Goal: Information Seeking & Learning: Learn about a topic

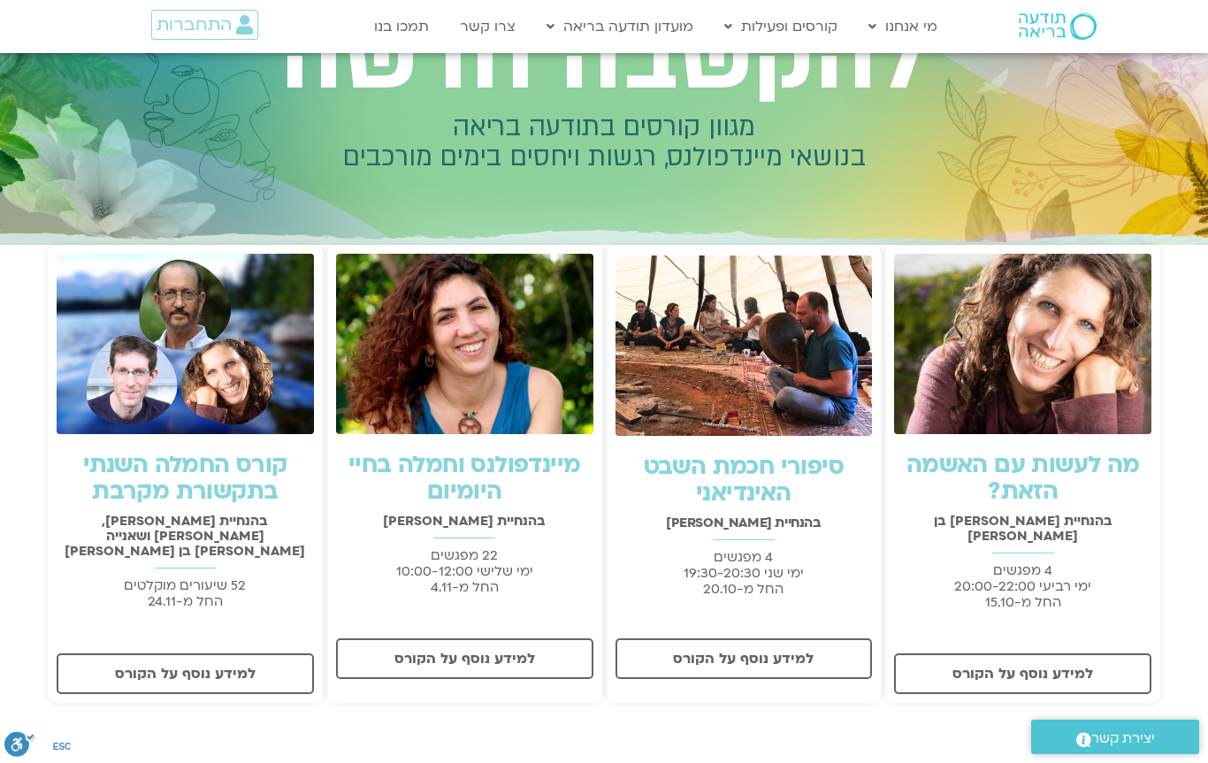
scroll to position [206, 0]
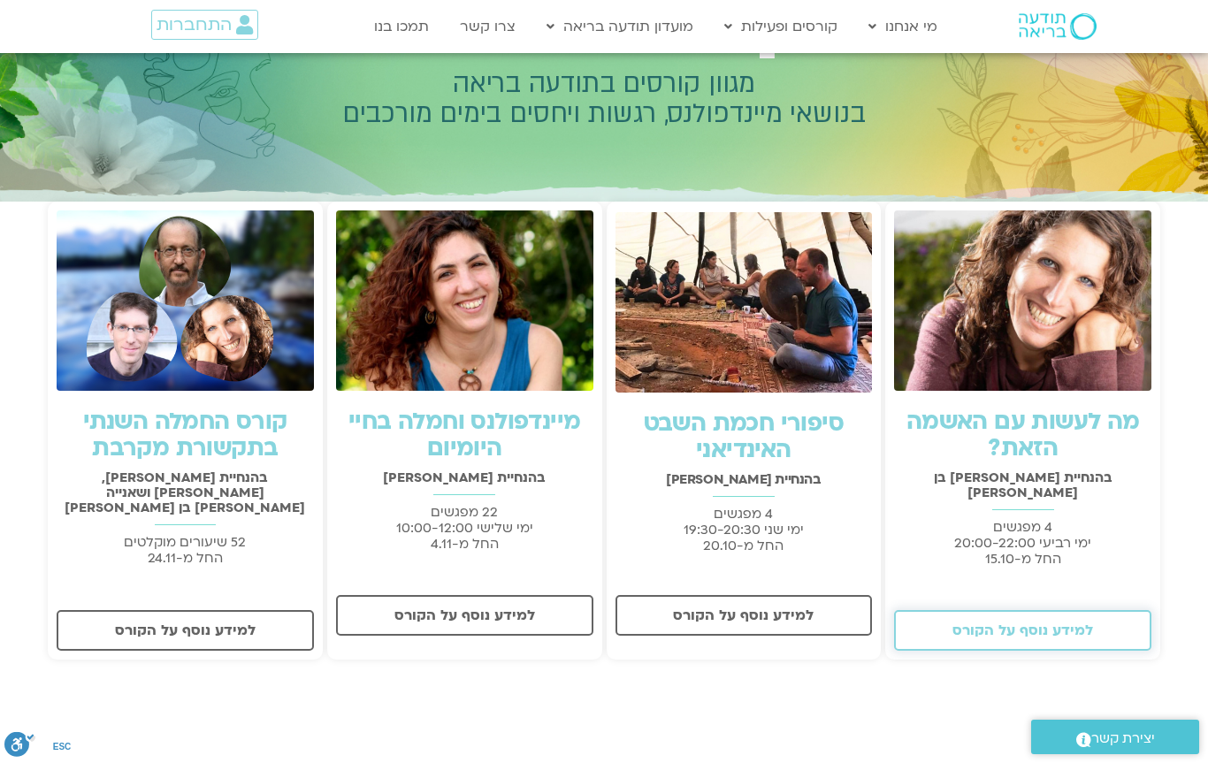
click at [1000, 622] on span "למידע נוסף על הקורס" at bounding box center [1022, 630] width 141 height 16
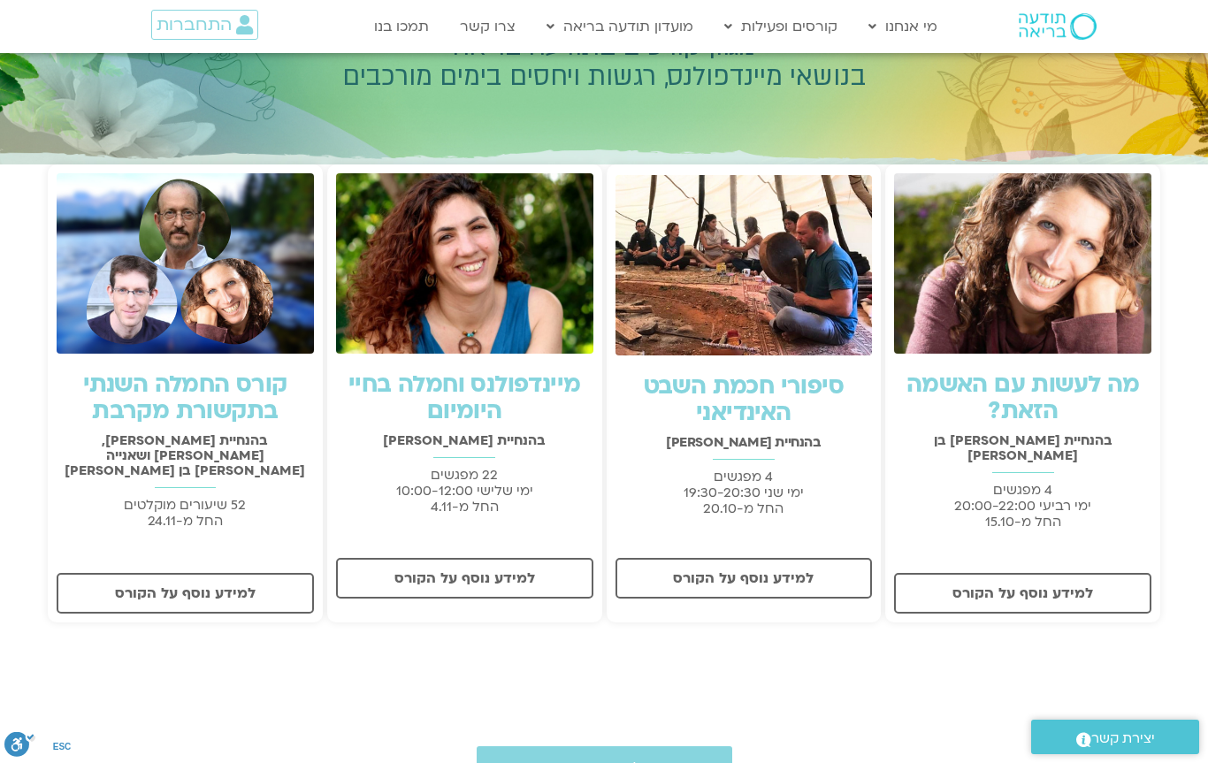
scroll to position [237, 0]
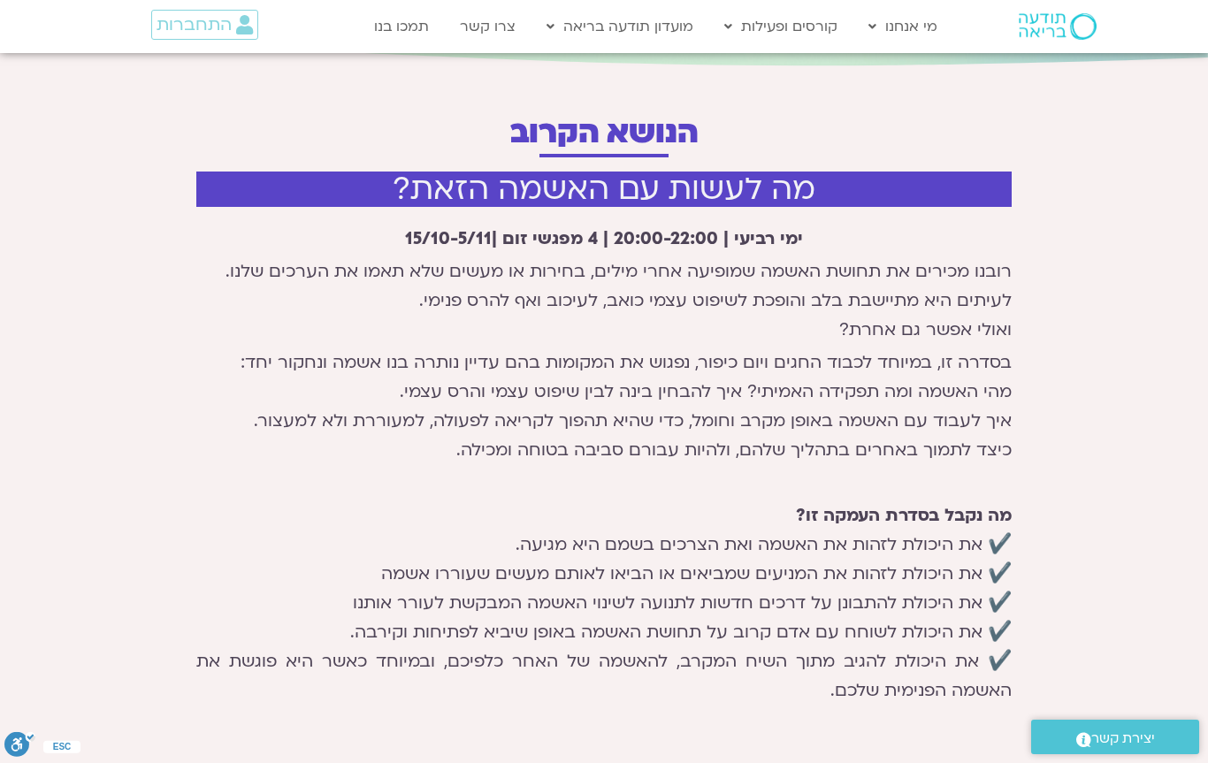
scroll to position [500, 0]
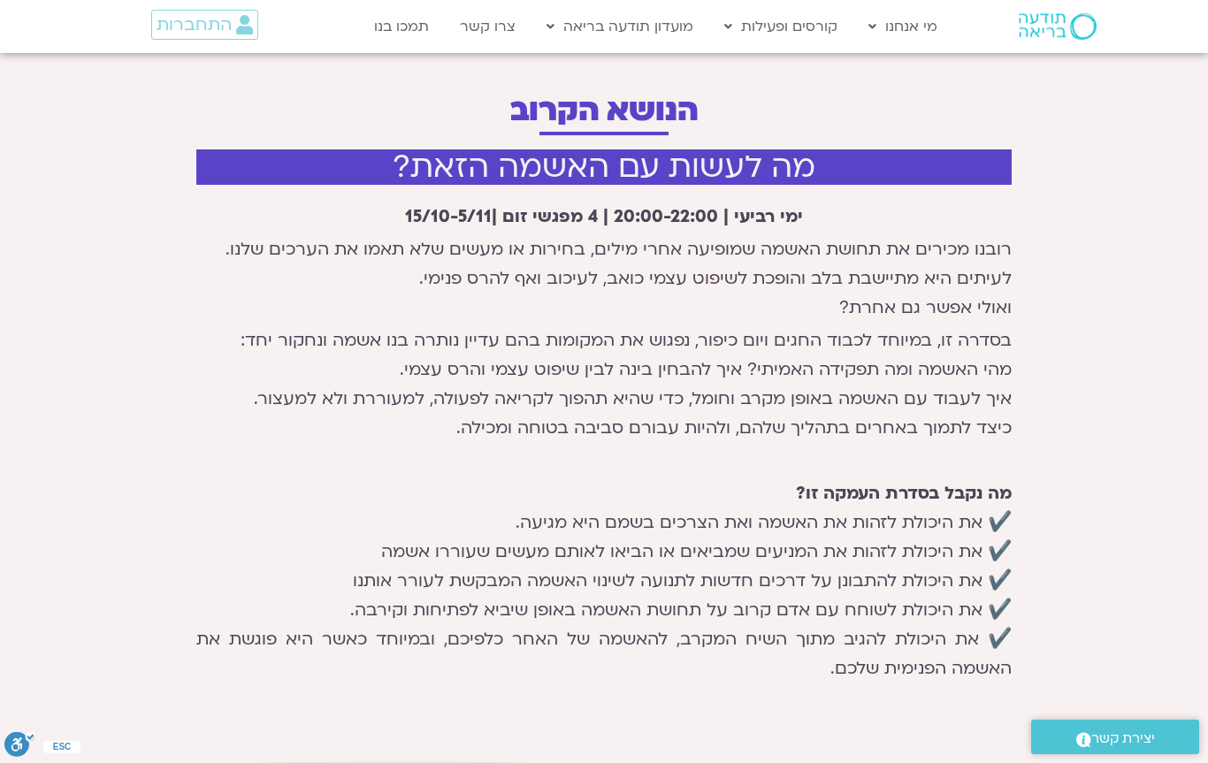
click at [935, 276] on p "רובנו מכירים את תחושת האשמה שמופיעה אחרי מילים, בחירות או מעשים שלא תאמו את הער…" at bounding box center [603, 279] width 815 height 88
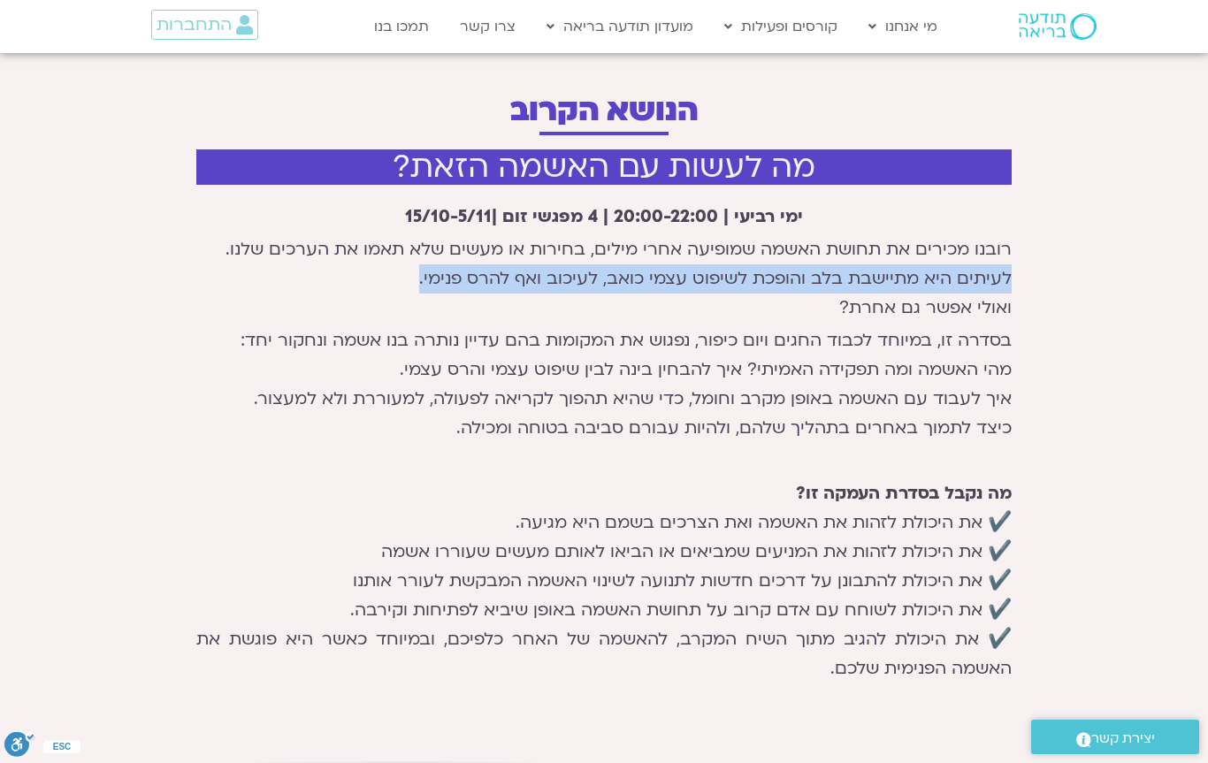
click at [895, 340] on p "בסדרה זו, במיוחד לכבוד החגים ויום כיפור, נפגוש את המקומות בהם עדיין נותרה בנו א…" at bounding box center [603, 384] width 815 height 117
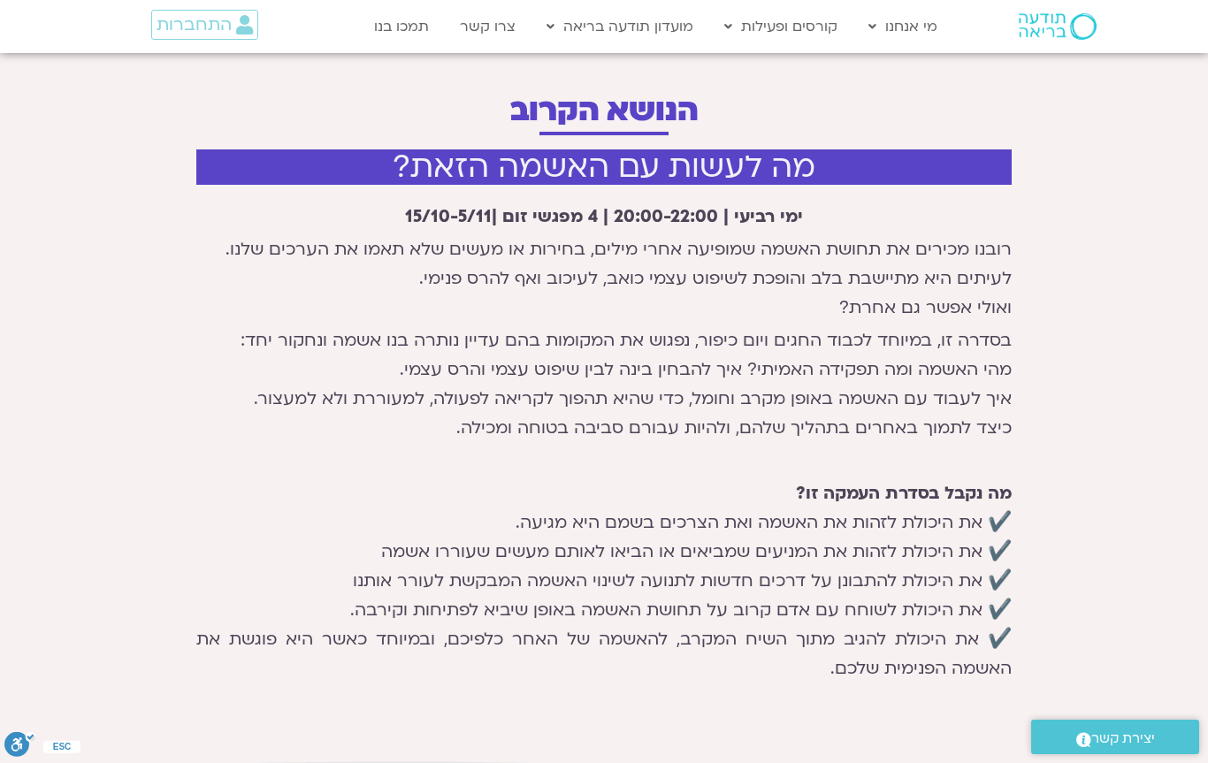
click at [895, 340] on p "בסדרה זו, במיוחד לכבוד החגים ויום כיפור, נפגוש את המקומות בהם עדיין נותרה בנו א…" at bounding box center [603, 384] width 815 height 117
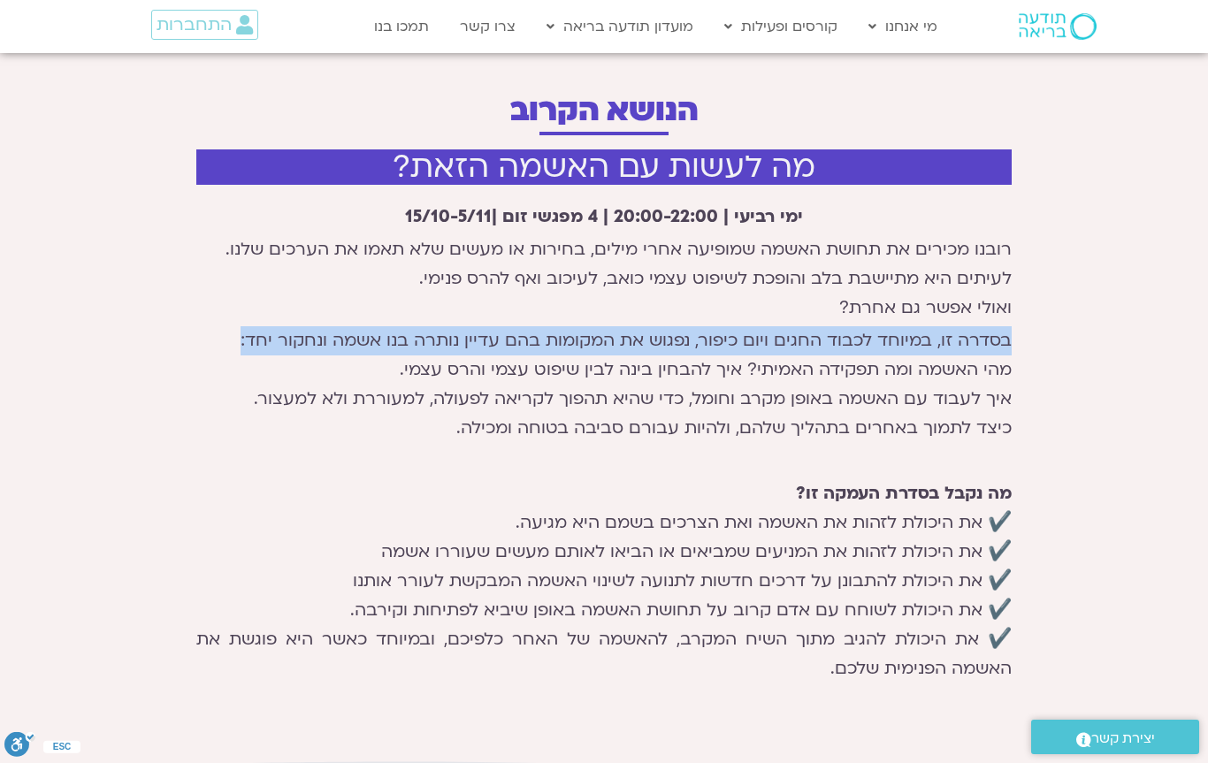
click at [873, 367] on p "בסדרה זו, במיוחד לכבוד החגים ויום כיפור, נפגוש את המקומות בהם עדיין נותרה בנו א…" at bounding box center [603, 384] width 815 height 117
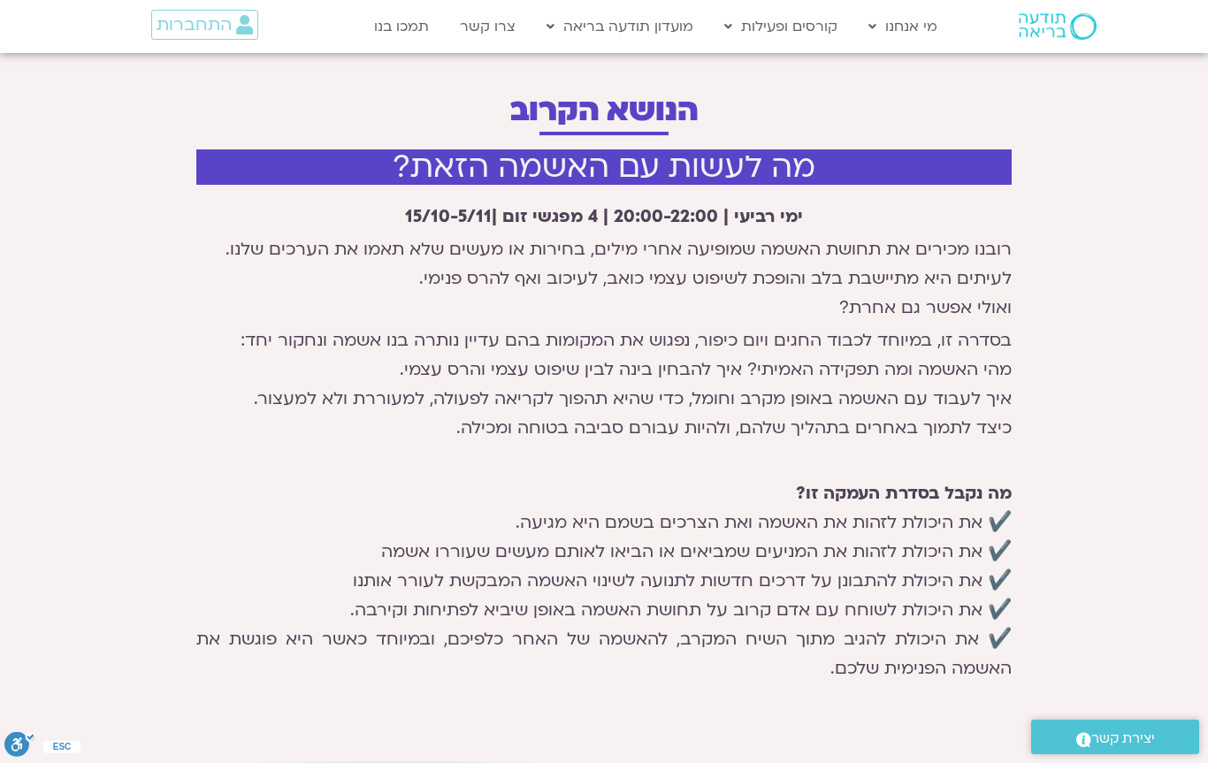
click at [873, 367] on p "בסדרה זו, במיוחד לכבוד החגים ויום כיפור, נפגוש את המקומות בהם עדיין נותרה בנו א…" at bounding box center [603, 384] width 815 height 117
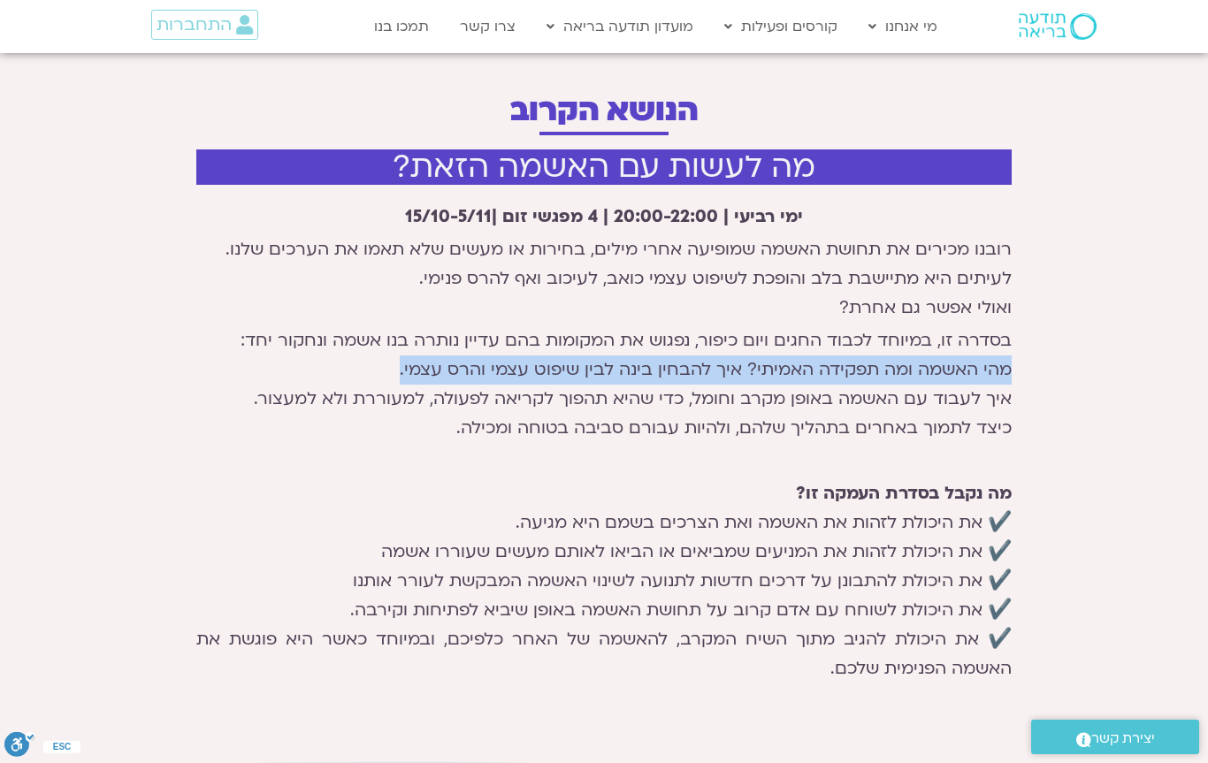
click at [992, 396] on p "בסדרה זו, במיוחד לכבוד החגים ויום כיפור, נפגוש את המקומות בהם עדיין נותרה בנו א…" at bounding box center [603, 384] width 815 height 117
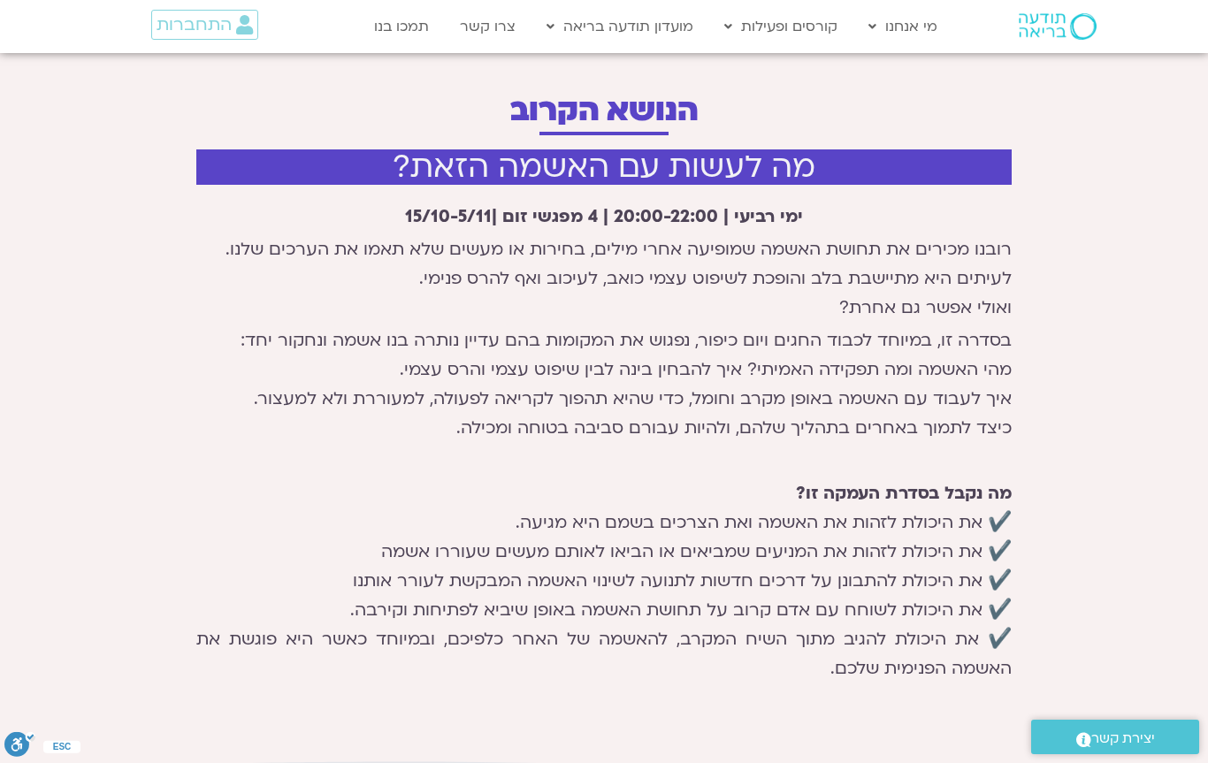
click at [992, 396] on p "בסדרה זו, במיוחד לכבוד החגים ויום כיפור, נפגוש את המקומות בהם עדיין נותרה בנו א…" at bounding box center [603, 384] width 815 height 117
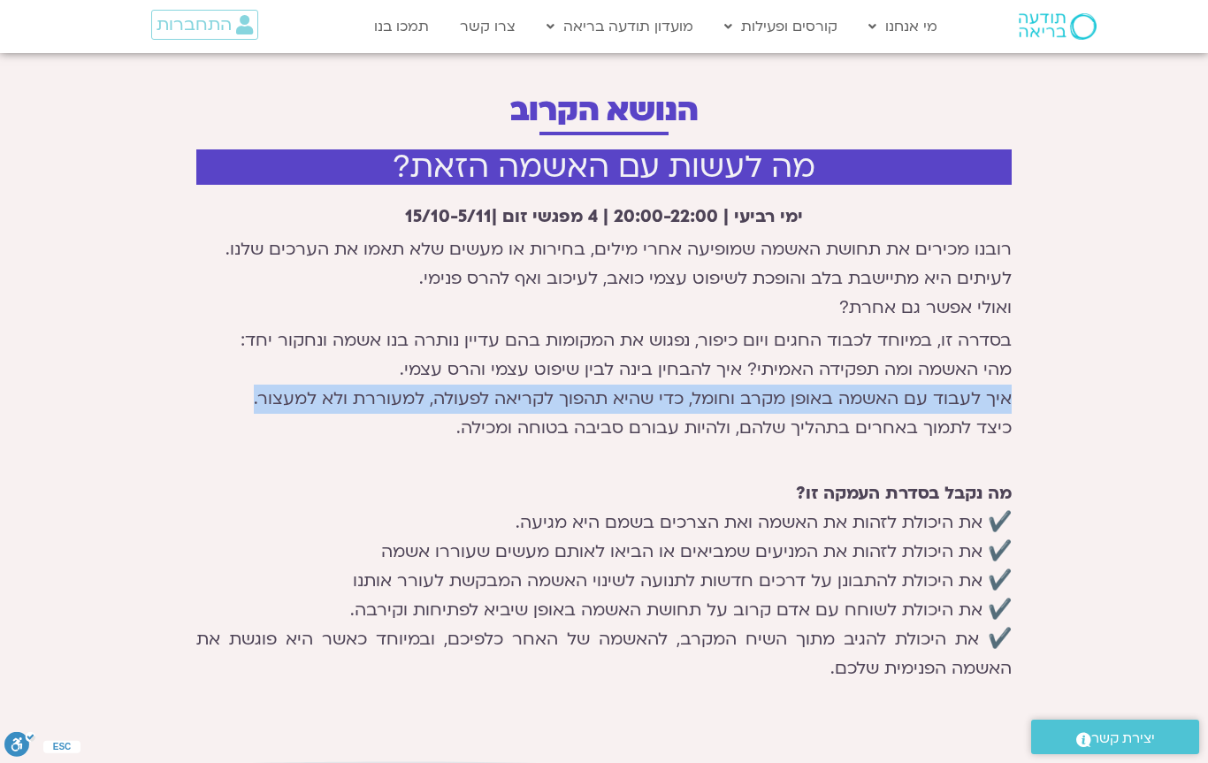
click at [979, 425] on p "בסדרה זו, במיוחד לכבוד החגים ויום כיפור, נפגוש את המקומות בהם עדיין נותרה בנו א…" at bounding box center [603, 384] width 815 height 117
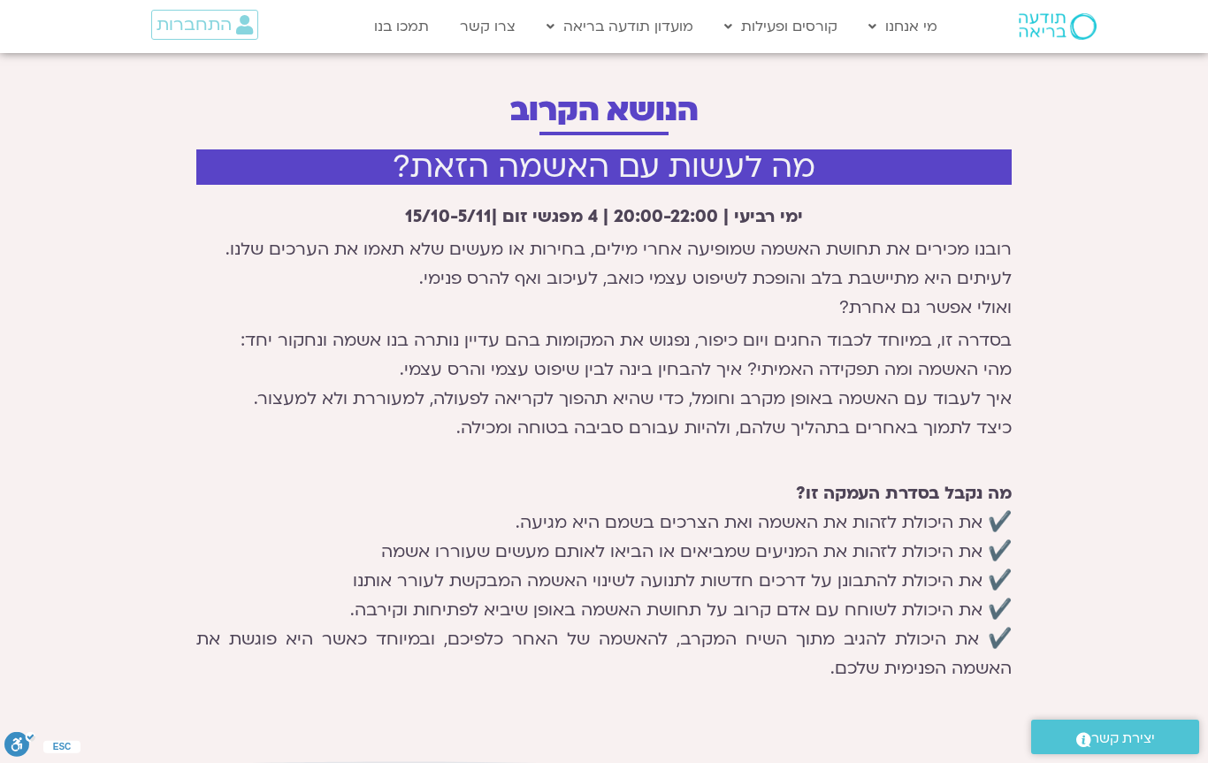
click at [979, 425] on p "בסדרה זו, במיוחד לכבוד החגים ויום כיפור, נפגוש את המקומות בהם עדיין נותרה בנו א…" at bounding box center [603, 384] width 815 height 117
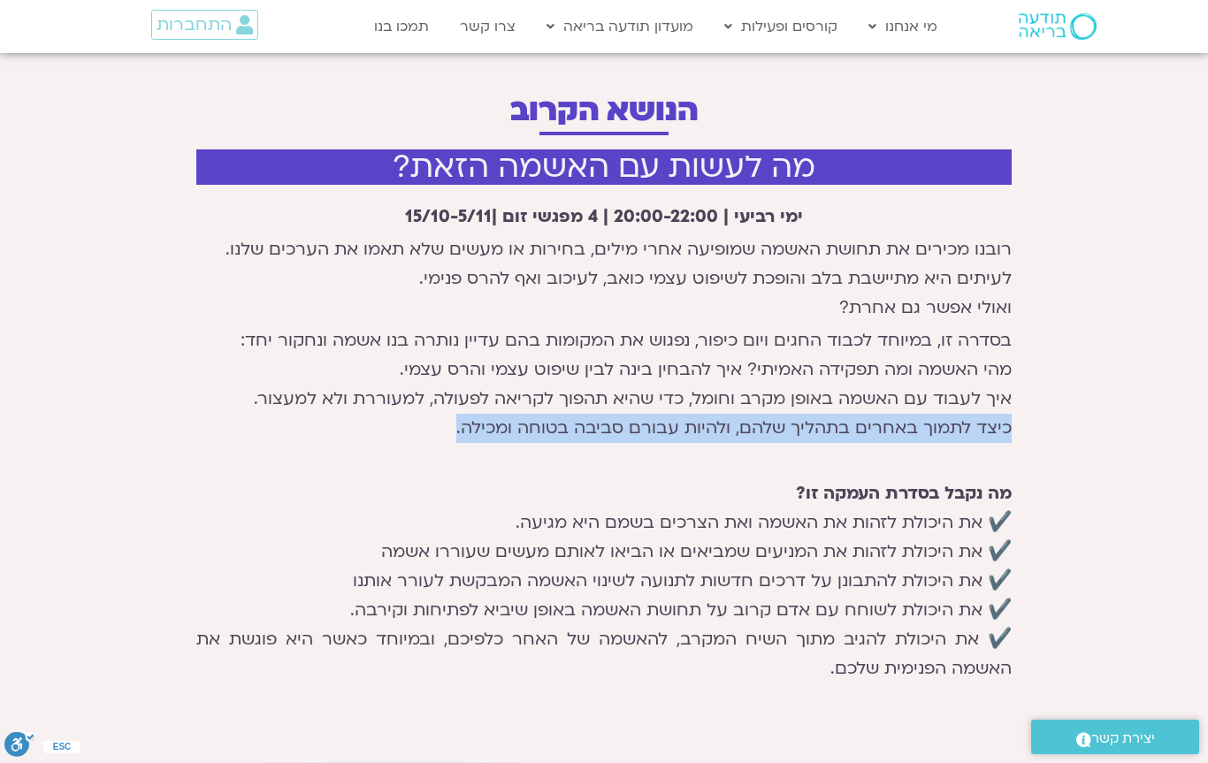
click at [796, 503] on strong "מה נקבל בסדרת העמקה זו?" at bounding box center [904, 493] width 216 height 23
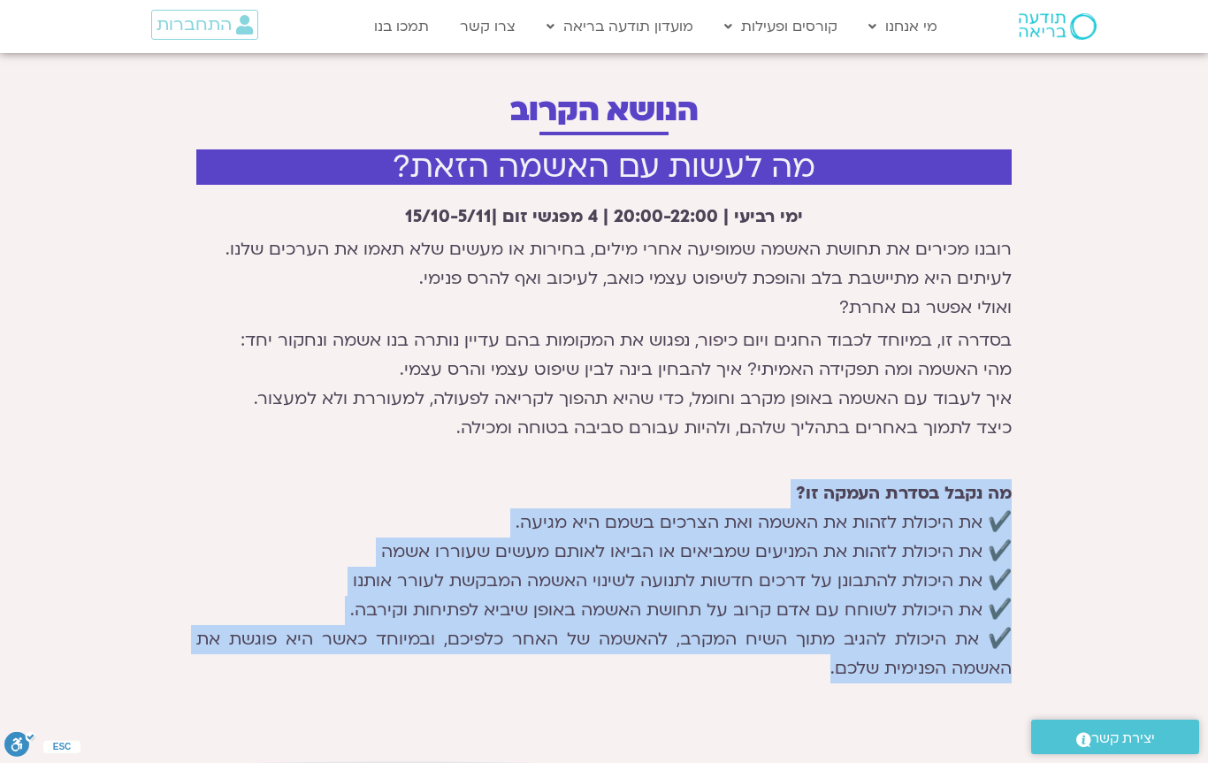
drag, startPoint x: 1012, startPoint y: 496, endPoint x: 688, endPoint y: 717, distance: 392.5
click at [687, 720] on div "מה לעשות עם האשמה הזאת? ימי רביעי | 20:00-22:00 | 4 מפגשי זום | 15/10-5/11 רובנ…" at bounding box center [603, 451] width 833 height 620
click at [688, 717] on div "מה לעשות עם האשמה הזאת? ימי רביעי | 20:00-22:00 | 4 מפגשי זום | 15/10-5/11 רובנ…" at bounding box center [603, 451] width 833 height 620
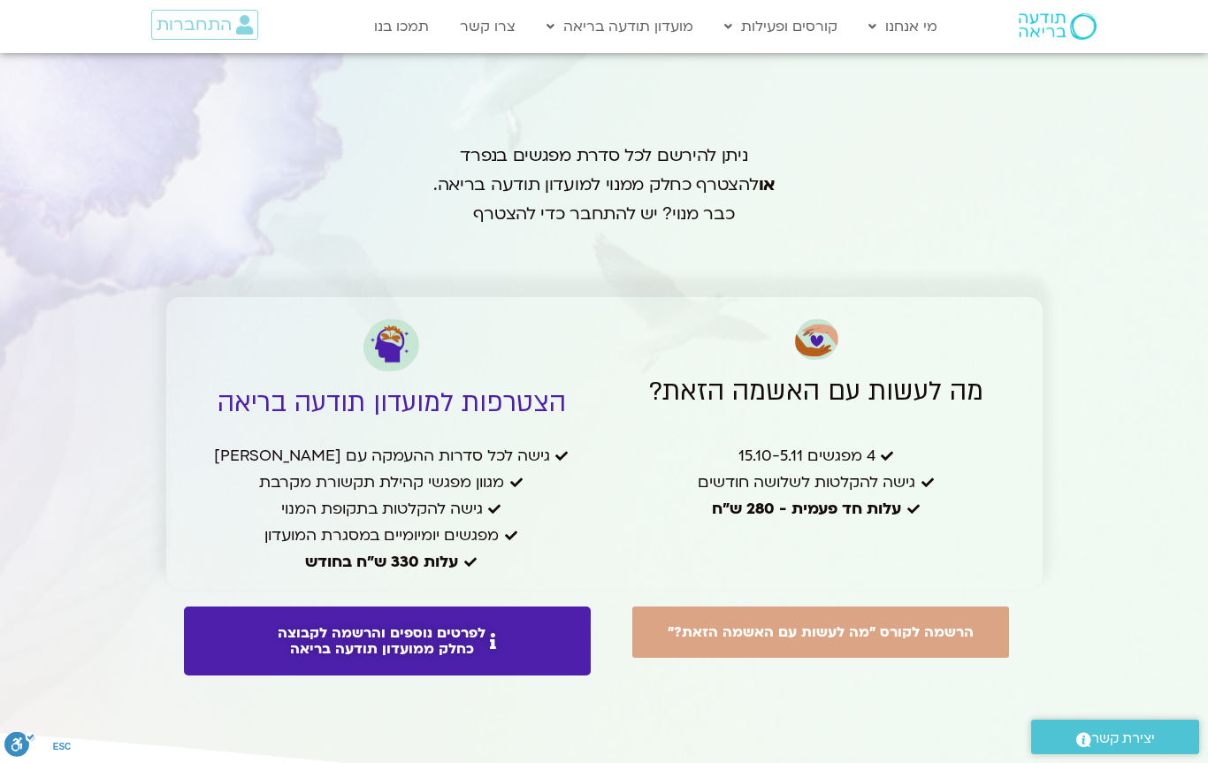
scroll to position [3642, 0]
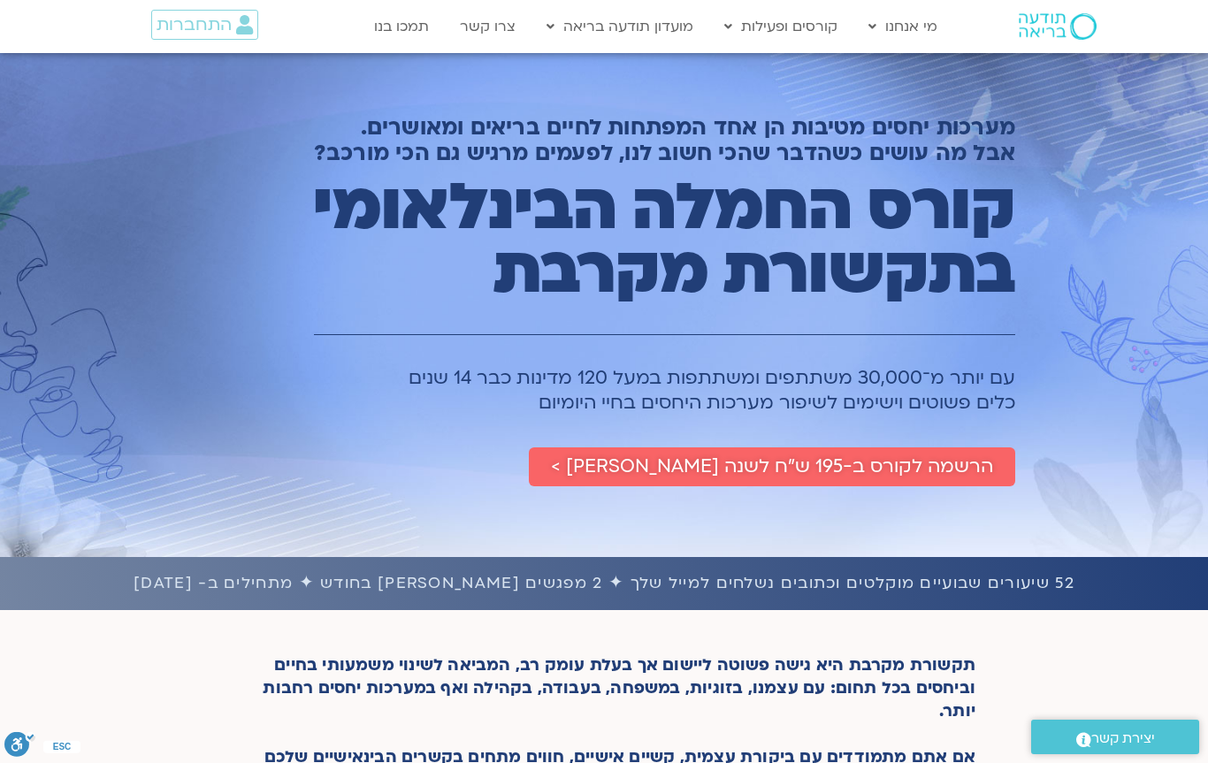
click at [594, 283] on h1 "קורס החמלה הבינלאומי בתקשורת מקרבת​" at bounding box center [625, 239] width 781 height 127
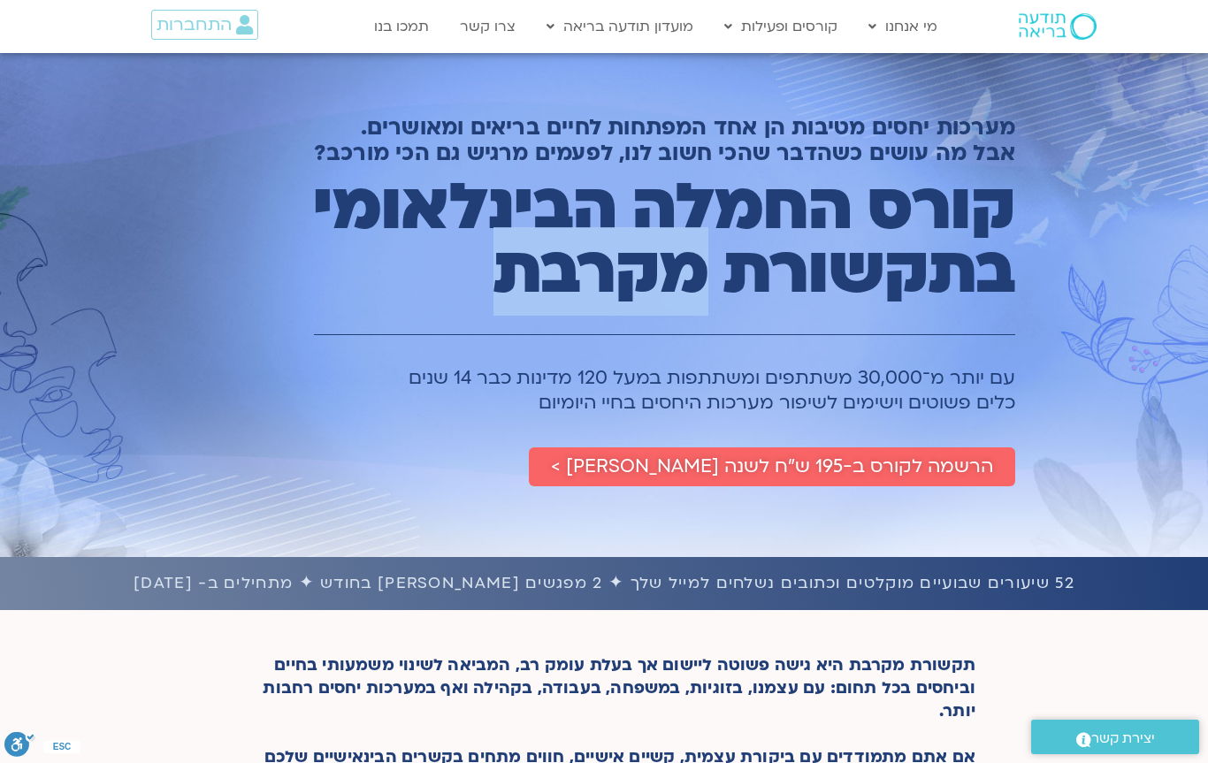
click at [594, 283] on h1 "קורס החמלה הבינלאומי בתקשורת מקרבת​" at bounding box center [625, 239] width 781 height 127
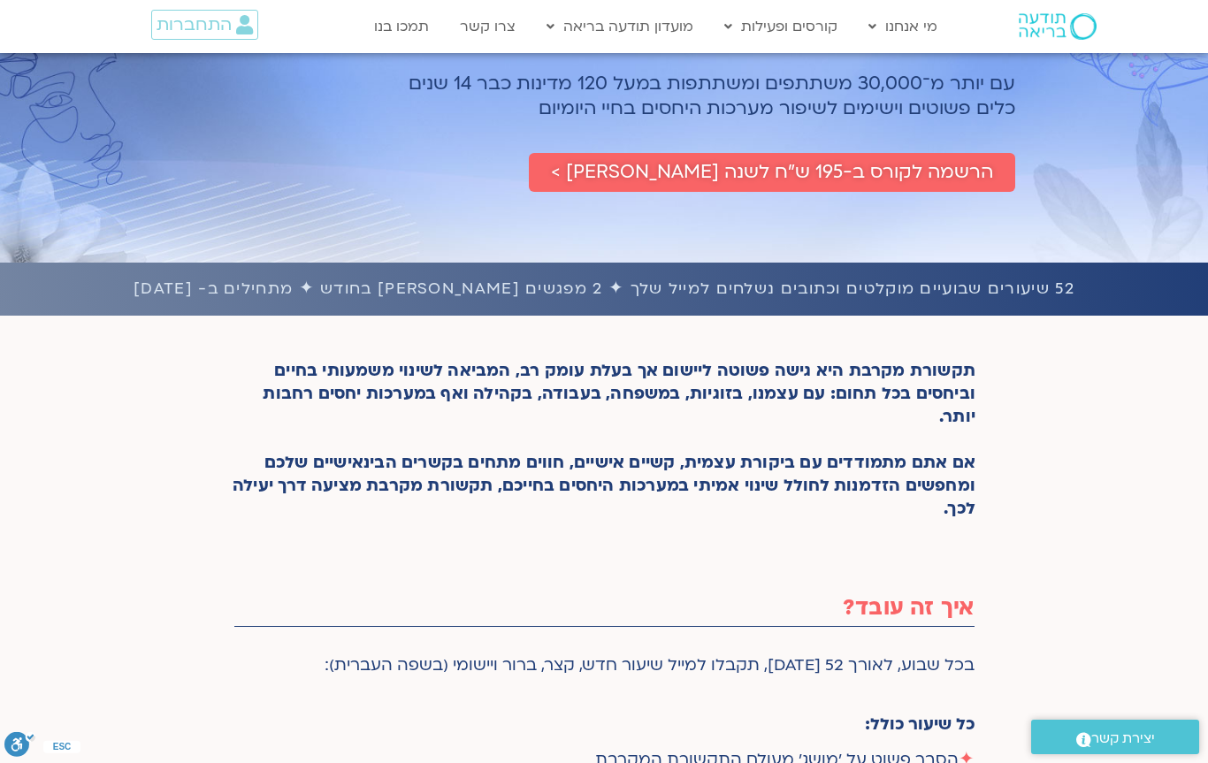
scroll to position [334, 0]
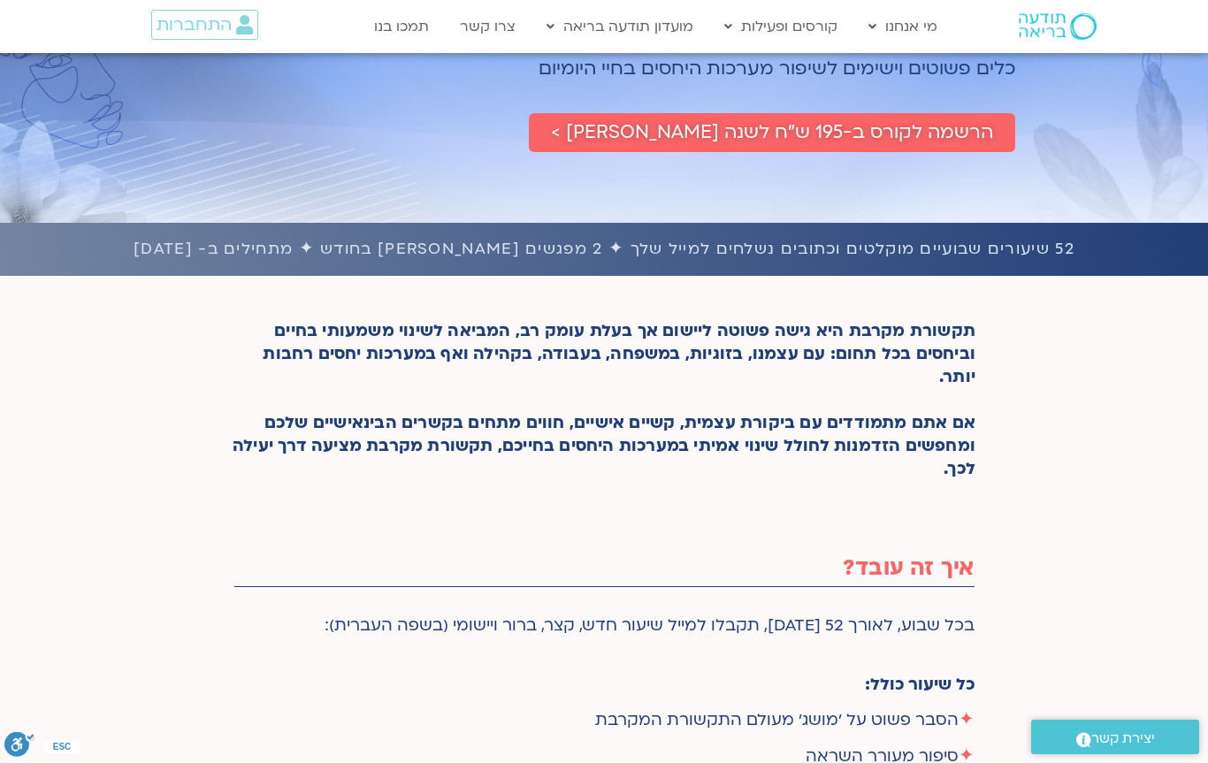
click at [834, 463] on p "תקשורת מקרבת היא גישה פשוטה ליישום אך בעלת עומק רב, המביאה לשינוי משמעותי בחיים…" at bounding box center [603, 400] width 743 height 161
click at [756, 544] on div "איך זה עובד?" at bounding box center [604, 550] width 740 height 61
click at [667, 633] on p "בכל שבוע, לאורך 52 [DATE], תקבלו למייל שיעור חדש, קצר, ברור ויישומי (בשפה העברי…" at bounding box center [604, 625] width 740 height 23
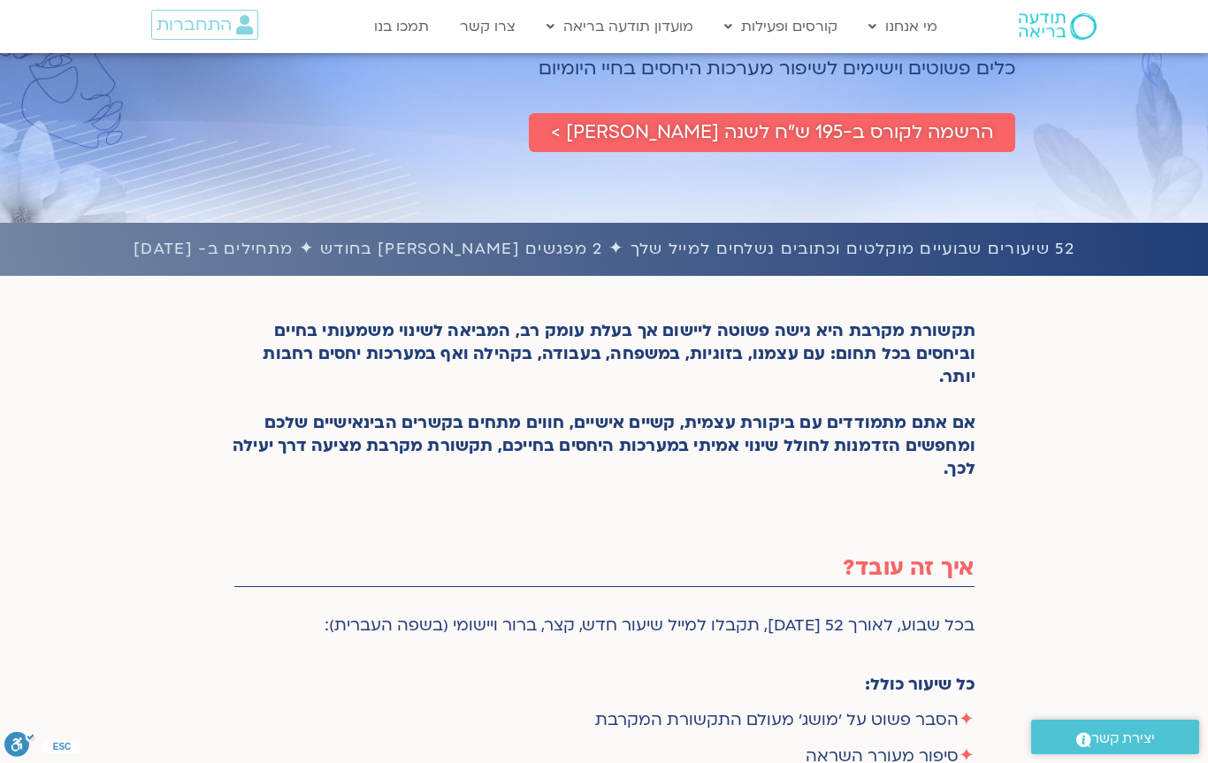
click at [667, 633] on p "בכל שבוע, לאורך 52 [DATE], תקבלו למייל שיעור חדש, קצר, ברור ויישומי (בשפה העברי…" at bounding box center [604, 625] width 740 height 23
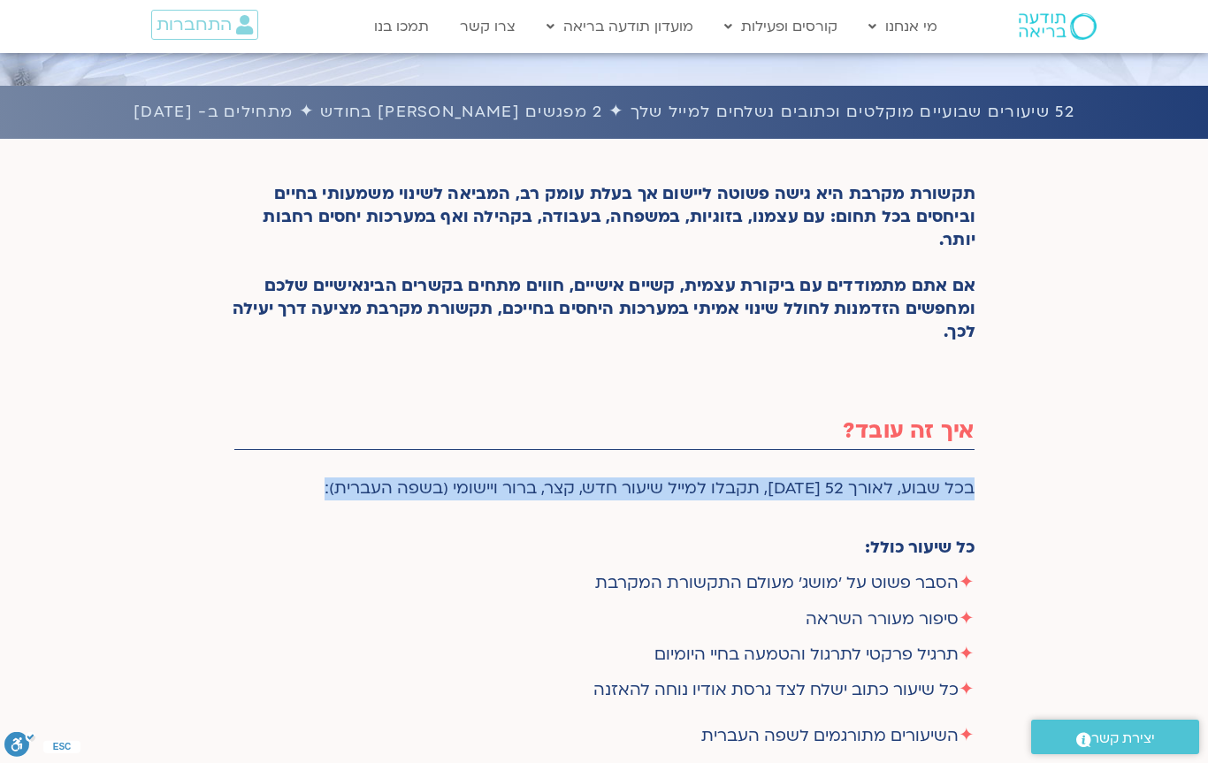
scroll to position [474, 0]
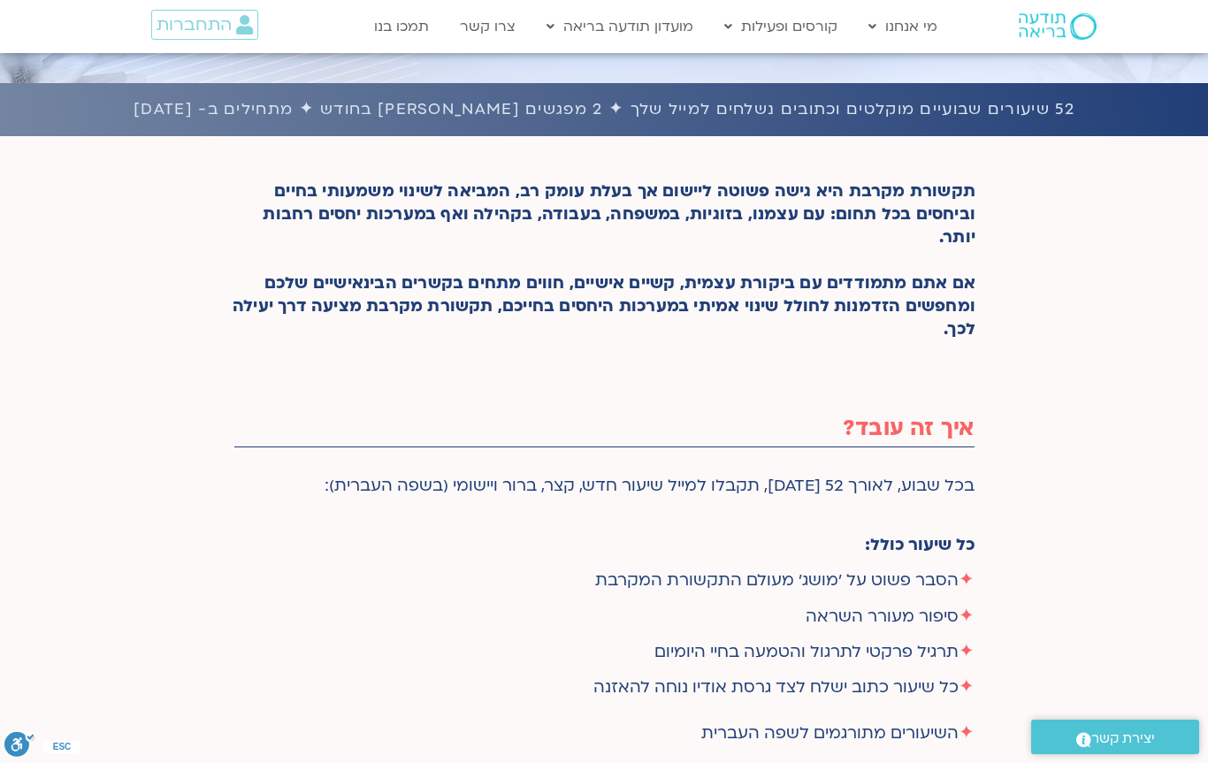
click at [692, 592] on p "✦ הסבר פשוט על 'מושג' מעולם התקשורת המקרבת" at bounding box center [604, 580] width 740 height 23
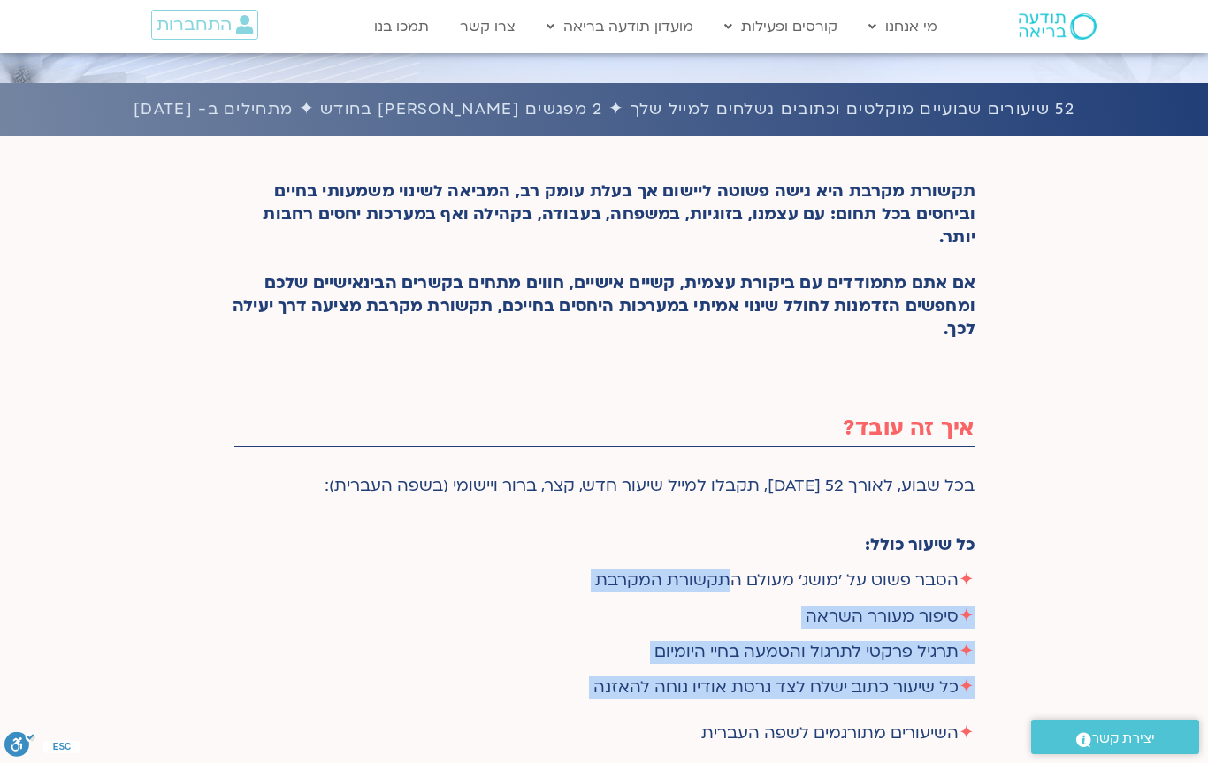
drag, startPoint x: 692, startPoint y: 596, endPoint x: 632, endPoint y: 728, distance: 145.6
click at [632, 728] on div "בכל שבוע, לאורך 52 [DATE], תקבלו למייל שיעור חדש, קצר, ברור ויישומי (בשפה העברי…" at bounding box center [604, 699] width 740 height 449
click at [613, 760] on div "בכל שבוע, לאורך 52 [DATE], תקבלו למייל שיעור חדש, קצר, ברור ויישומי (בשפה העברי…" at bounding box center [604, 699] width 740 height 449
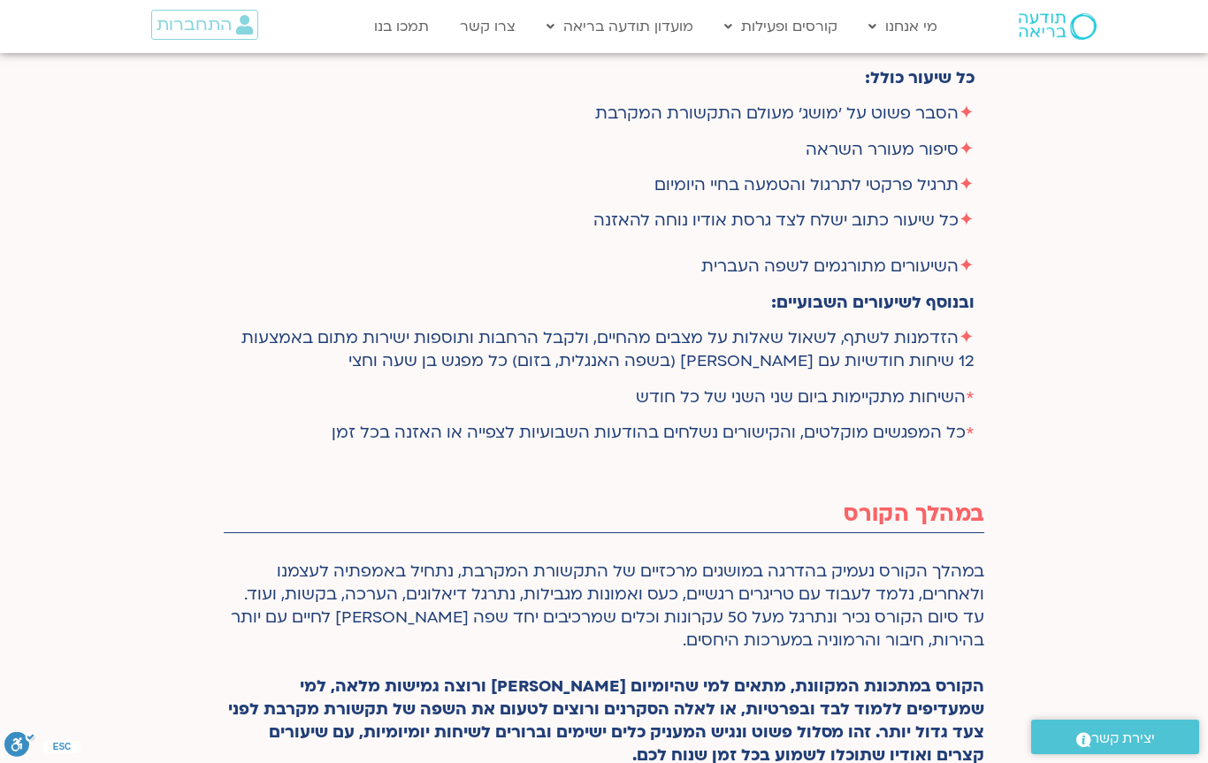
scroll to position [1031, 0]
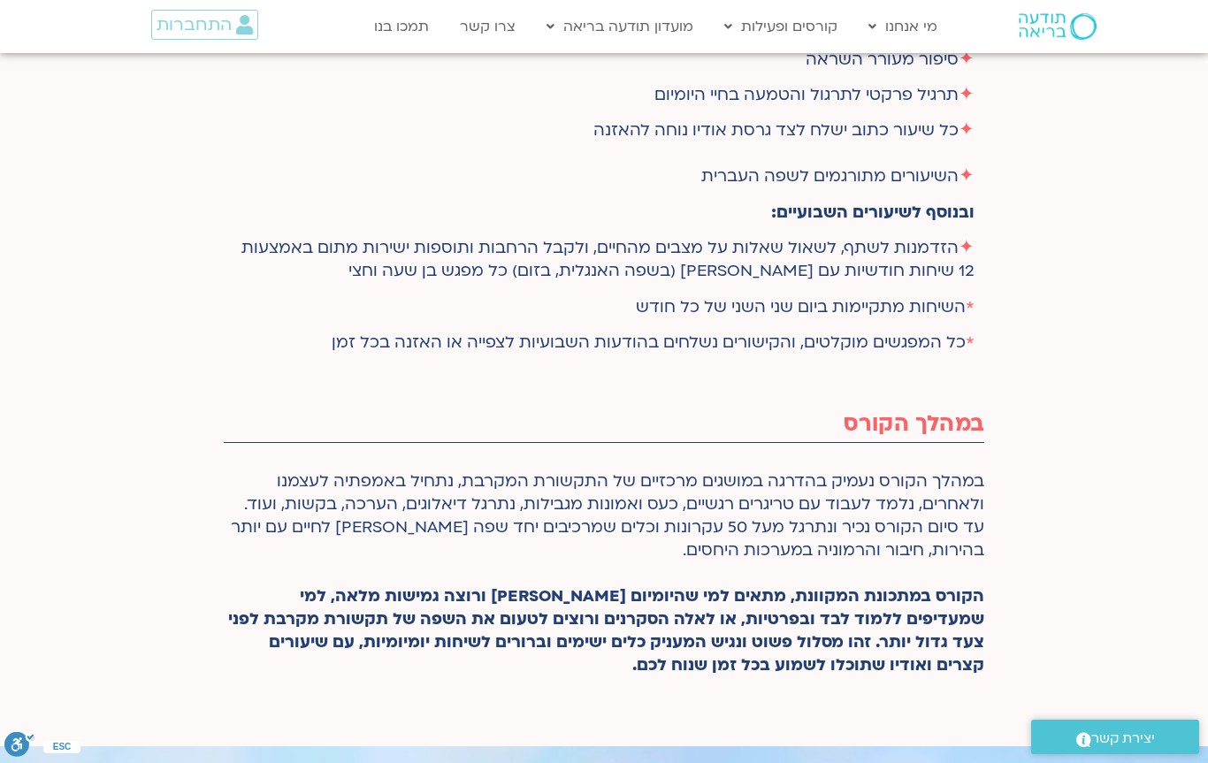
click at [912, 530] on div "במהלך הקורס נעמיק בהדרגה במושגים מרכזיים של התקשורת המקרבת, נתחיל באמפתיה לעצמנ…" at bounding box center [604, 573] width 760 height 207
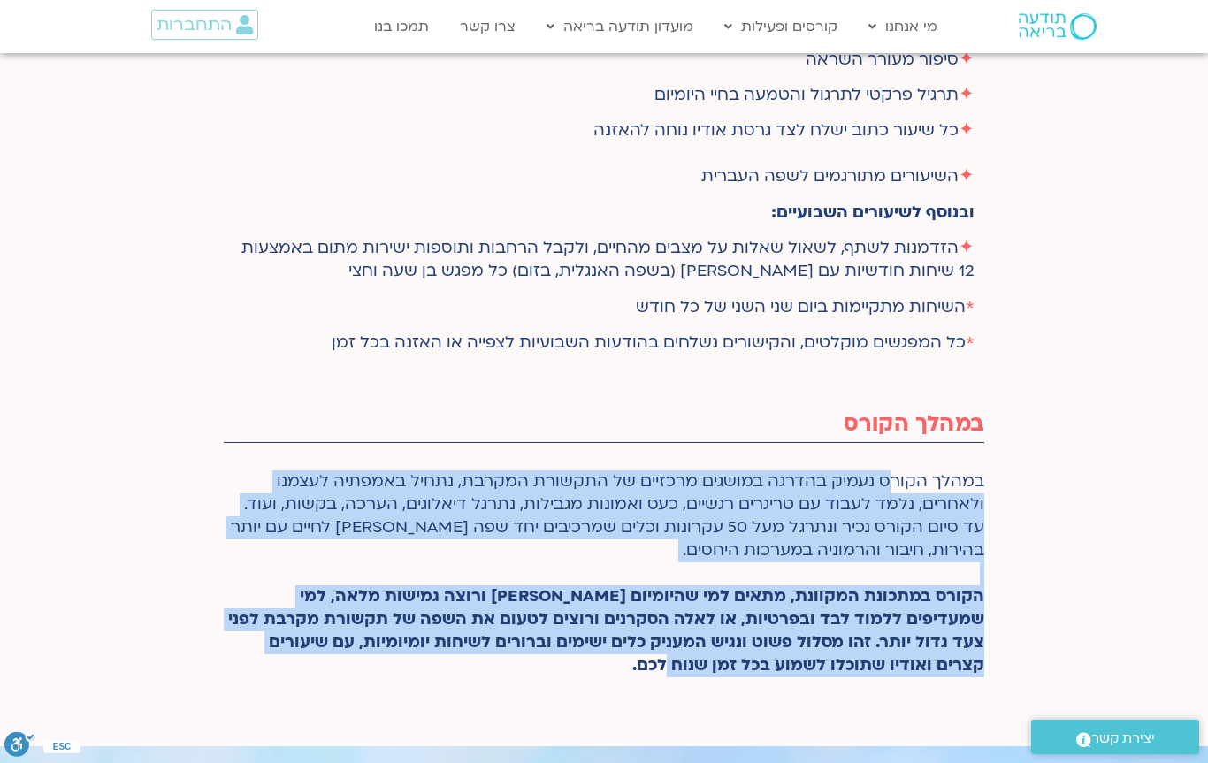
drag, startPoint x: 912, startPoint y: 530, endPoint x: 735, endPoint y: 694, distance: 241.5
click at [735, 684] on div "במהלך הקורס נעמיק בהדרגה במושגים מרכזיים של התקשורת המקרבת, נתחיל באמפתיה לעצמנ…" at bounding box center [604, 577] width 760 height 214
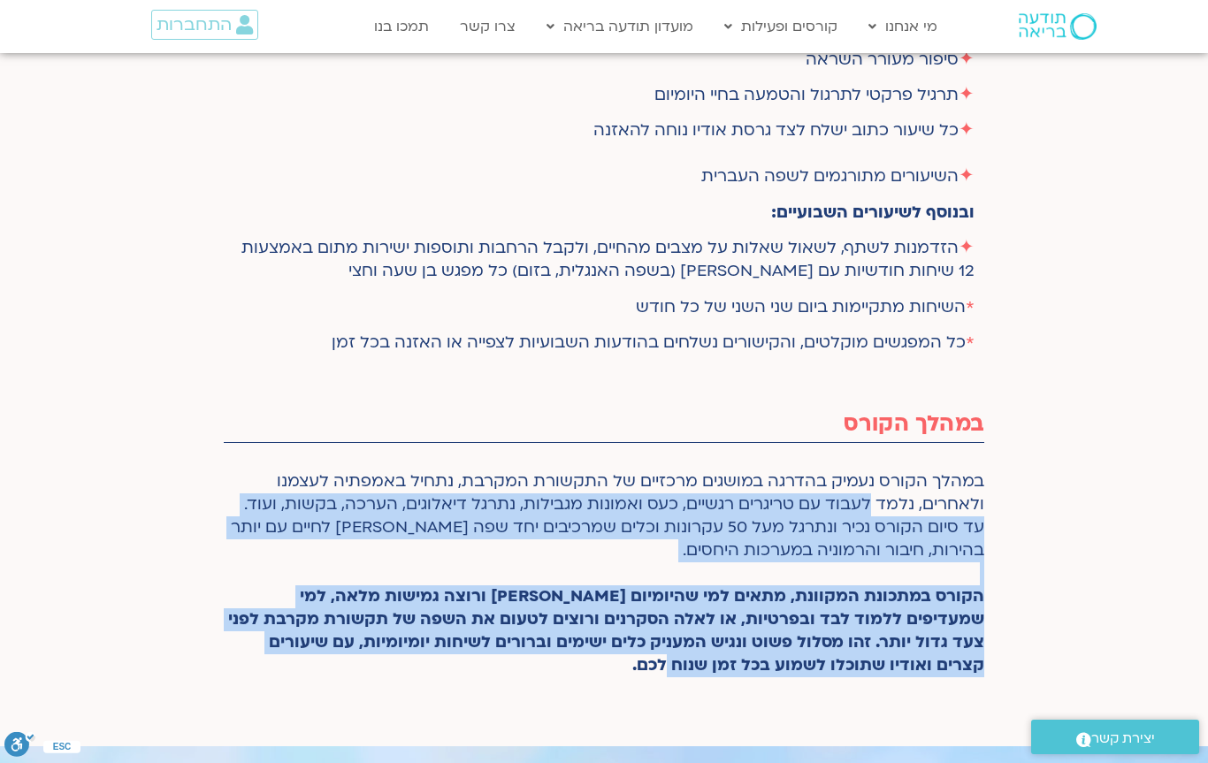
drag, startPoint x: 644, startPoint y: 683, endPoint x: 950, endPoint y: 507, distance: 352.8
click at [950, 507] on div "במהלך הקורס נעמיק בהדרגה במושגים מרכזיים של התקשורת המקרבת, נתחיל באמפתיה לעצמנ…" at bounding box center [604, 573] width 760 height 207
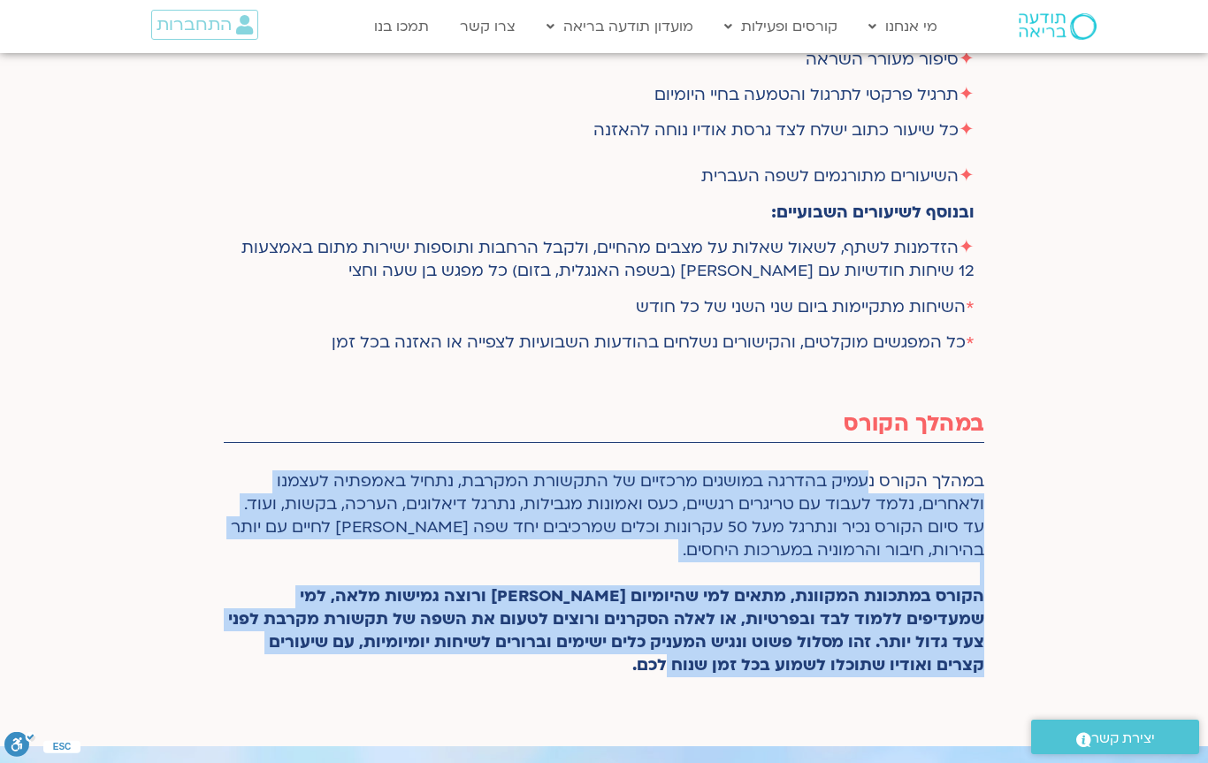
click at [950, 496] on div "במהלך הקורס נעמיק בהדרגה במושגים מרכזיים של התקשורת המקרבת, נתחיל באמפתיה לעצמנ…" at bounding box center [604, 573] width 760 height 207
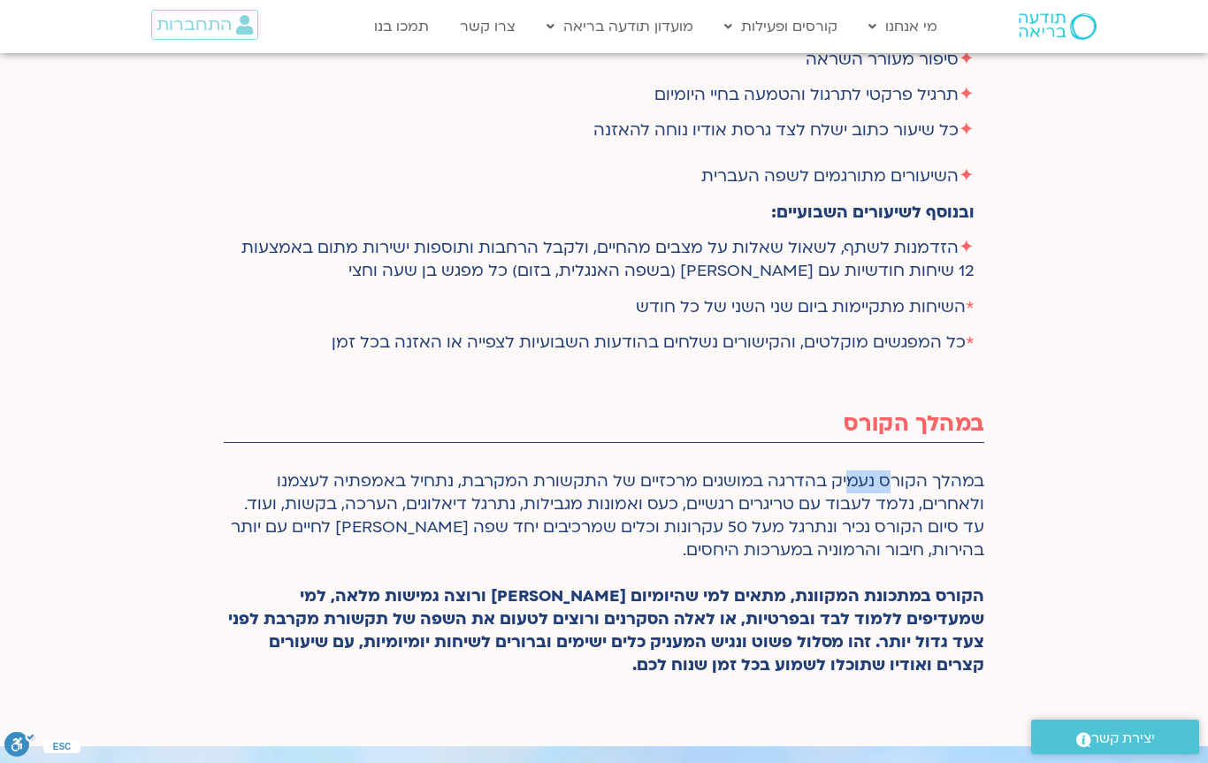
click at [950, 496] on div "במהלך הקורס נעמיק בהדרגה במושגים מרכזיים של התקשורת המקרבת, נתחיל באמפתיה לעצמנ…" at bounding box center [604, 573] width 760 height 207
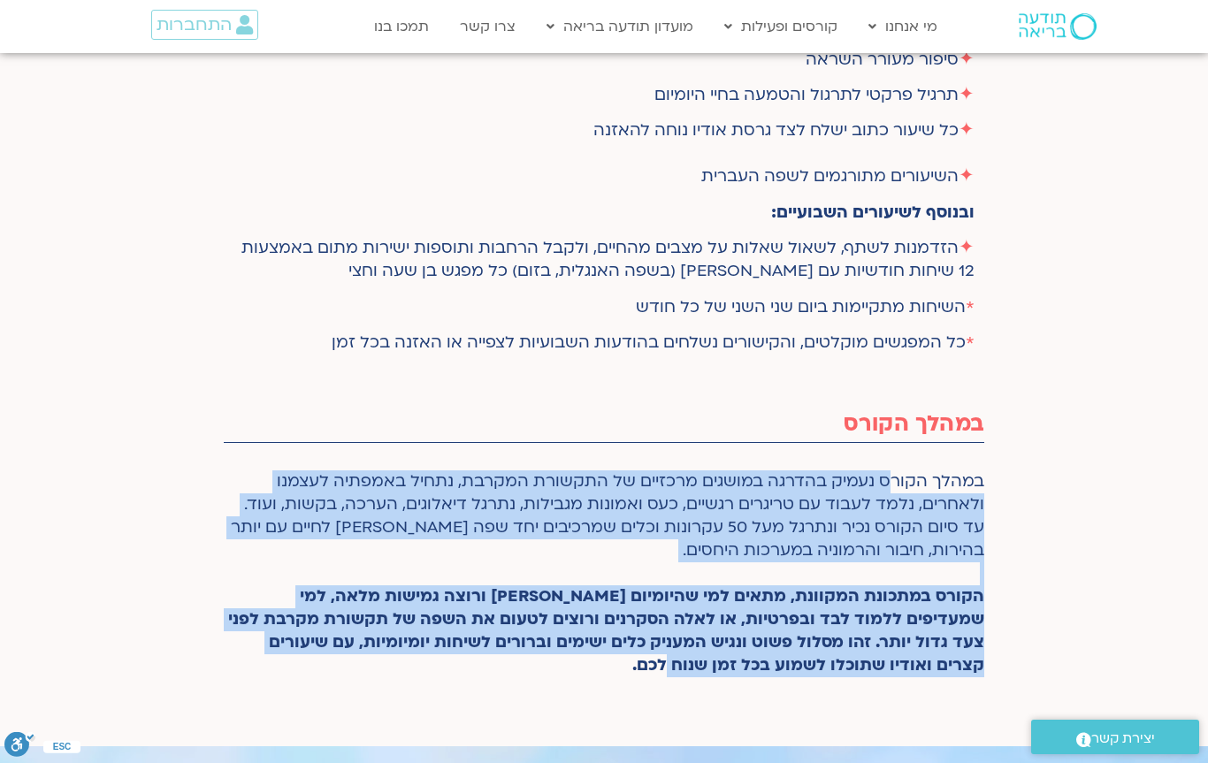
drag, startPoint x: 950, startPoint y: 496, endPoint x: 865, endPoint y: 638, distance: 166.2
click at [865, 638] on div "במהלך הקורס נעמיק בהדרגה במושגים מרכזיים של התקשורת המקרבת, נתחיל באמפתיה לעצמנ…" at bounding box center [604, 573] width 760 height 207
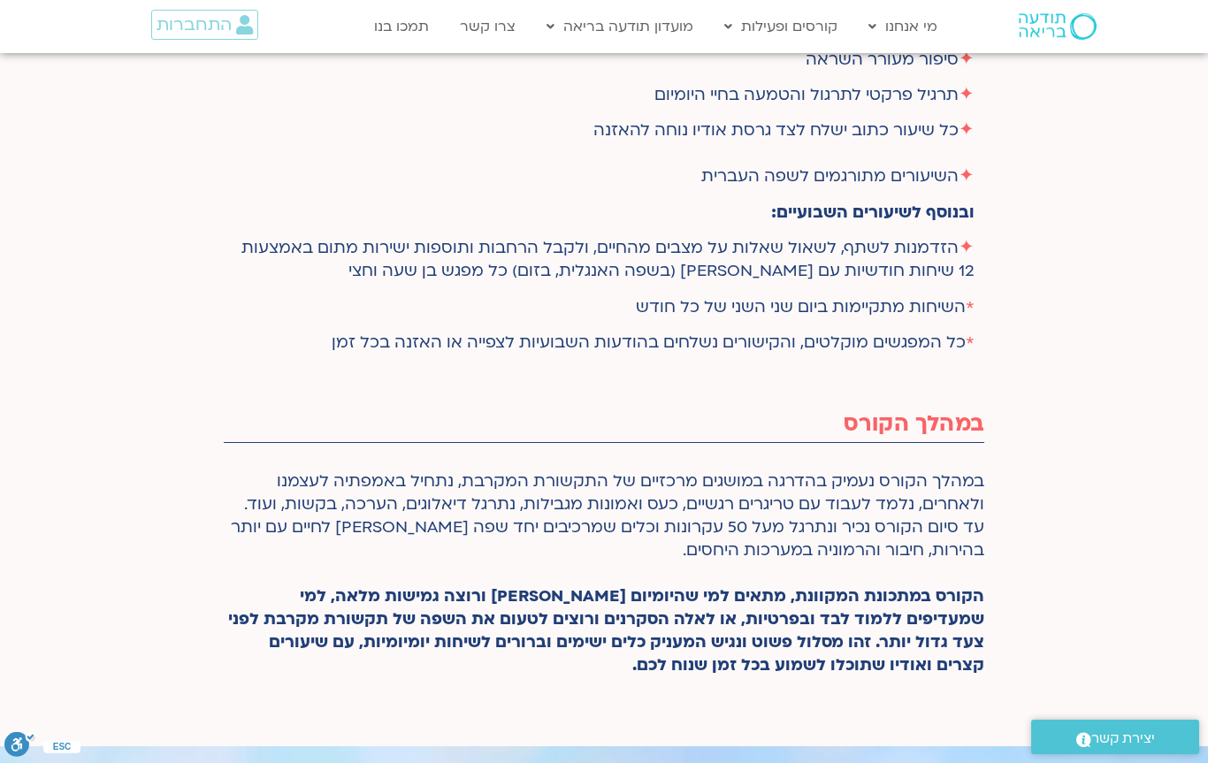
click at [654, 677] on div "במהלך הקורס נעמיק בהדרגה במושגים מרכזיים של התקשורת המקרבת, נתחיל באמפתיה לעצמנ…" at bounding box center [604, 573] width 760 height 207
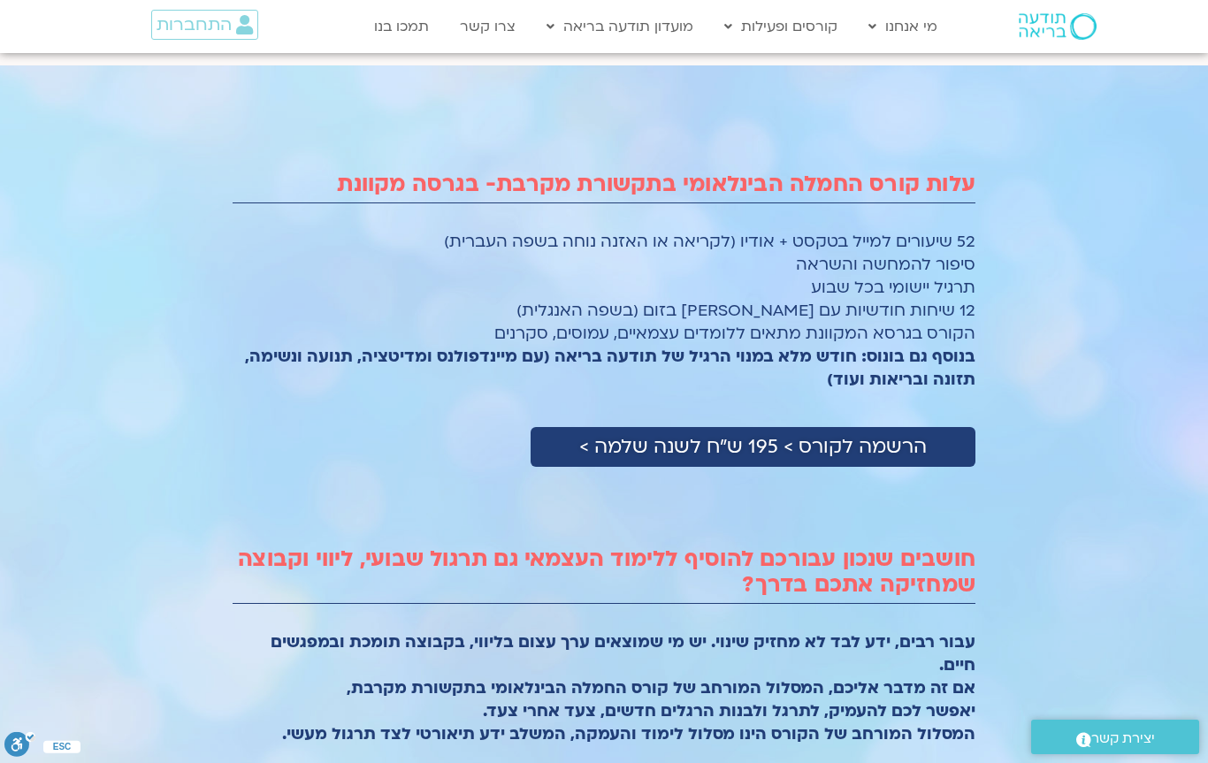
scroll to position [1713, 0]
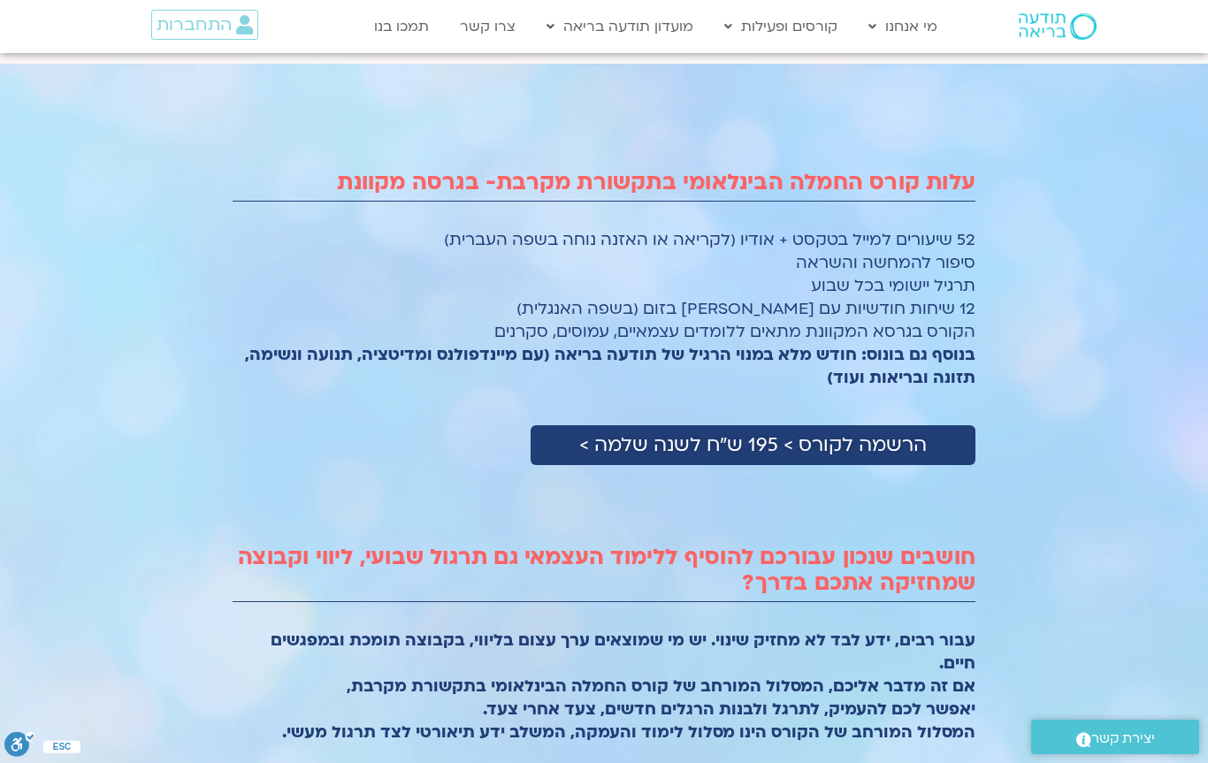
click at [771, 596] on h2 "חושבים שנכון עבורכם להוסיף ללימוד העצמאי גם תרגול שבועי, ליווי וקבוצה שמחזיקה א…" at bounding box center [603, 570] width 743 height 51
click at [754, 654] on strong "עבור רבים, ידע לבד לא מחזיק שינוי. יש מי שמוצאים ערך עצום בליווי, בקבוצה תומכת …" at bounding box center [622, 686] width 705 height 114
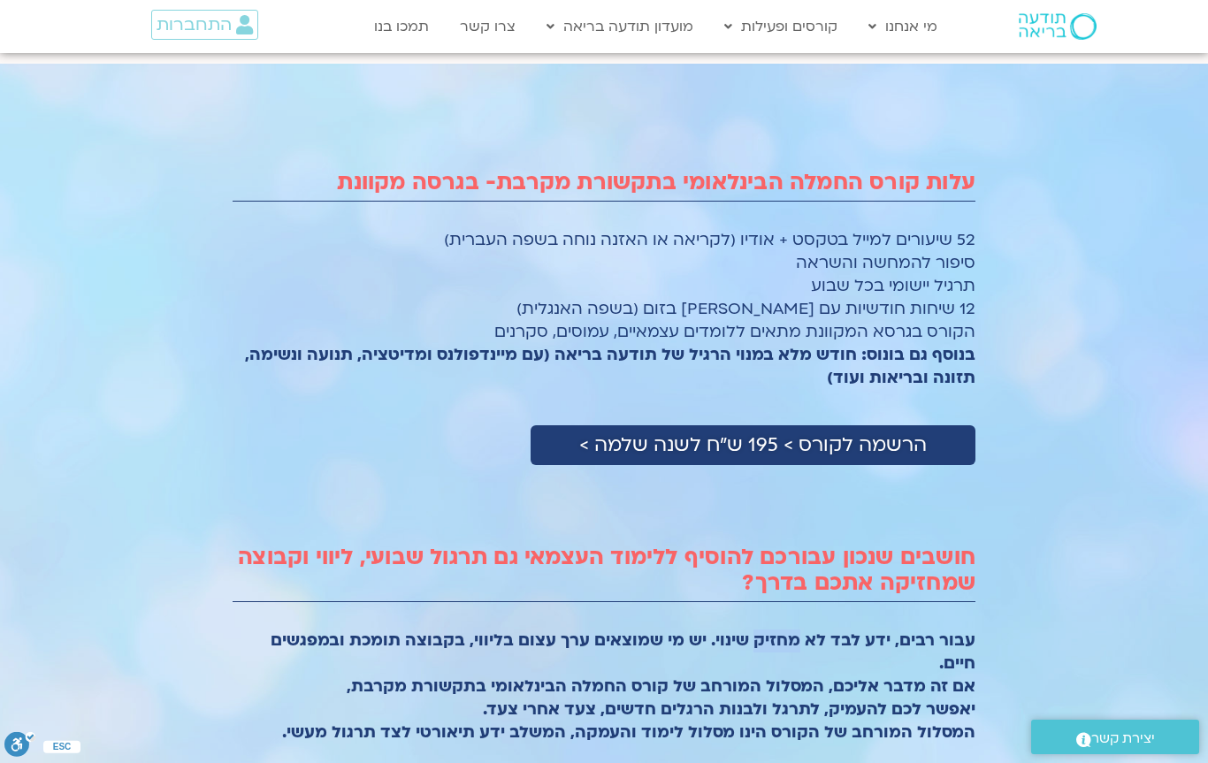
click at [754, 654] on strong "עבור רבים, ידע לבד לא מחזיק שינוי. יש מי שמוצאים ערך עצום בליווי, בקבוצה תומכת …" at bounding box center [622, 686] width 705 height 114
click at [802, 596] on h2 "חושבים שנכון עבורכם להוסיף ללימוד העצמאי גם תרגול שבועי, ליווי וקבוצה שמחזיקה א…" at bounding box center [603, 570] width 743 height 51
click at [744, 735] on strong "עבור רבים, ידע לבד לא מחזיק שינוי. יש מי שמוצאים ערך עצום בליווי, בקבוצה תומכת …" at bounding box center [622, 686] width 705 height 114
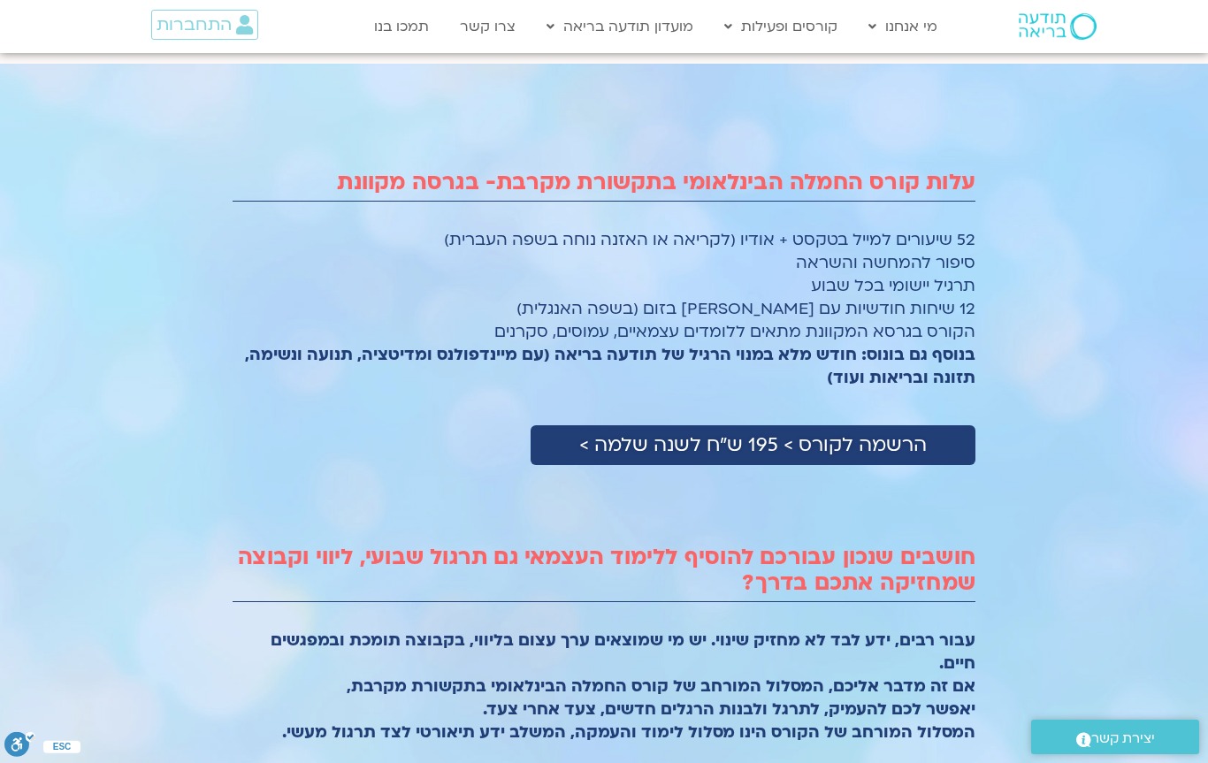
click at [744, 735] on strong "עבור רבים, ידע לבד לא מחזיק שינוי. יש מי שמוצאים ערך עצום בליווי, בקבוצה תומכת …" at bounding box center [622, 686] width 705 height 114
click at [746, 745] on div "עבור רבים, ידע לבד לא מחזיק שינוי. יש מי שמוצאים ערך עצום בליווי, בקבוצה תומכת …" at bounding box center [603, 692] width 743 height 127
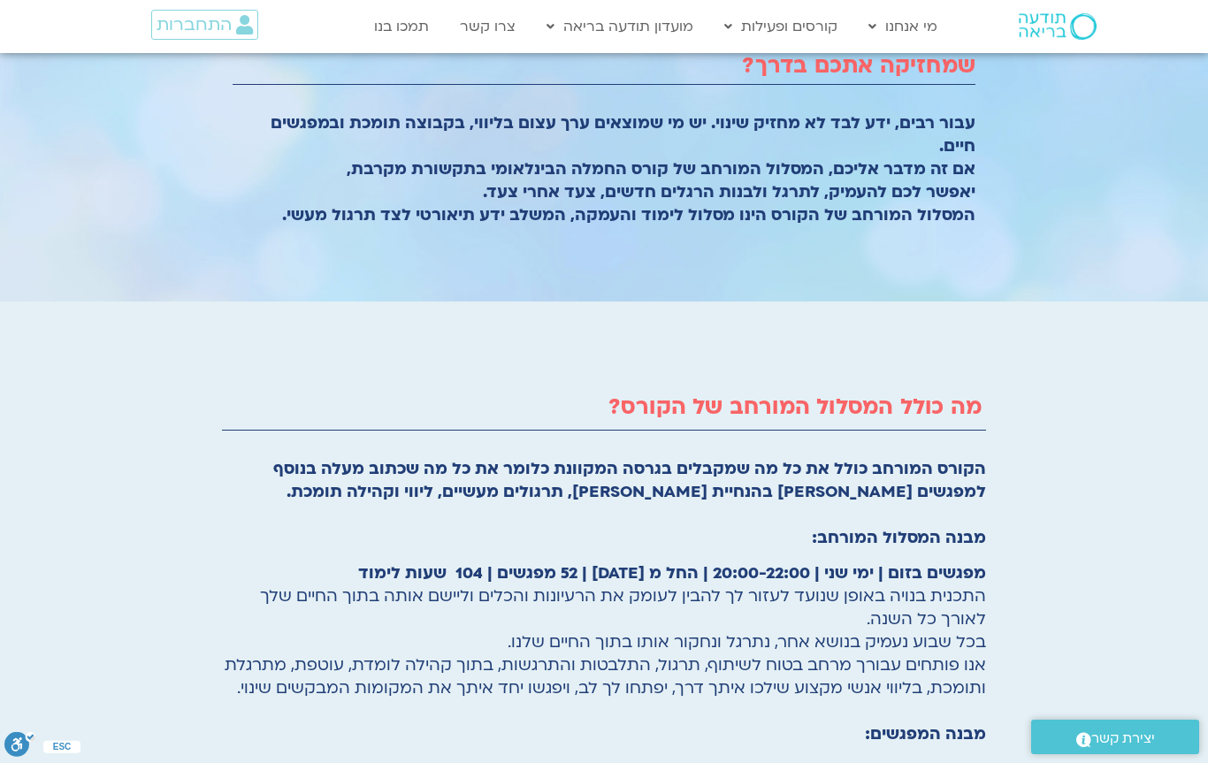
scroll to position [2231, 0]
click at [904, 587] on span "התכנית בנויה באופן שנועד לעזור לך להבין לעומק את הרעיונות והכלים וליישם אותה בת…" at bounding box center [623, 606] width 726 height 45
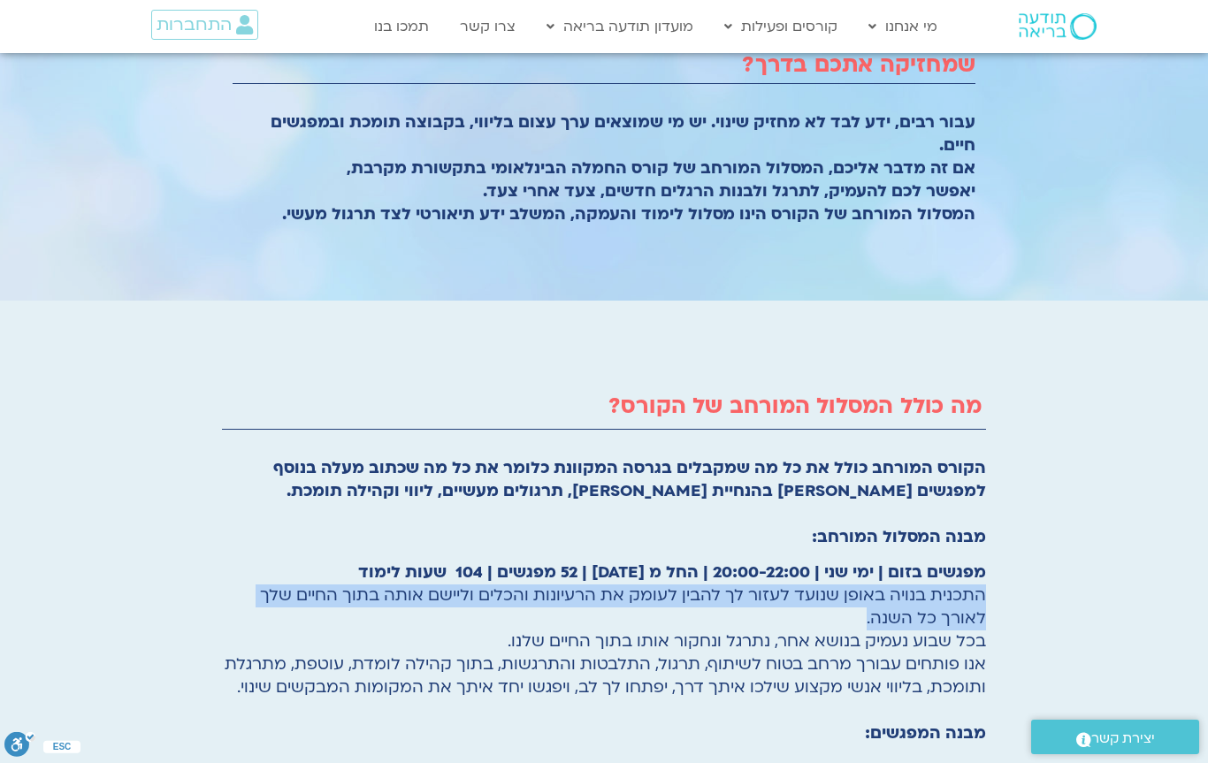
click at [791, 633] on span "בכל שבוע נעמיק בנושא אחר, נתרגל ונחקור אותו בתוך החיים שלנו." at bounding box center [746, 641] width 478 height 22
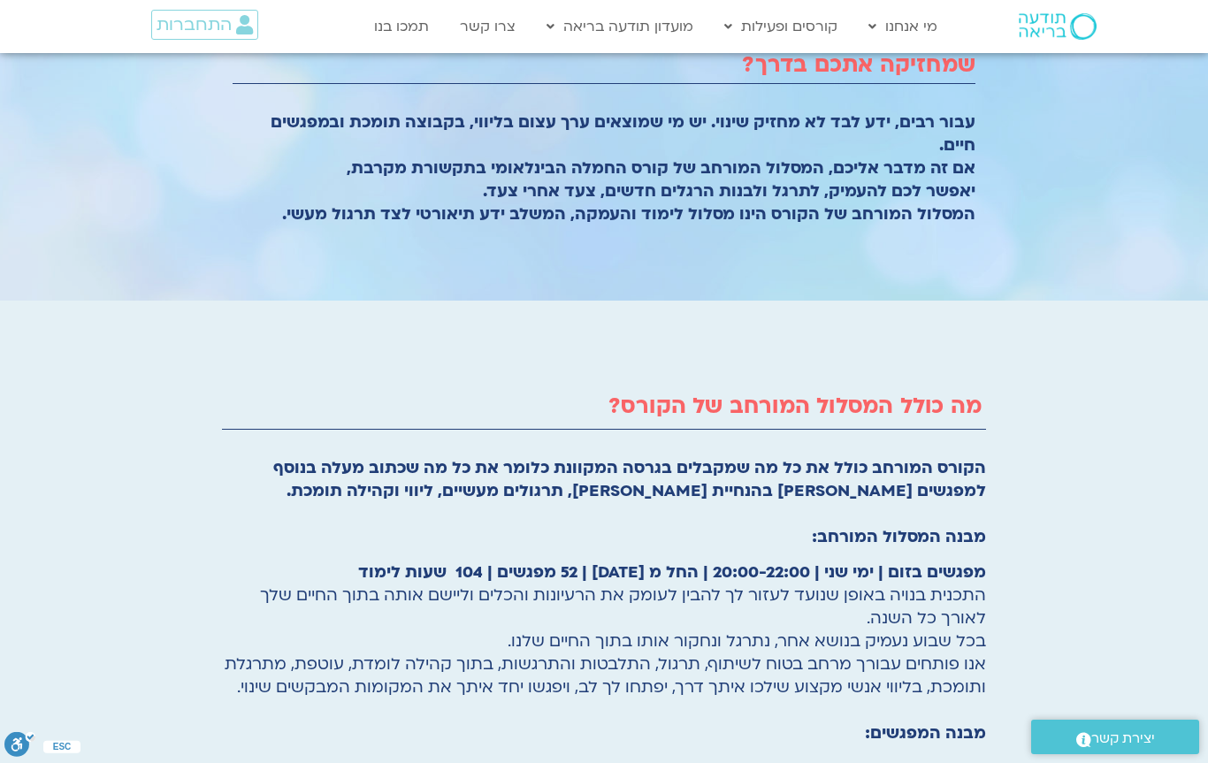
click at [791, 633] on span "בכל שבוע נעמיק בנושא אחר, נתרגל ונחקור אותו בתוך החיים שלנו." at bounding box center [746, 641] width 478 height 22
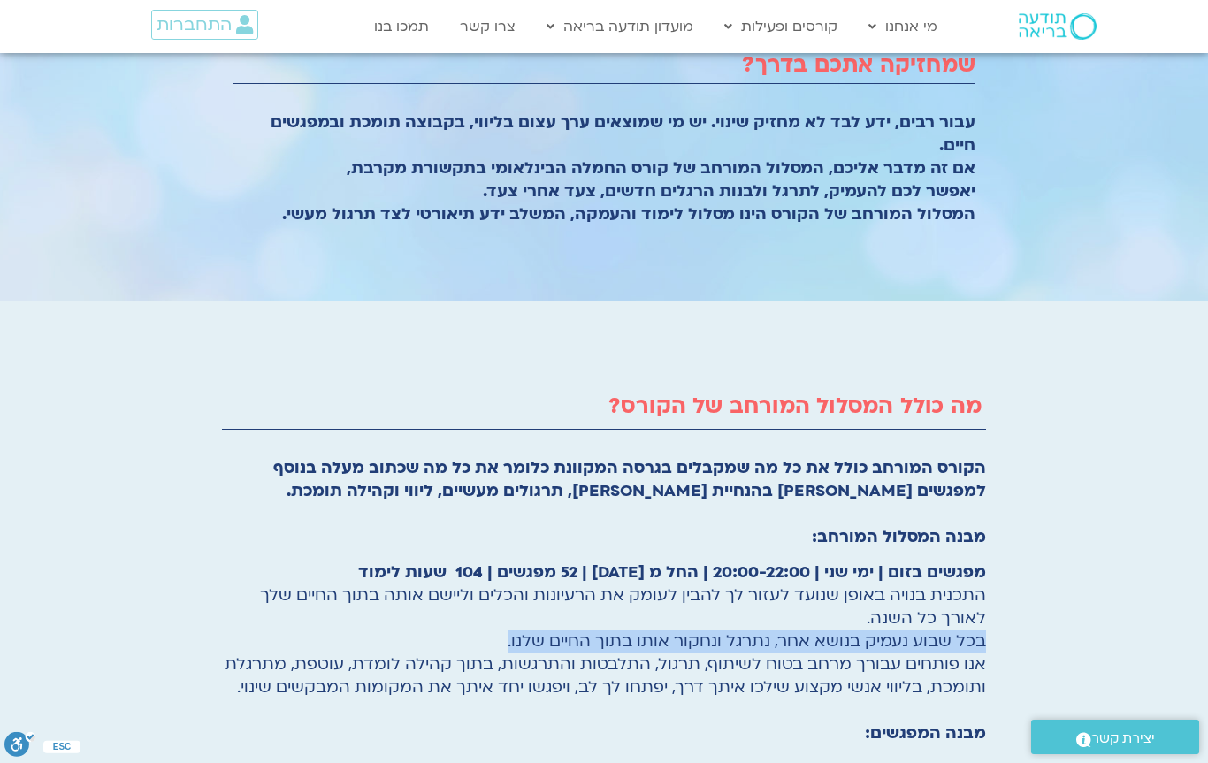
click at [710, 671] on span "אנו פותחים עבורך מרחב בטוח לשיתוף, תרגול, התלבטות והתרגשות, בתוך קהילה לומדת, ע…" at bounding box center [605, 675] width 761 height 45
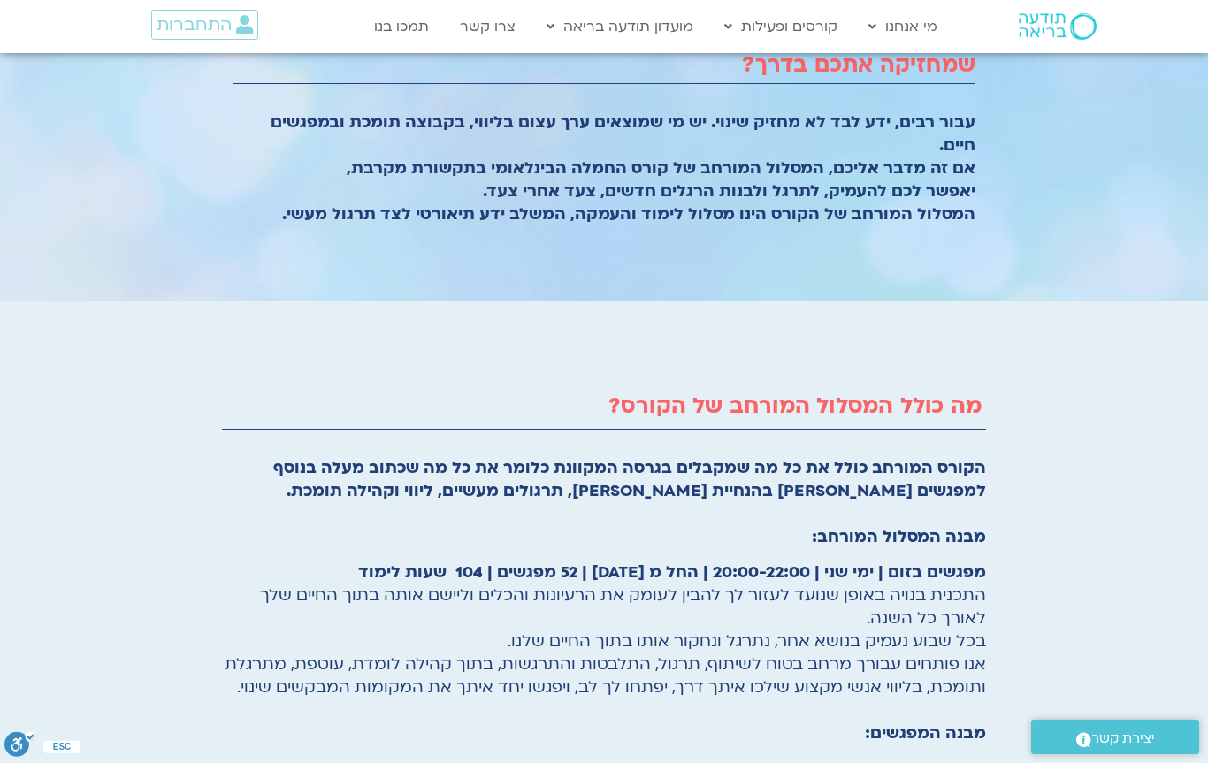
click at [710, 671] on span "אנו פותחים עבורך מרחב בטוח לשיתוף, תרגול, התלבטות והתרגשות, בתוך קהילה לומדת, ע…" at bounding box center [605, 675] width 761 height 45
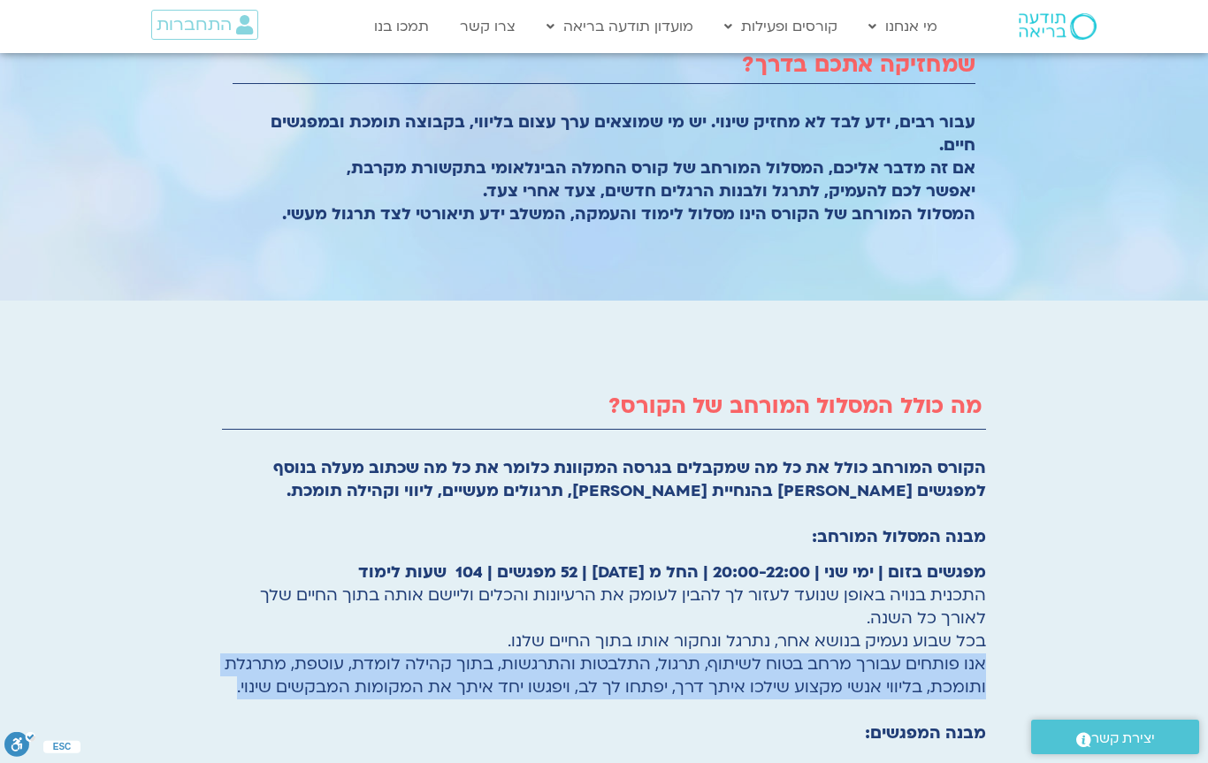
click at [710, 679] on span "אנו פותחים עבורך מרחב בטוח לשיתוף, תרגול, התלבטות והתרגשות, בתוך קהילה לומדת, ע…" at bounding box center [605, 675] width 761 height 45
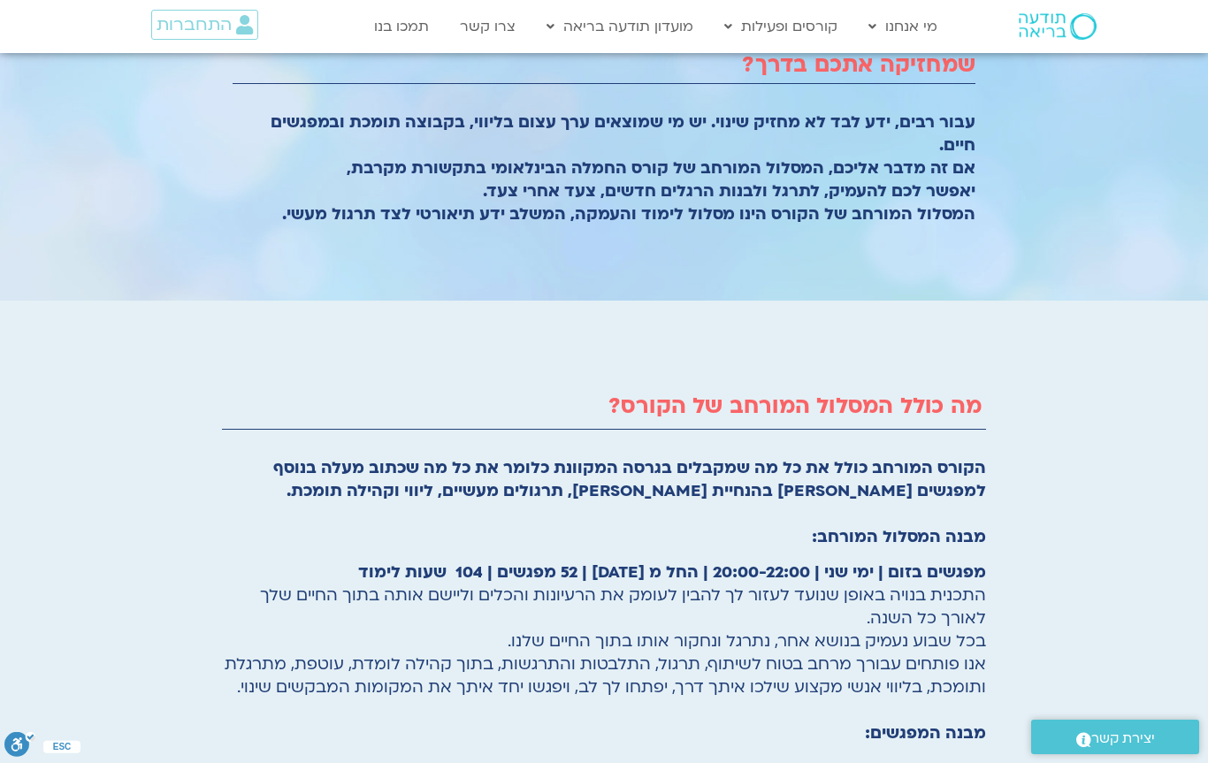
click at [710, 679] on span "אנו פותחים עבורך מרחב בטוח לשיתוף, תרגול, התלבטות והתרגשות, בתוך קהילה לומדת, ע…" at bounding box center [605, 675] width 761 height 45
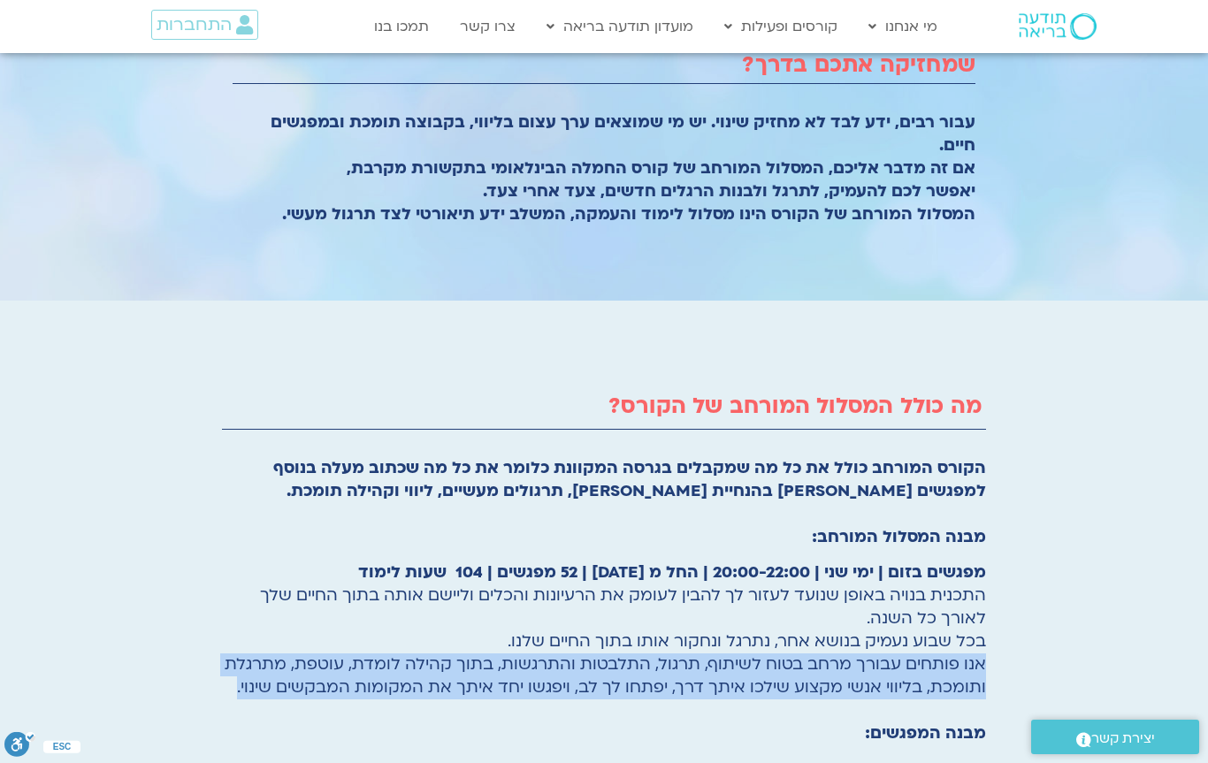
click at [651, 709] on p "מפגשים בזום | ימי שני | 20:00-22:00 | החל מ [DATE] | 52 מפגשים | 104 שעות לימוד…" at bounding box center [604, 653] width 764 height 184
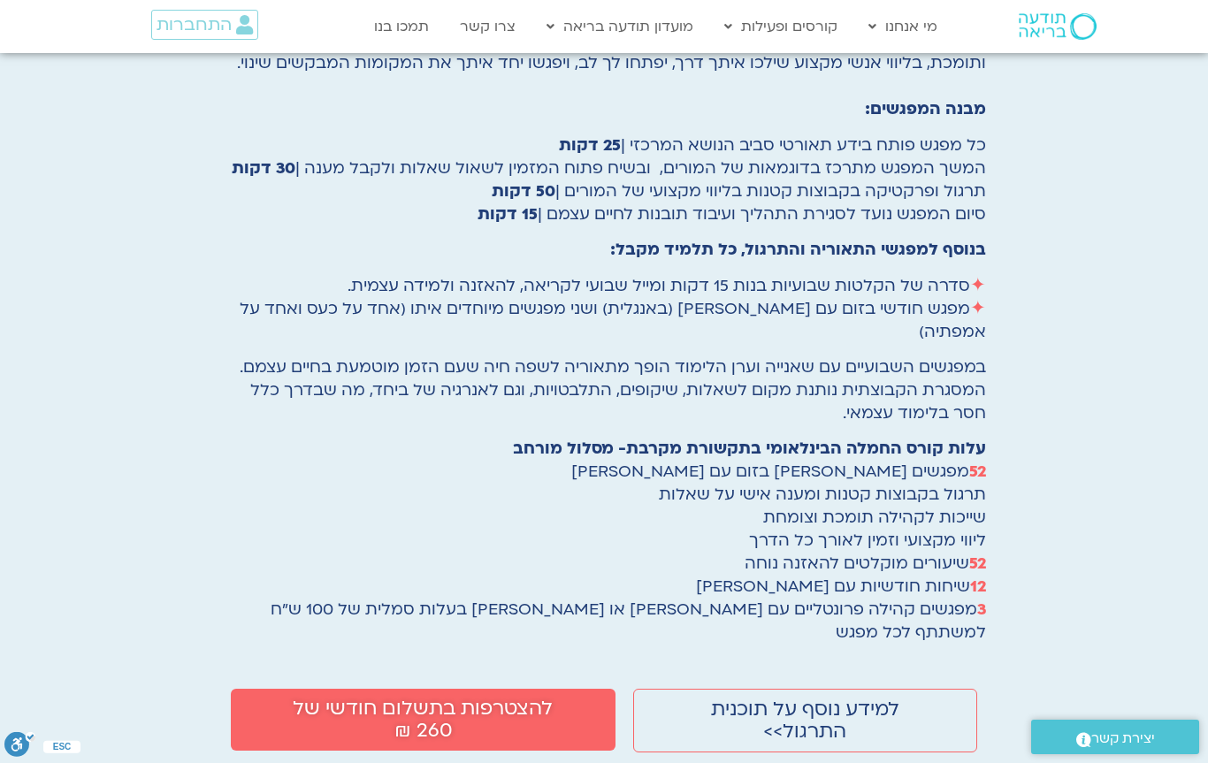
scroll to position [2860, 0]
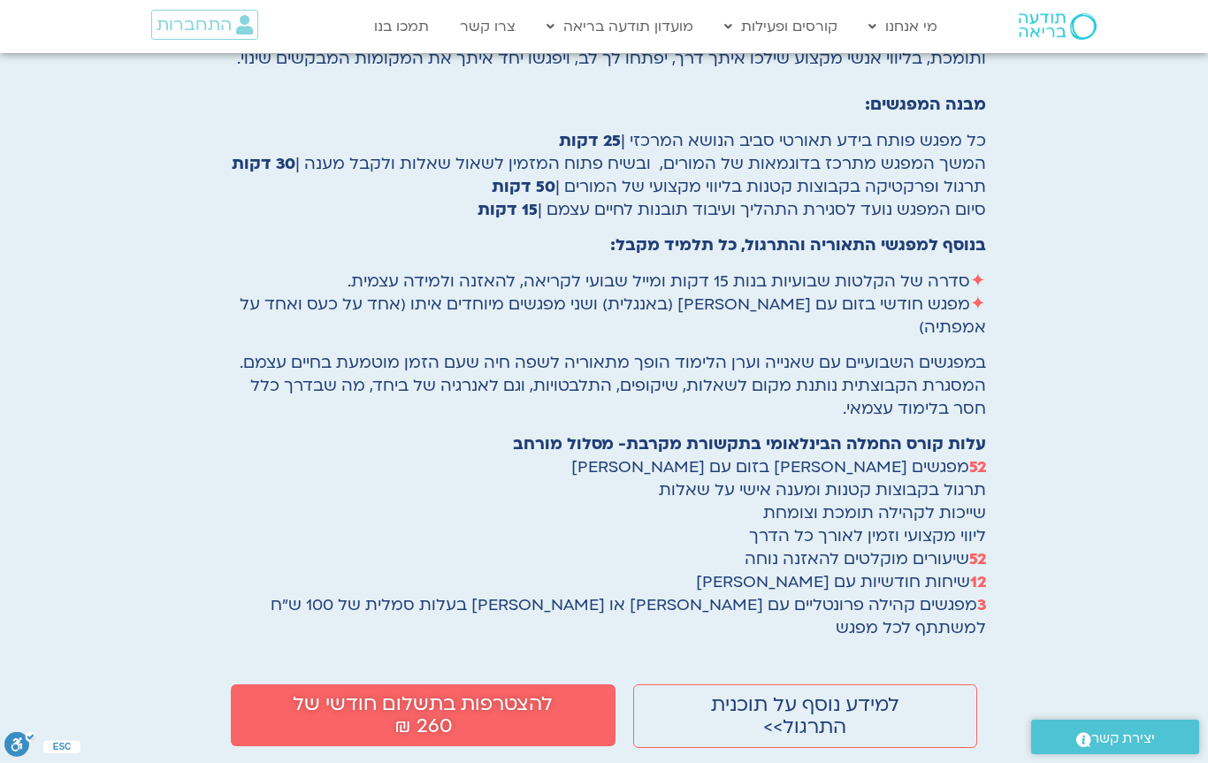
click at [537, 295] on span "✦ מפגש חודשי בזום עם [PERSON_NAME] (באנגלית) ושני מפגשים מיוחדים איתו (אחד על כ…" at bounding box center [613, 315] width 746 height 45
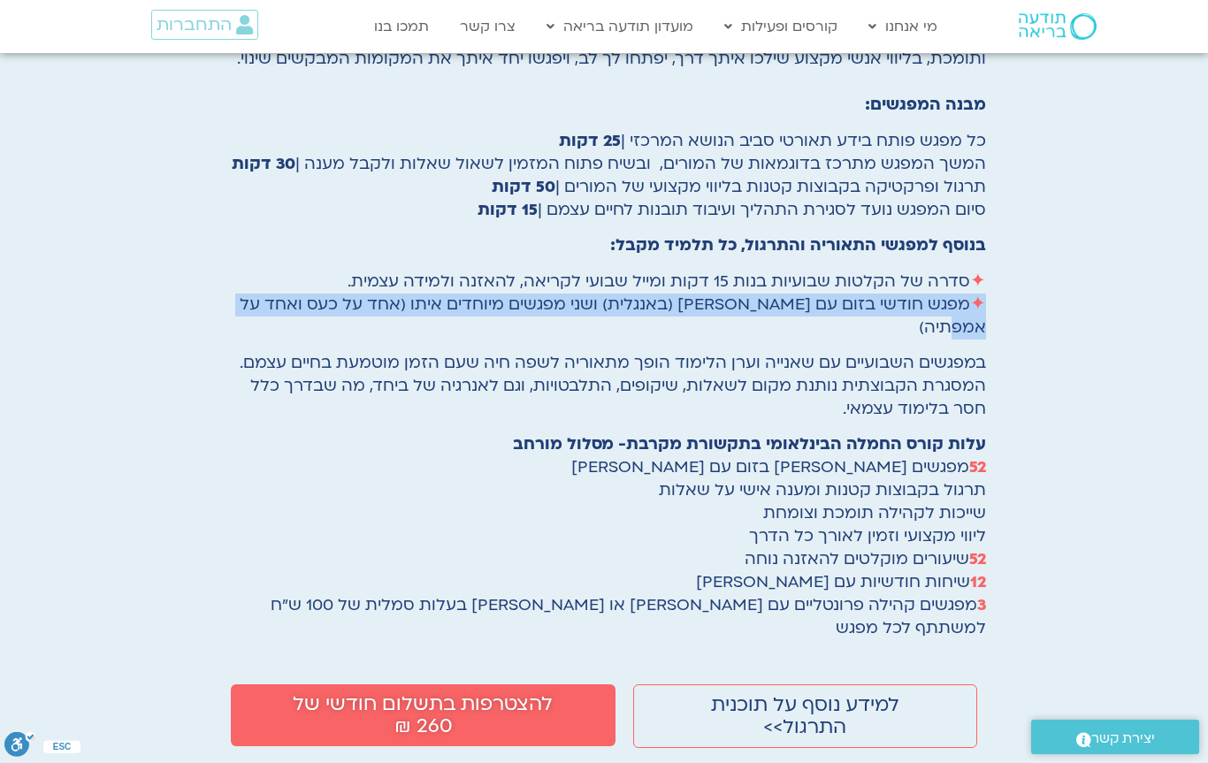
click at [532, 375] on span "המסגרת הקבוצתית נותנת מקום לשאלות, שיקופים, התלבטויות, וגם לאנרגיה של ביחד, מה …" at bounding box center [617, 397] width 735 height 45
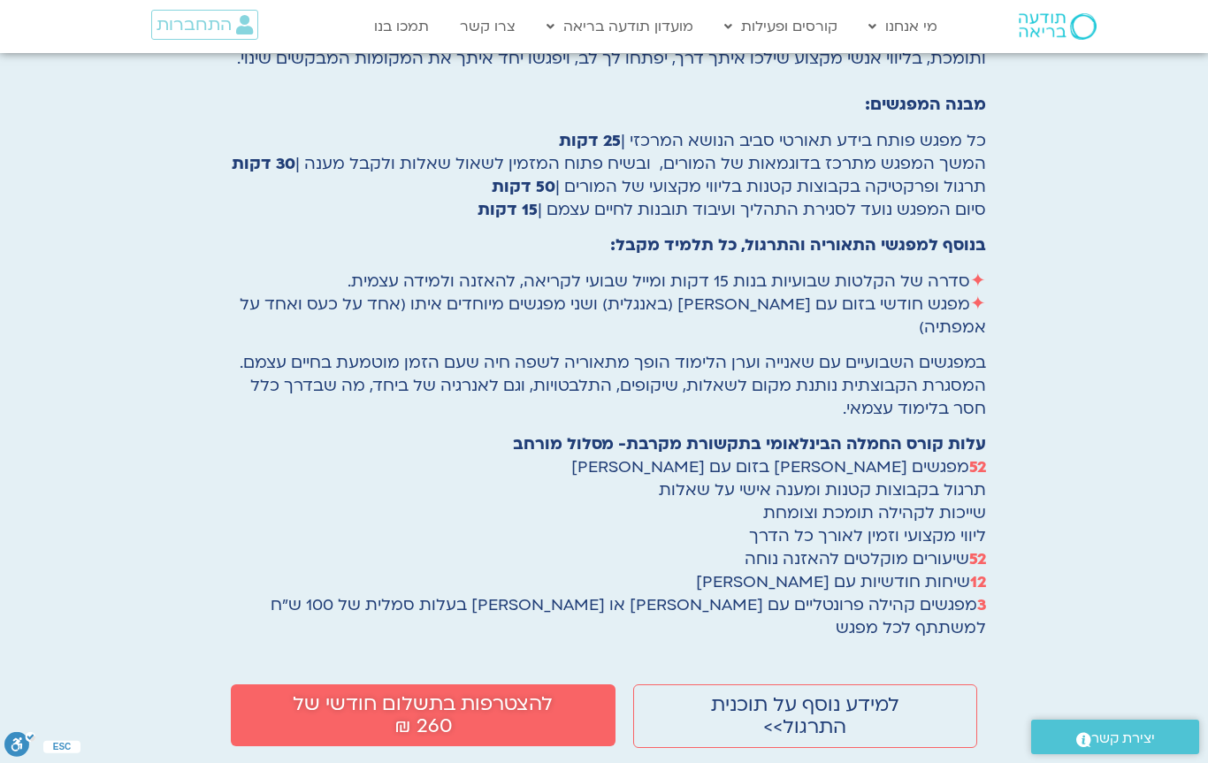
click at [532, 375] on span "המסגרת הקבוצתית נותנת מקום לשאלות, שיקופים, התלבטויות, וגם לאנרגיה של ביחד, מה …" at bounding box center [617, 397] width 735 height 45
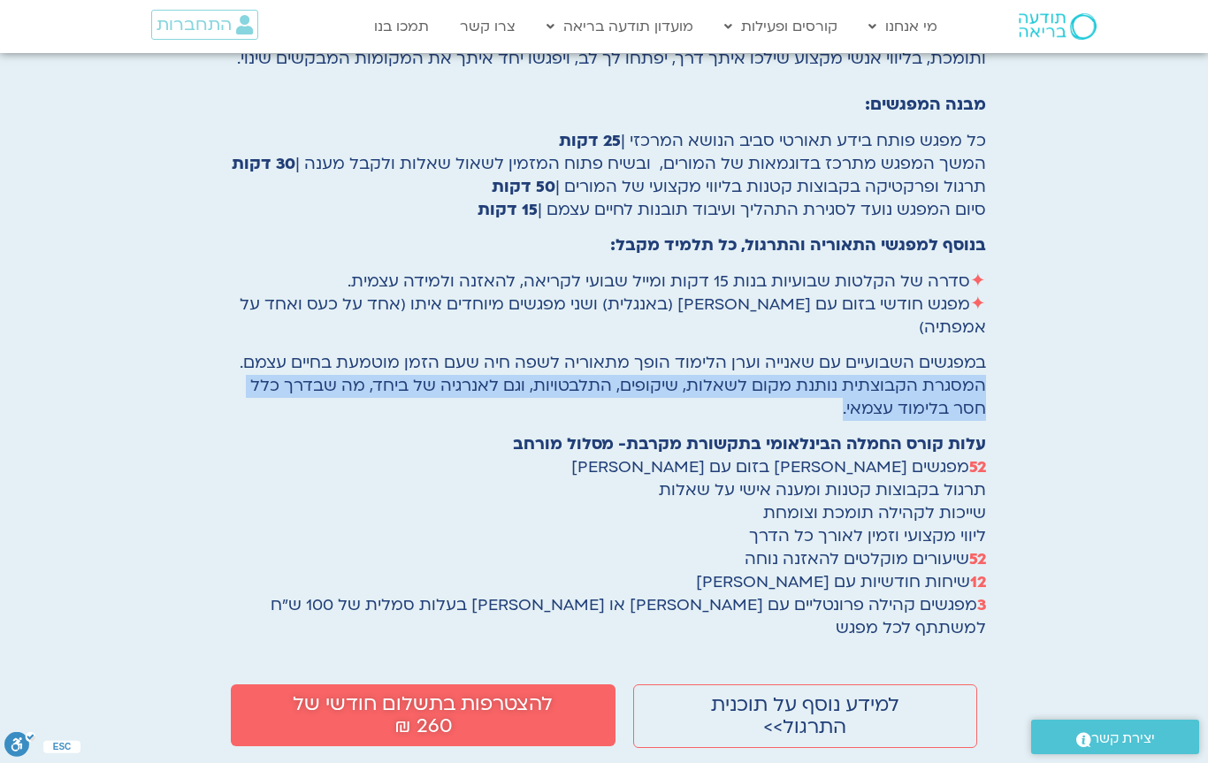
click at [466, 389] on p "במפגשים השבועיים עם [PERSON_NAME] הלימוד הופך מתאוריה לשפה חיה שעם הזמן מוטמעת …" at bounding box center [604, 386] width 764 height 69
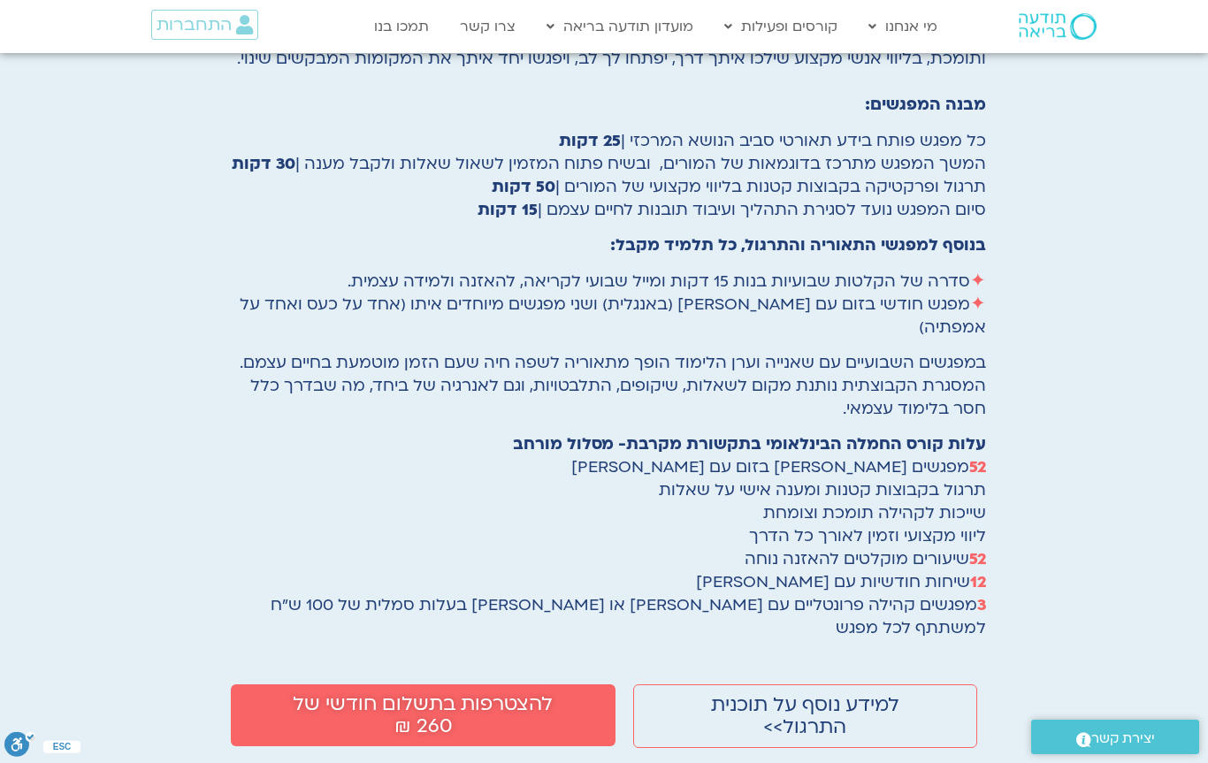
click at [466, 389] on p "במפגשים השבועיים עם [PERSON_NAME] הלימוד הופך מתאוריה לשפה חיה שעם הזמן מוטמעת …" at bounding box center [604, 386] width 764 height 69
click at [451, 434] on p "עלות קורס החמלה הבינלאומי בתקשורת מקרבת- מסלול מורחב 52 מפגשים [PERSON_NAME] בז…" at bounding box center [604, 536] width 764 height 207
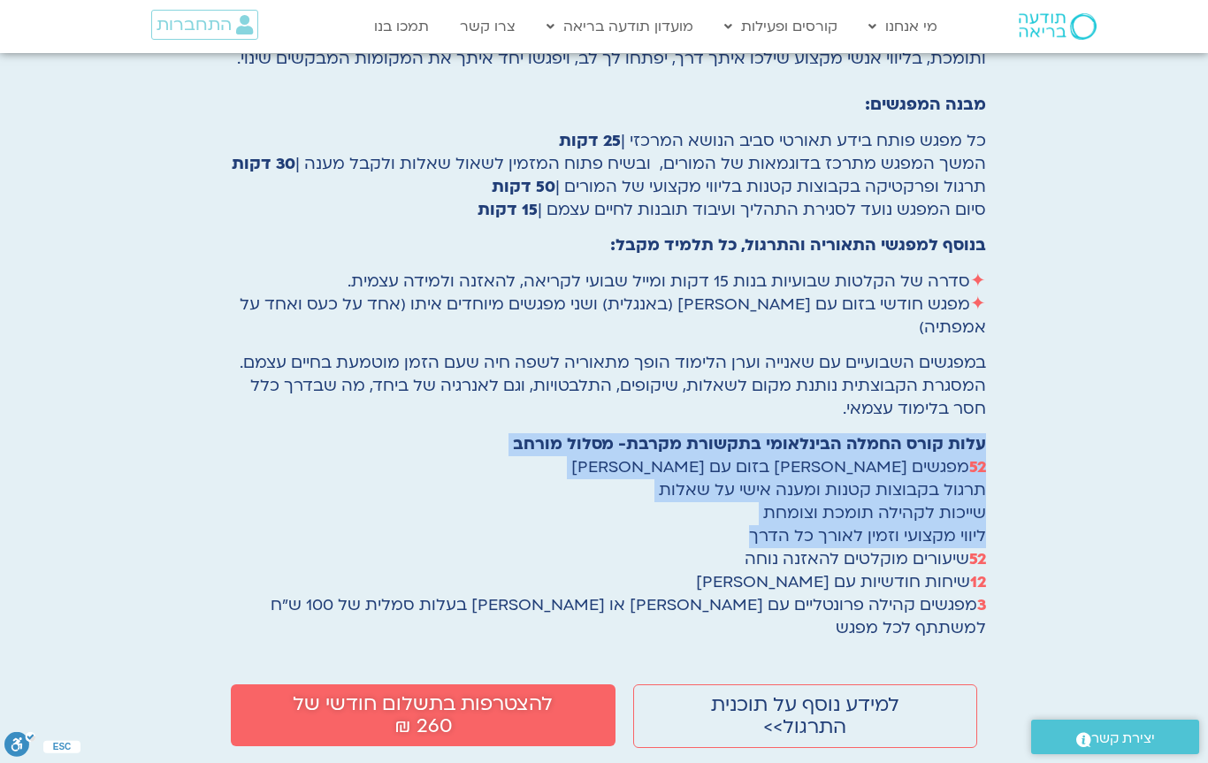
drag, startPoint x: 483, startPoint y: 393, endPoint x: 448, endPoint y: 514, distance: 125.9
click at [448, 514] on div "הקורס המורחב כולל את כל מה שמקבלים בגרסה המקוונת כלומר את כל מה שכתוב מעלה בנוס…" at bounding box center [604, 234] width 764 height 811
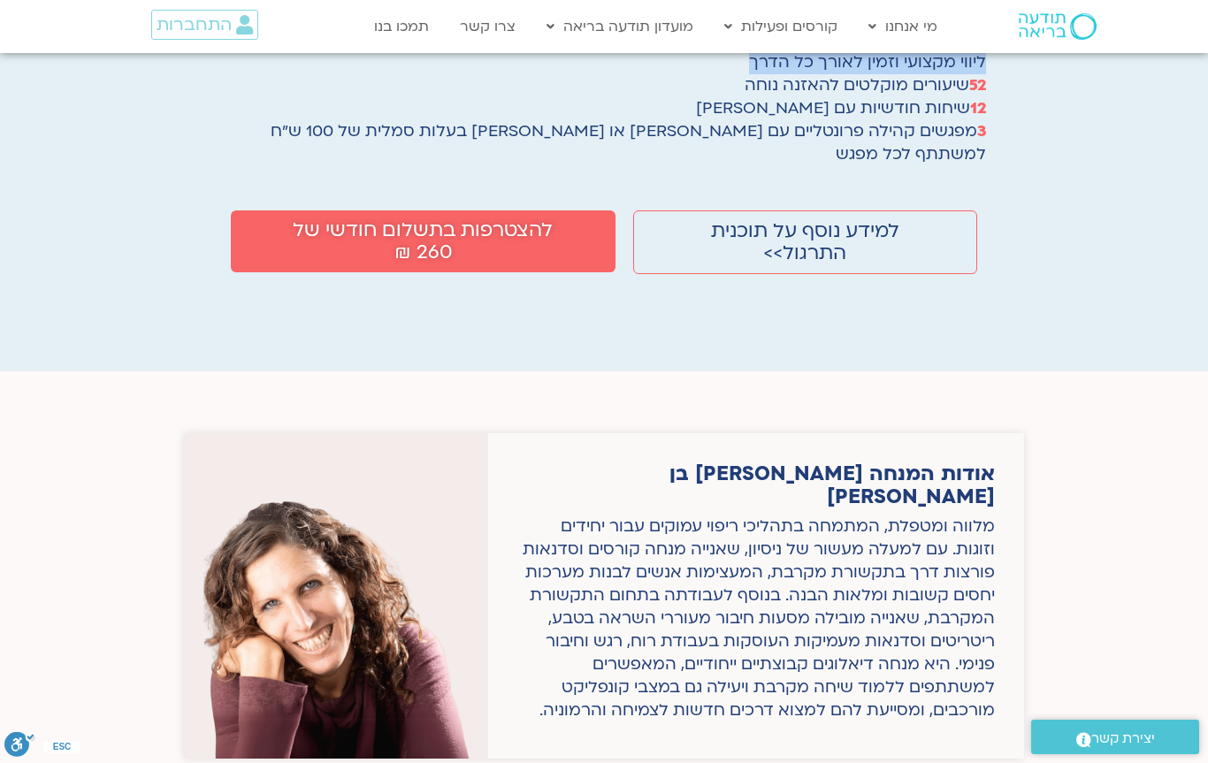
click at [754, 515] on div "מלווה ומטפלת, המתמחה בתהליכי ריפוי עמוקים עבור יחידים וזוגות. עם למעלה מעשור של…" at bounding box center [755, 618] width 477 height 207
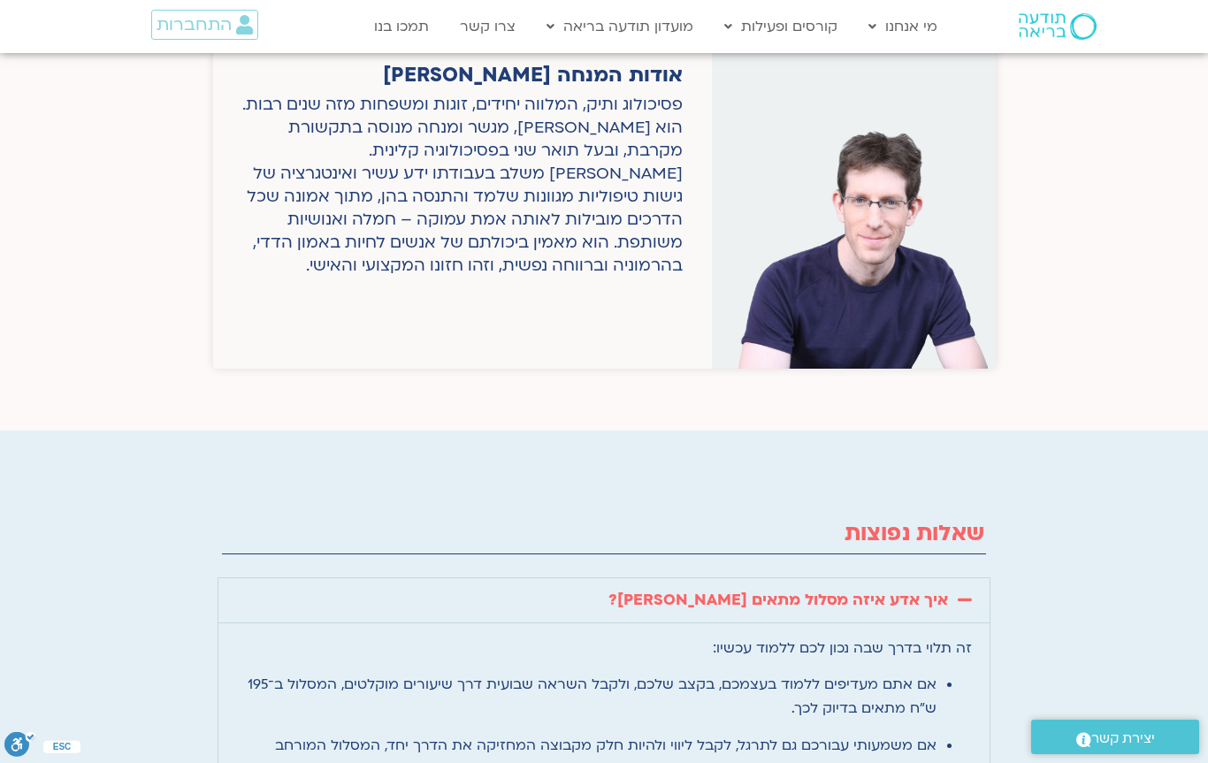
scroll to position [4253, 0]
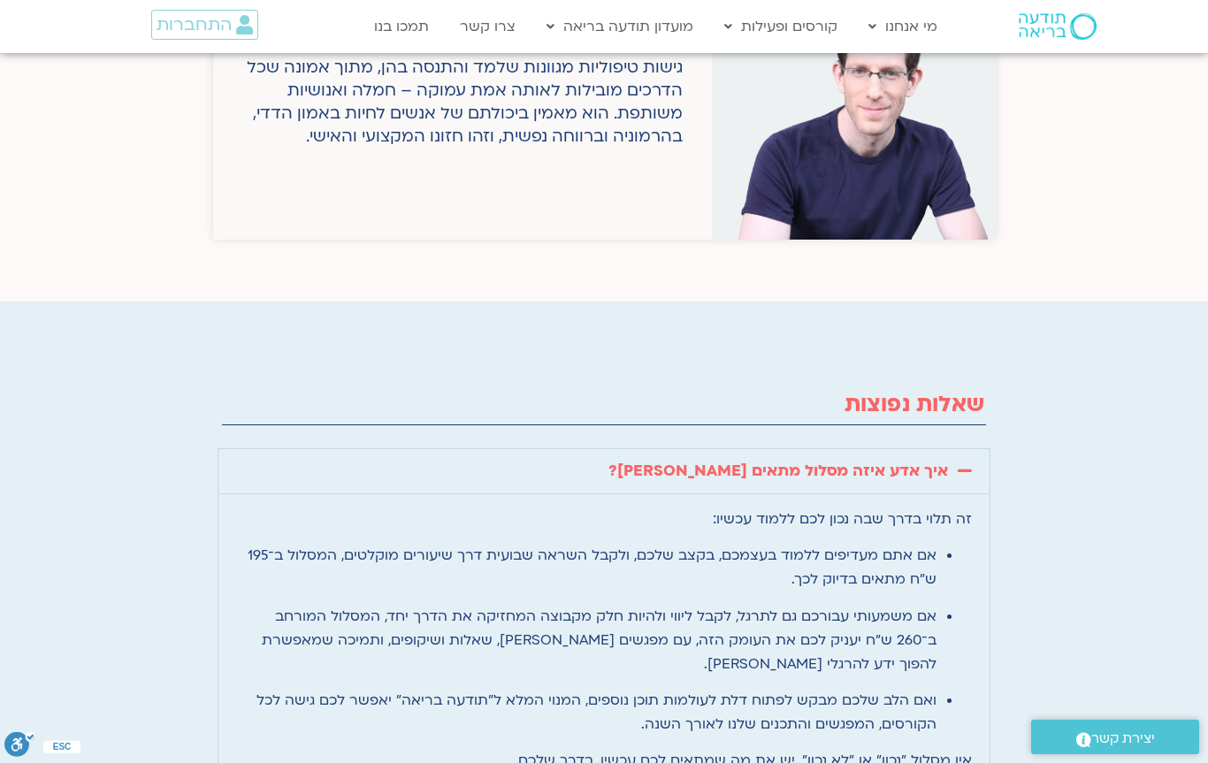
click at [833, 544] on p "אם אתם מעדיפים ללמוד בעצמכם, בקצב שלכם, ולקבל השראה שבועית דרך שיעורים מוקלטים,…" at bounding box center [586, 568] width 700 height 48
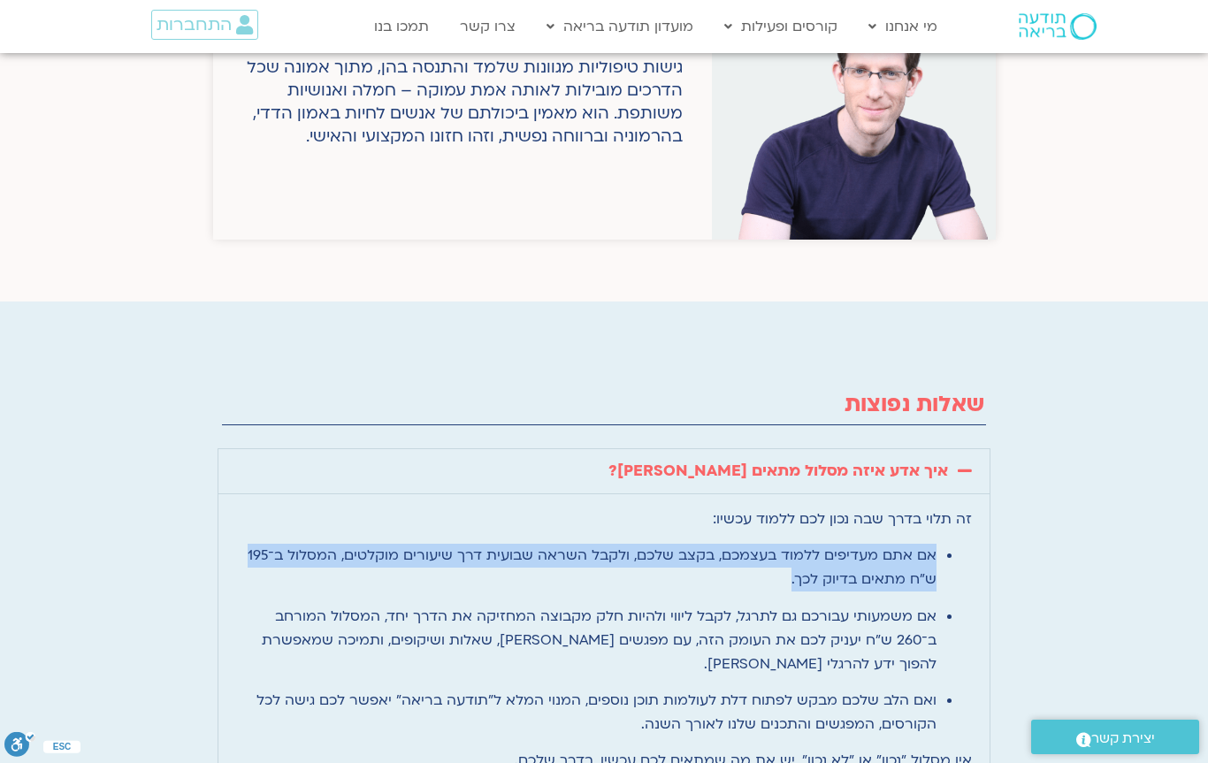
click at [1154, 439] on div "שאלות נפוצות איך אדע איזה מסלול מתאים [PERSON_NAME]? זה תלוי בדרך שבה נכון לכם …" at bounding box center [604, 615] width 1208 height 628
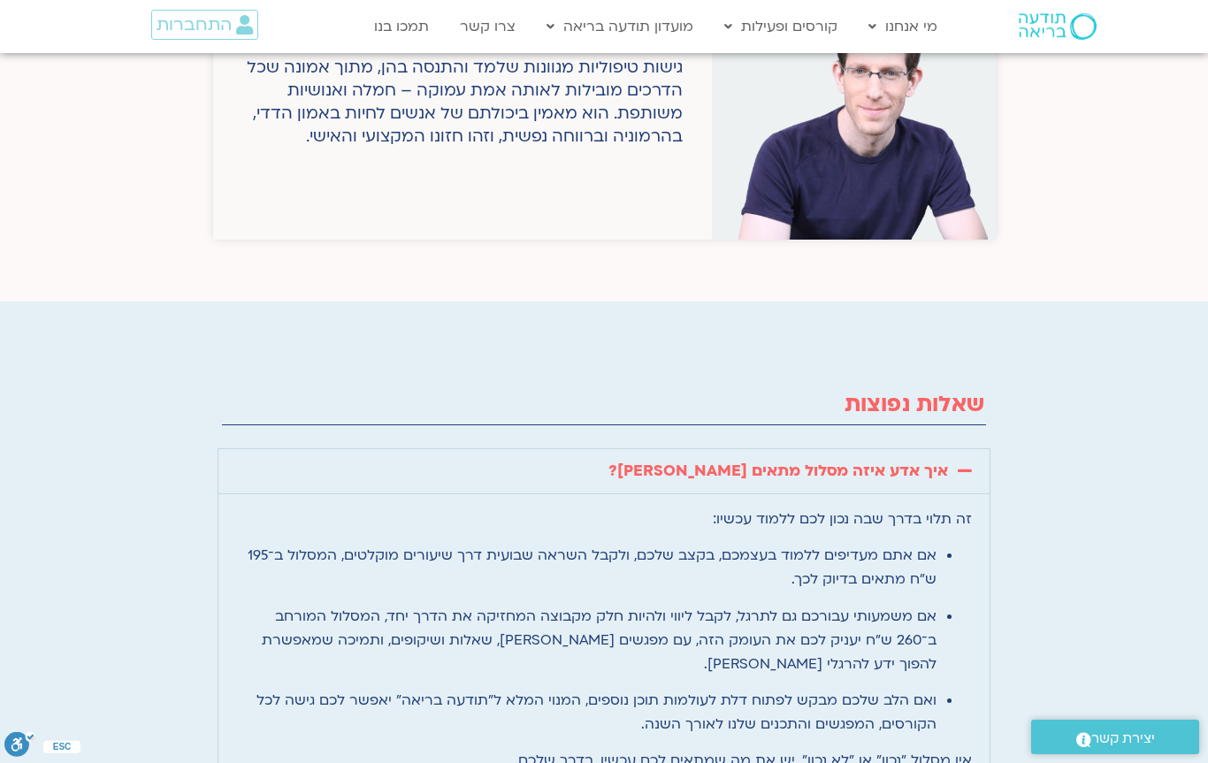
click at [884, 605] on p "אם משמעותי עבורכם גם לתרגל, לקבל ליווי ולהיות חלק מקבוצה המחזיקה את הדרך יחד, ה…" at bounding box center [586, 641] width 700 height 72
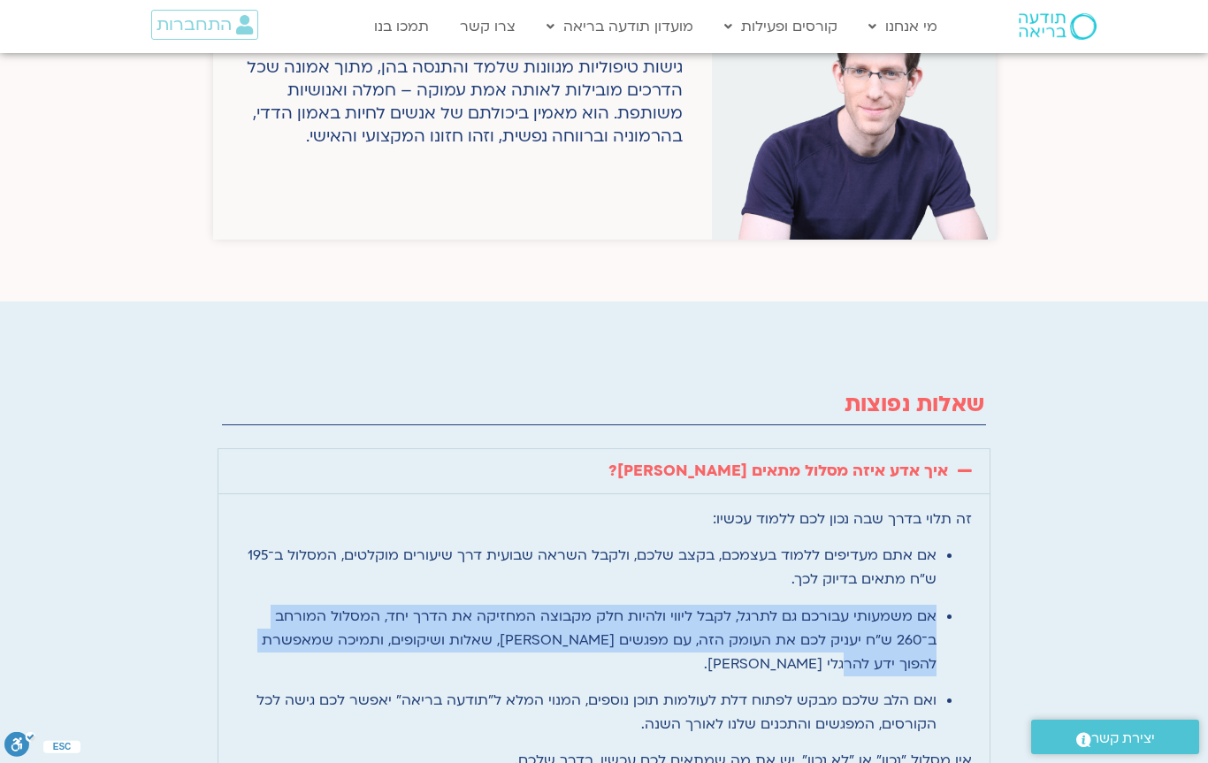
click at [871, 689] on p "ואם הלב שלכם מבקש לפתוח דלת לעולמות תוכן נוספים, המנוי המלא ל"תודעה בריאה" יאפש…" at bounding box center [586, 713] width 700 height 48
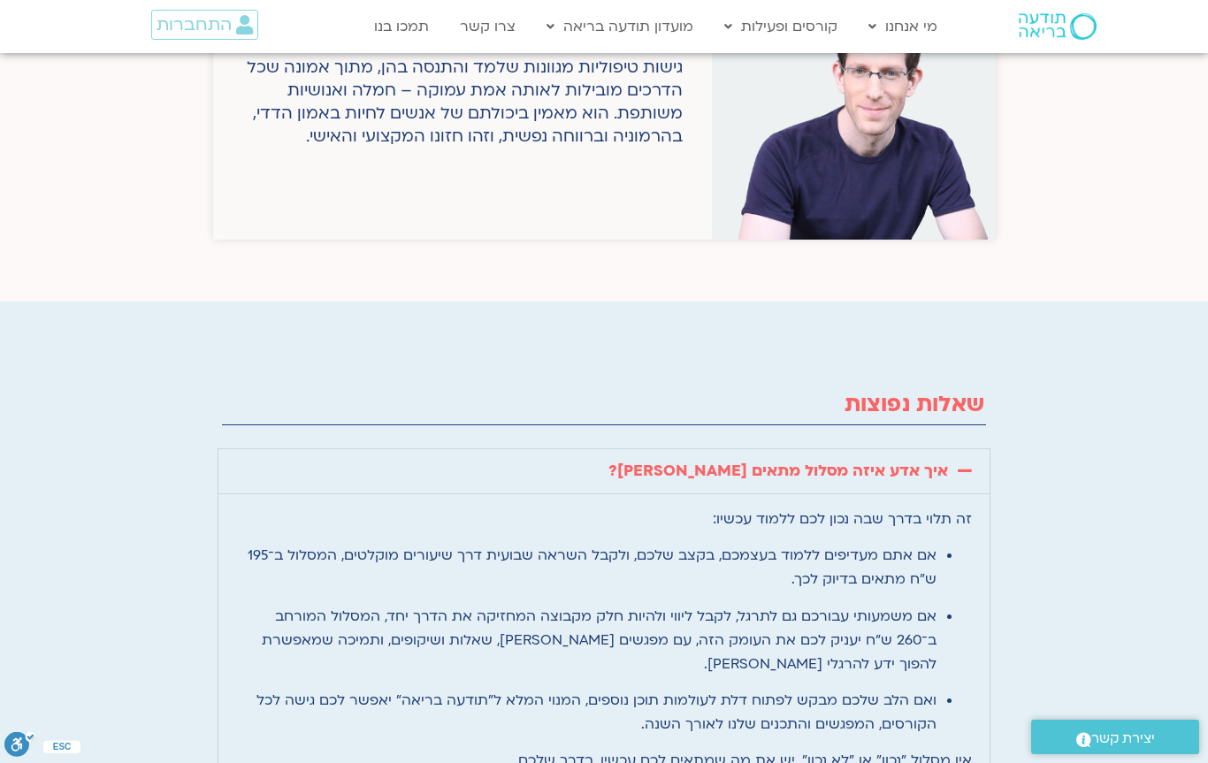
click at [871, 689] on p "ואם הלב שלכם מבקש לפתוח דלת לעולמות תוכן נוספים, המנוי המלא ל"תודעה בריאה" יאפש…" at bounding box center [586, 713] width 700 height 48
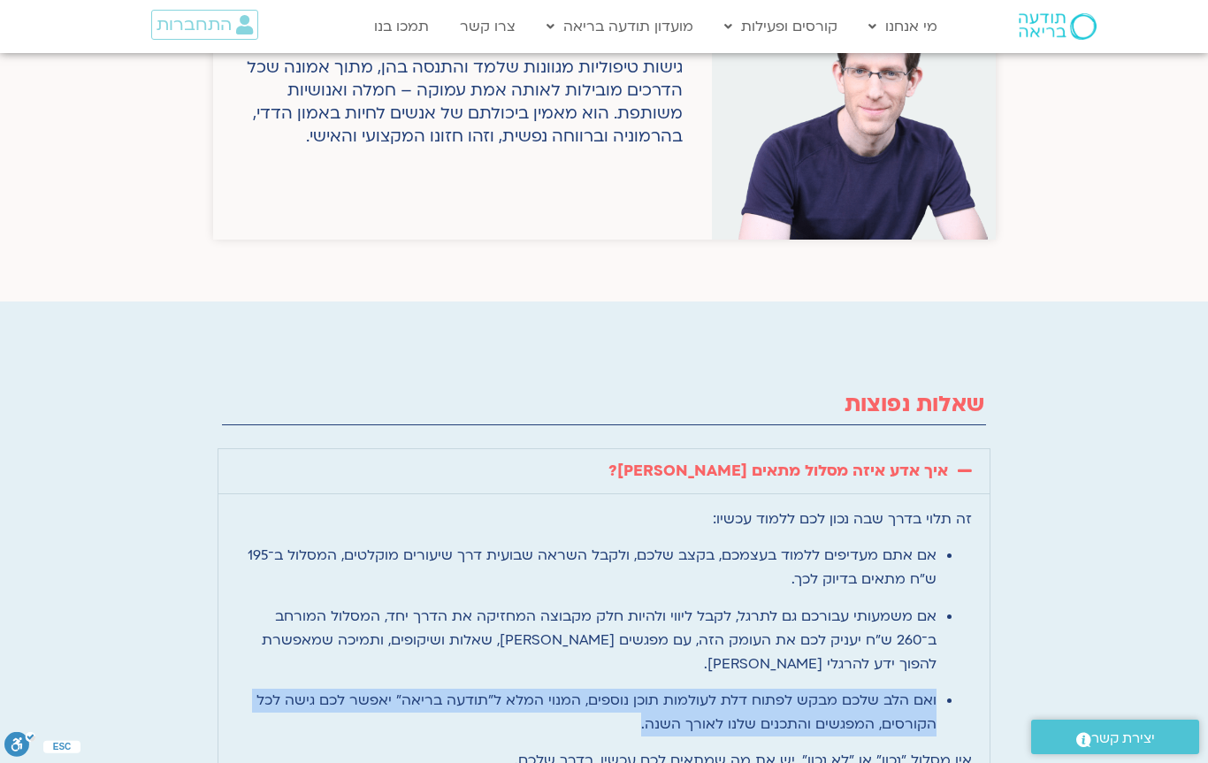
click at [848, 749] on p "אין מסלול "נכון" או "לא נכון", יש את מה שמתאים לכם עכשיו, בדרך שלכם." at bounding box center [603, 761] width 735 height 24
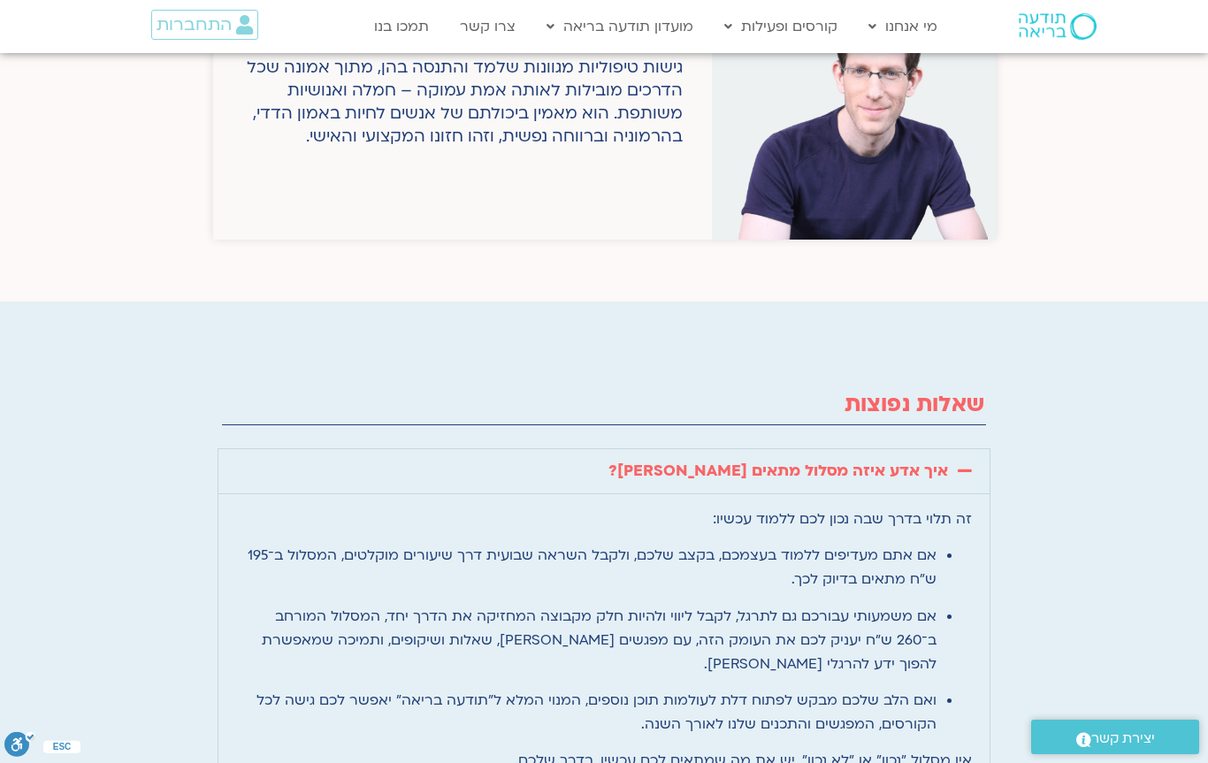
click at [848, 749] on p "אין מסלול "נכון" או "לא נכון", יש את מה שמתאים לכם עכשיו, בדרך שלכם." at bounding box center [603, 761] width 735 height 24
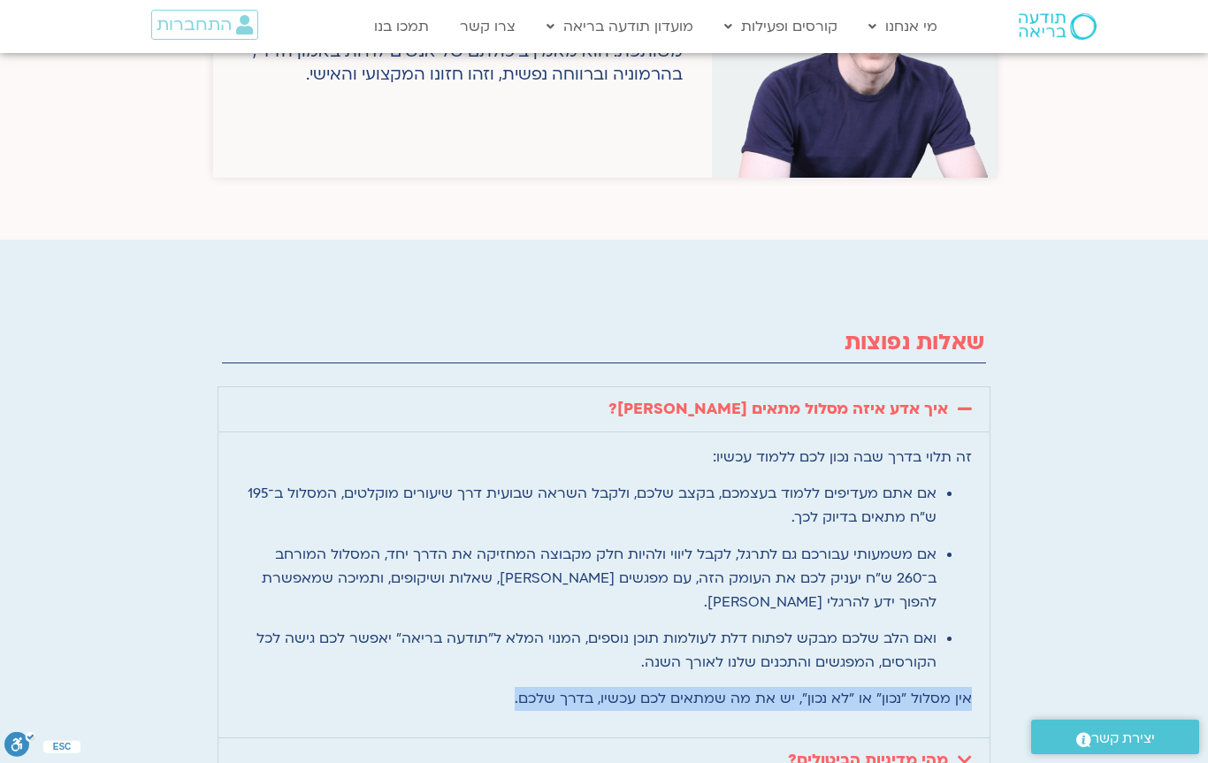
scroll to position [4408, 0]
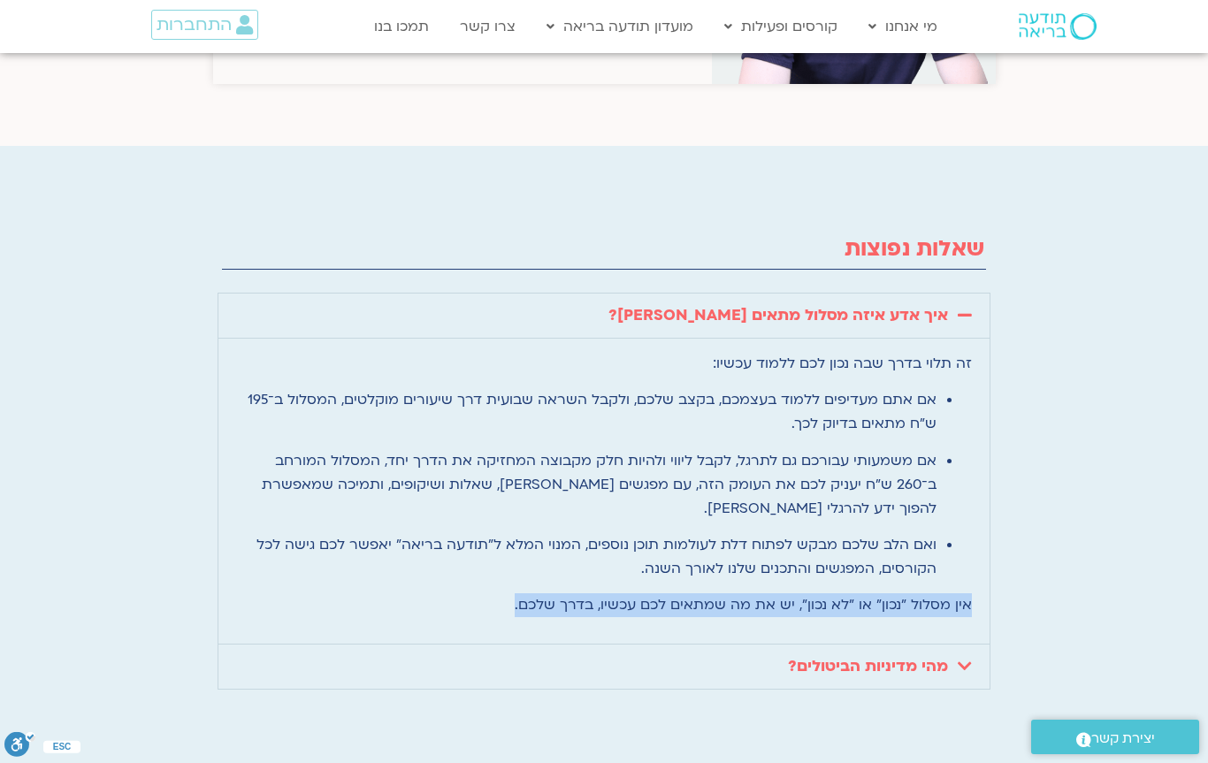
click at [851, 656] on link "מהי מדיניות הביטולים?" at bounding box center [868, 666] width 160 height 20
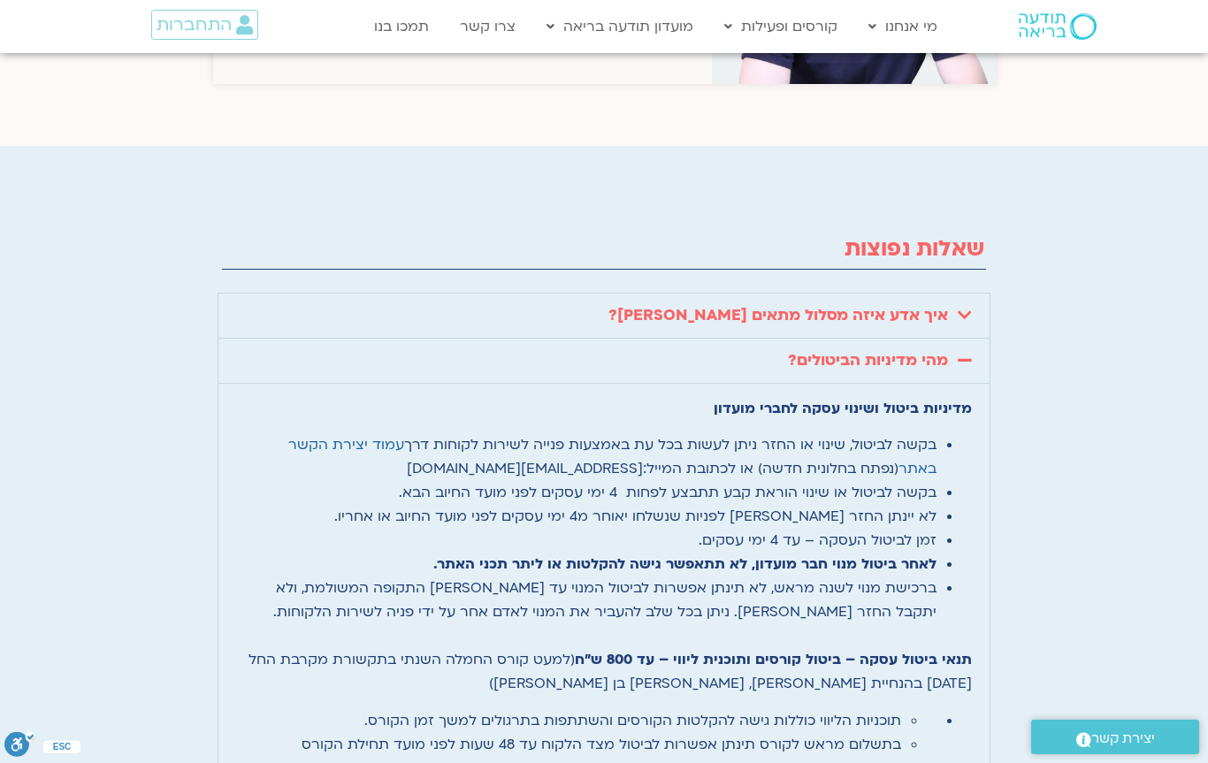
click at [883, 505] on li "לא יינתן החזר [PERSON_NAME] לפניות שנשלחו יאוחר מ4 ימי עסקים לפני מועד החיוב או…" at bounding box center [586, 517] width 700 height 24
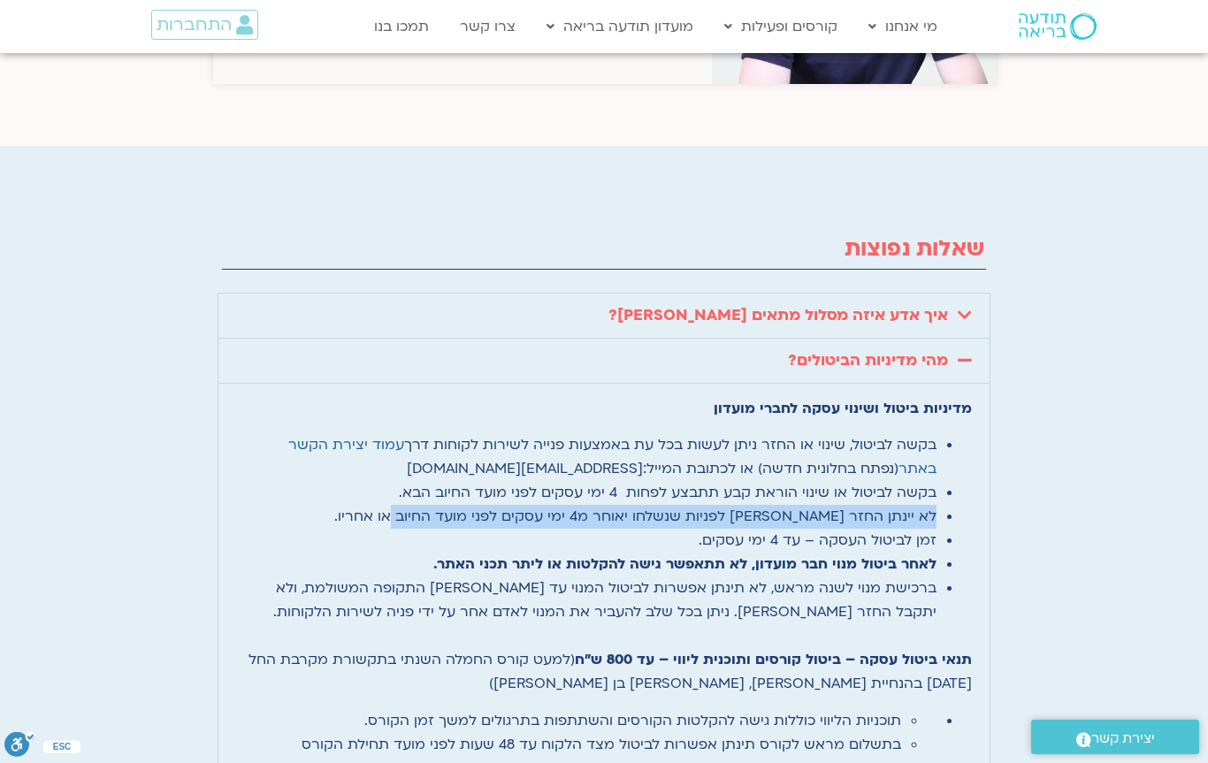
click at [881, 529] on li "זמן לביטול העסקה – עד 4 ימי עסקים." at bounding box center [586, 541] width 700 height 24
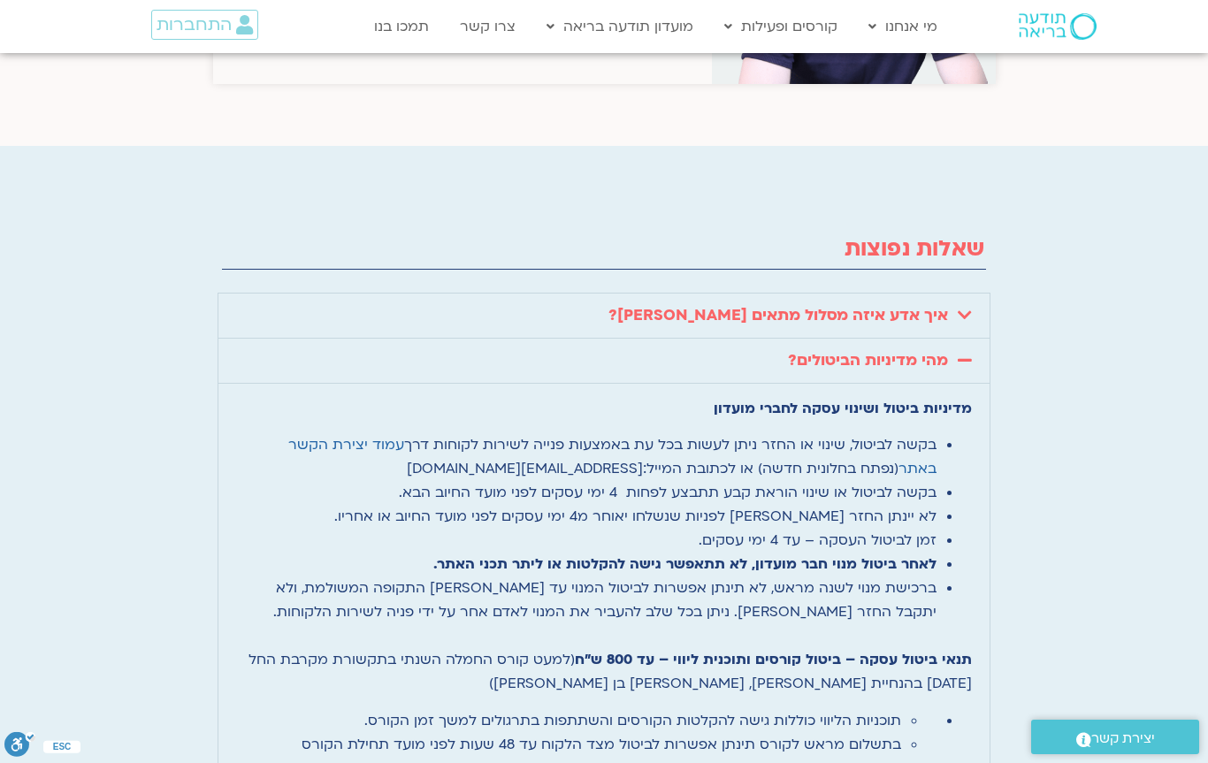
click at [881, 529] on li "זמן לביטול העסקה – עד 4 ימי עסקים." at bounding box center [586, 541] width 700 height 24
click at [880, 554] on b "לאחר ביטול מנוי חבר מועדון, לא תתאפשר גישה להקלטות או ליתר תכני האתר." at bounding box center [684, 563] width 503 height 19
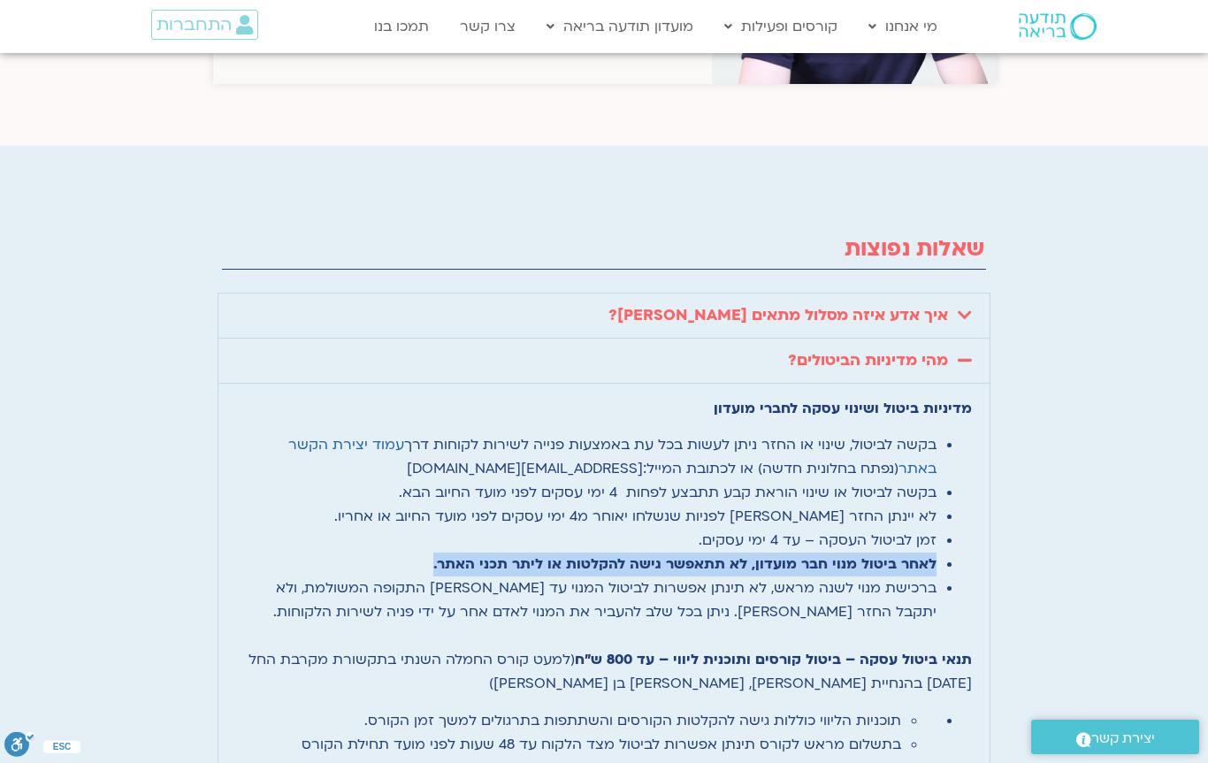
click at [850, 576] on li "ברכישת מנוי לשנה מראש, לא תינתן אפשרות לביטול המנוי עד [PERSON_NAME] התקופה המש…" at bounding box center [586, 600] width 700 height 48
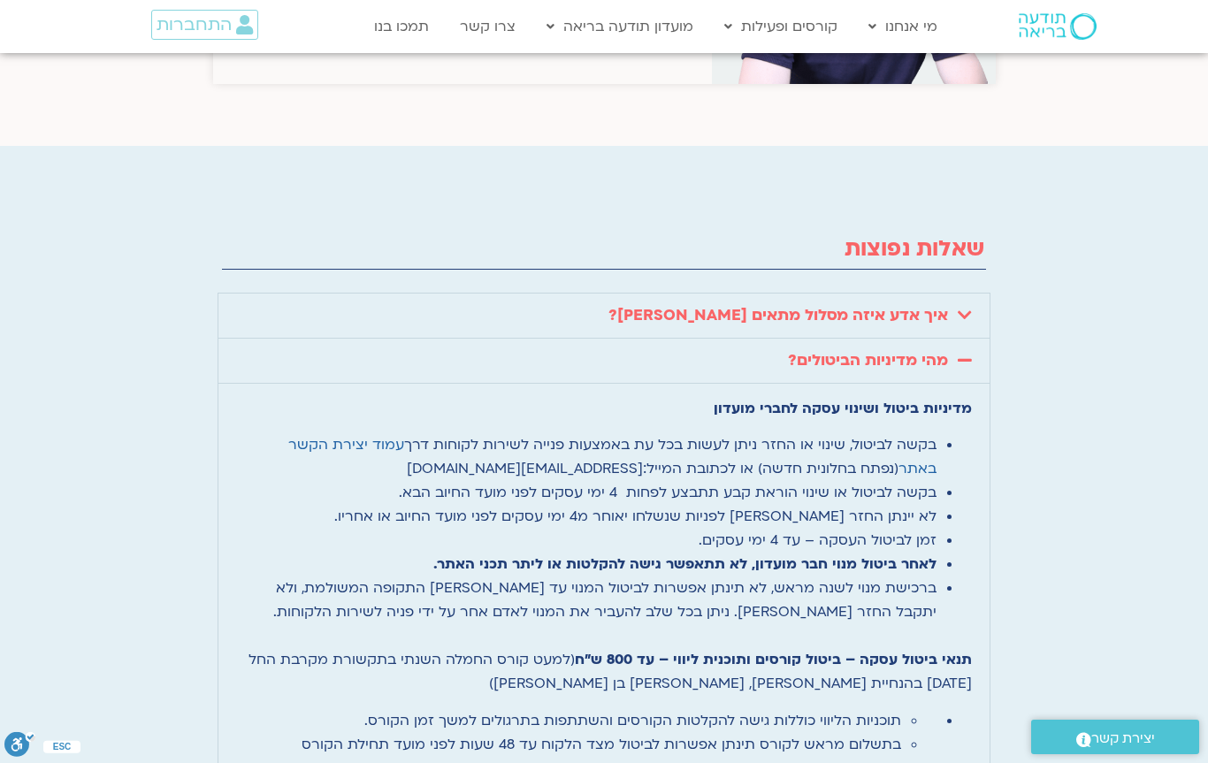
click at [850, 576] on li "ברכישת מנוי לשנה מראש, לא תינתן אפשרות לביטול המנוי עד [PERSON_NAME] התקופה המש…" at bounding box center [586, 600] width 700 height 48
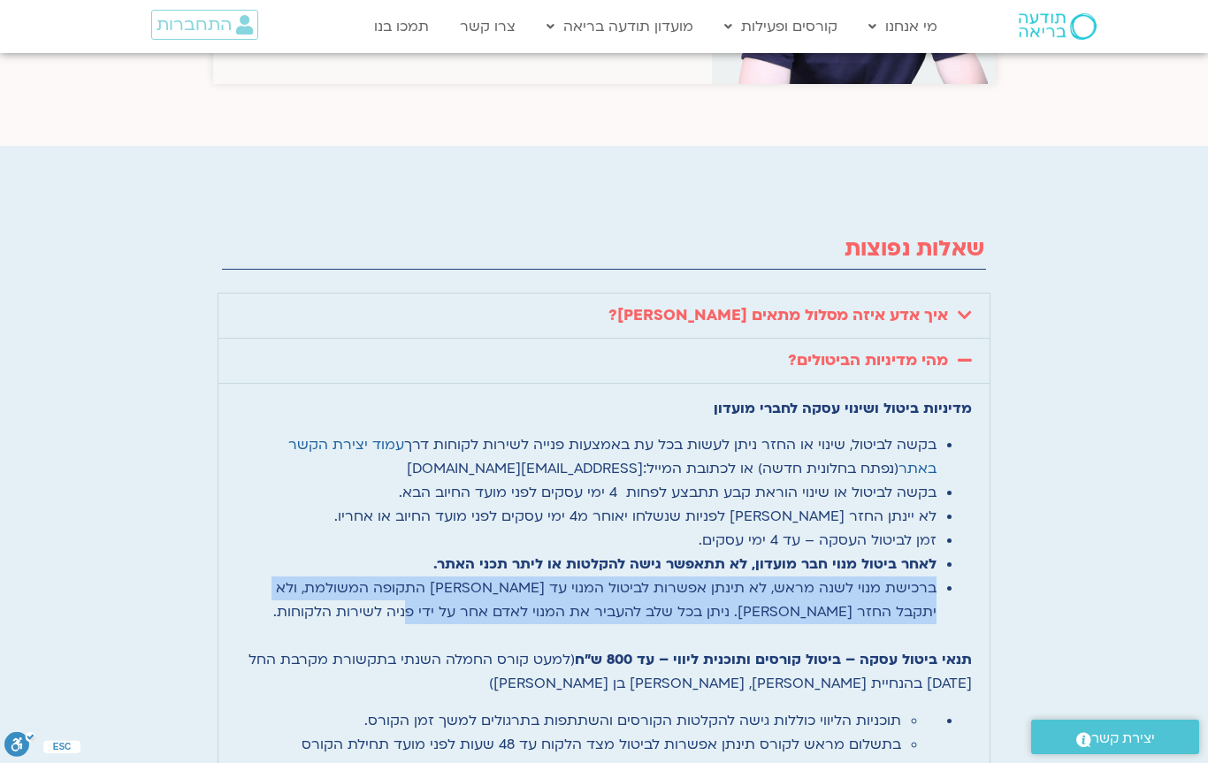
click at [769, 650] on b "תנאי ביטול עסקה – ביטול קורסים ותוכנית ליווי – עד 800 ש״ח" at bounding box center [773, 659] width 397 height 19
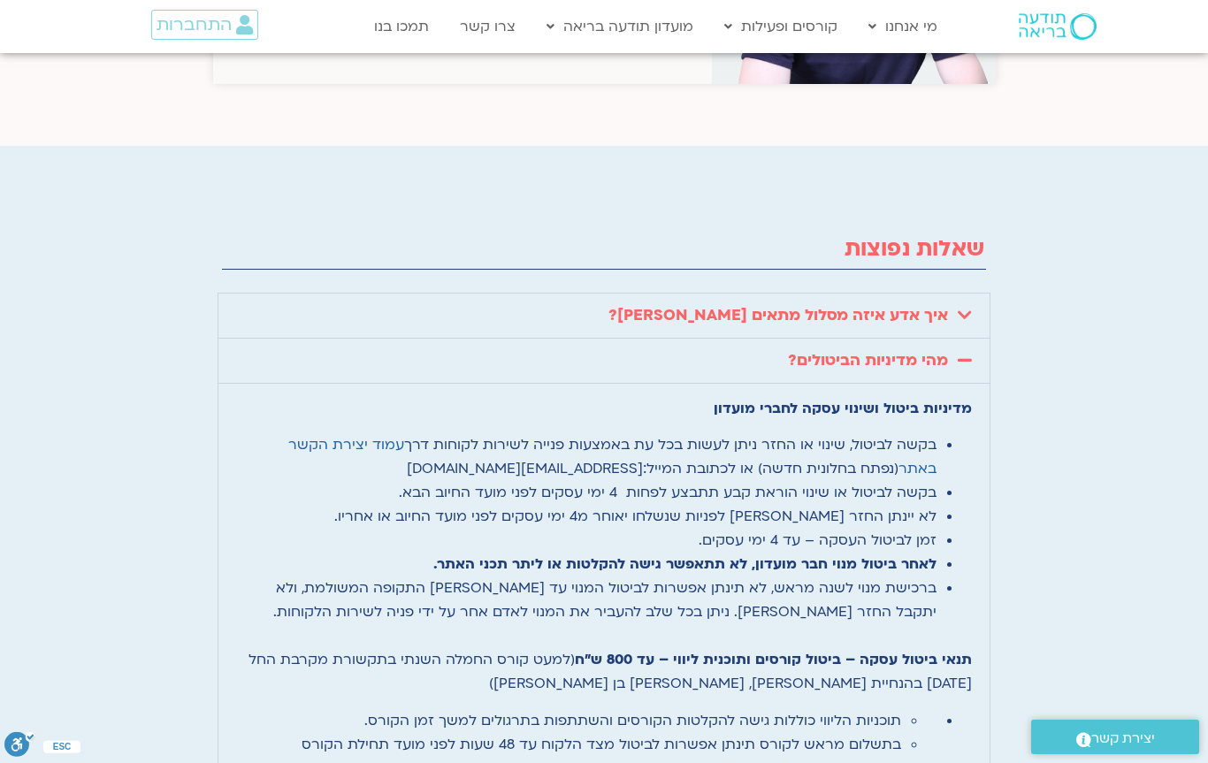
click at [769, 650] on b "תנאי ביטול עסקה – ביטול קורסים ותוכנית ליווי – עד 800 ש״ח" at bounding box center [773, 659] width 397 height 19
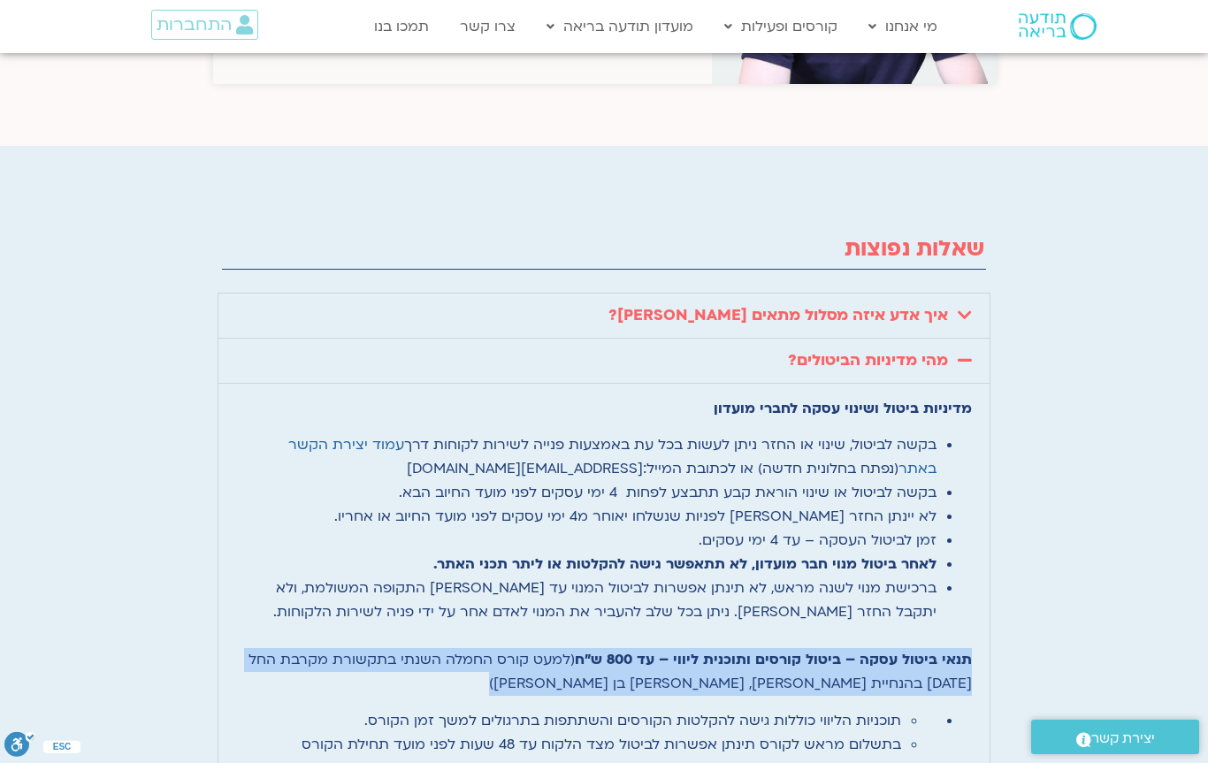
click at [898, 624] on p "תנאי ביטול עסקה – ביטול קורסים ותוכנית ליווי – עד 800 ש״ח (למעט קורס החמלה השנת…" at bounding box center [603, 660] width 735 height 72
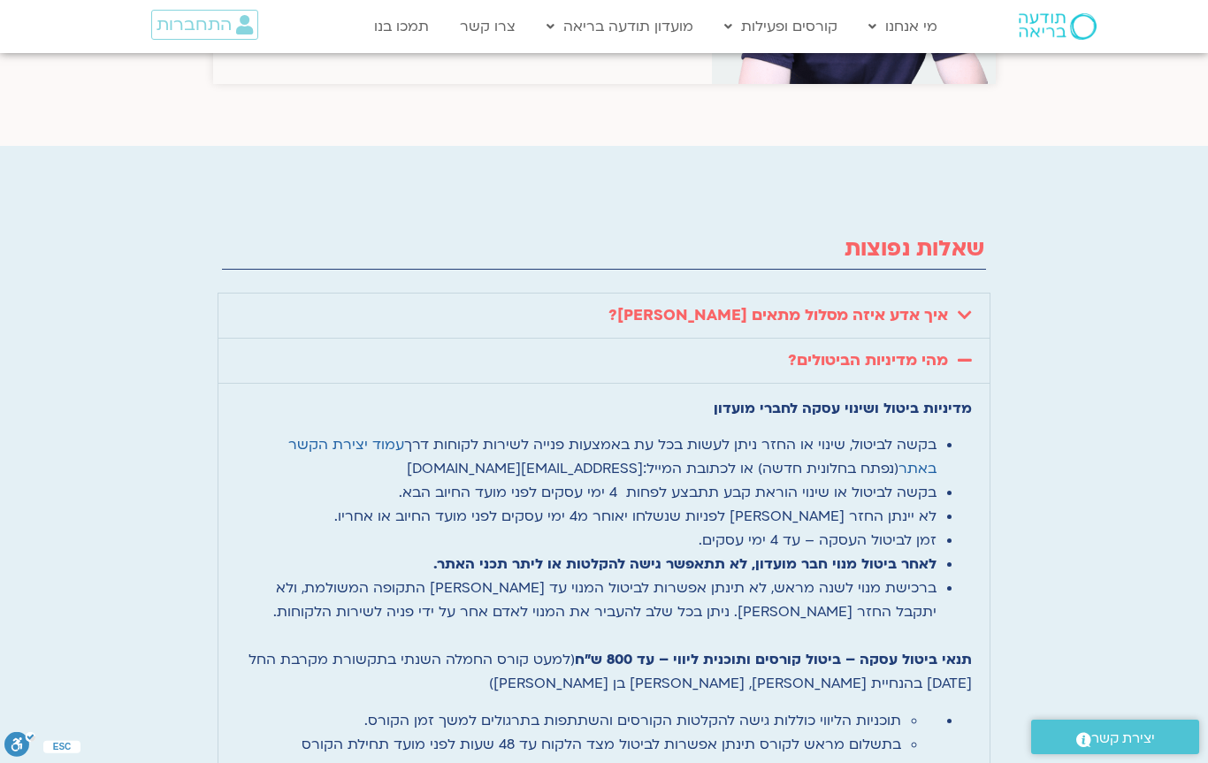
click at [853, 709] on li "תוכניות הליווי כוללות גישה להקלטות הקורסים והשתתפות בתרגולים למשך זמן הקורס." at bounding box center [568, 721] width 665 height 24
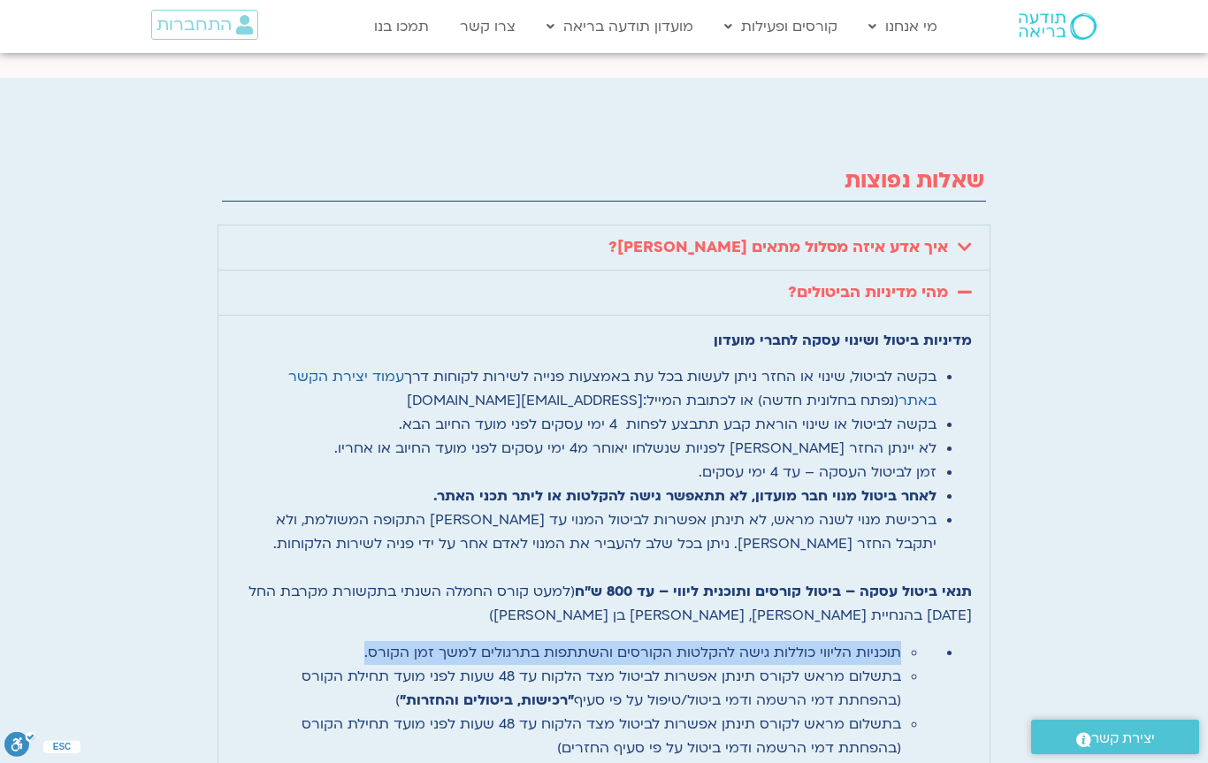
scroll to position [4494, 0]
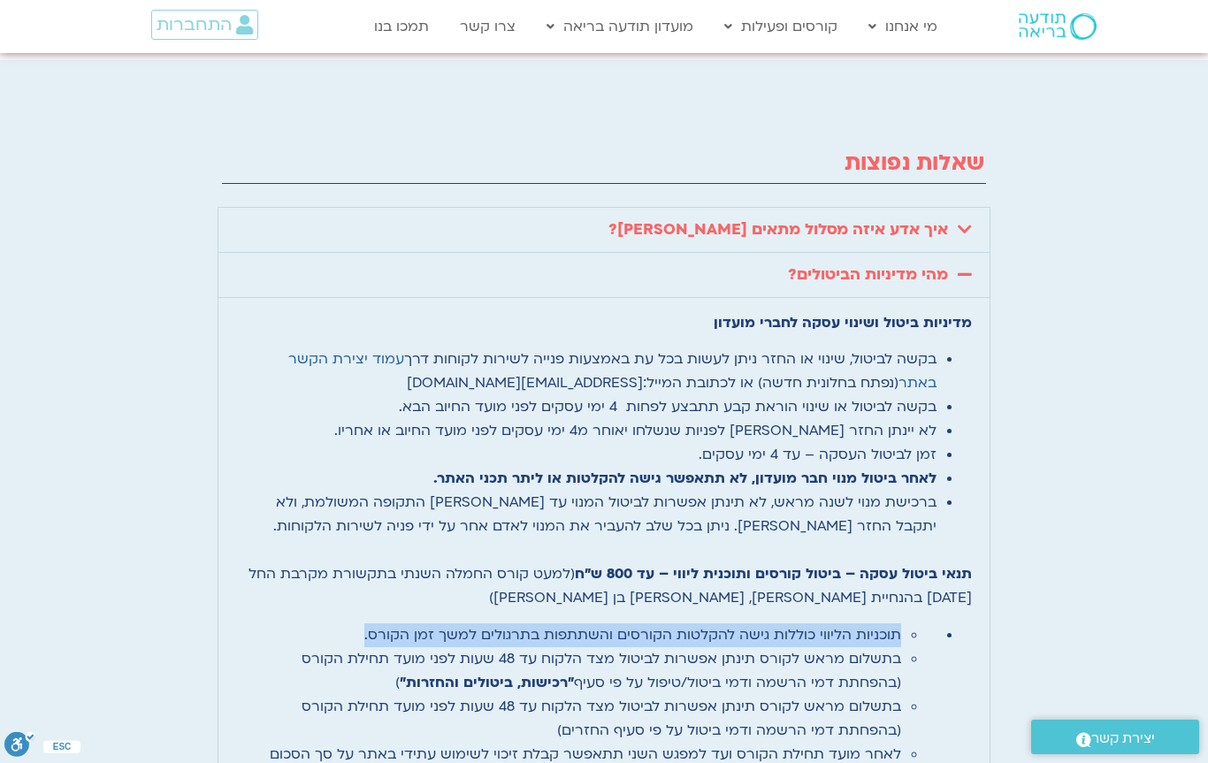
click at [834, 695] on li "בתשלום מראש לקורס תינתן אפשרות לביטול מצד הלקוח עד 48 שעות לפני מועד תחילת הקור…" at bounding box center [568, 719] width 665 height 48
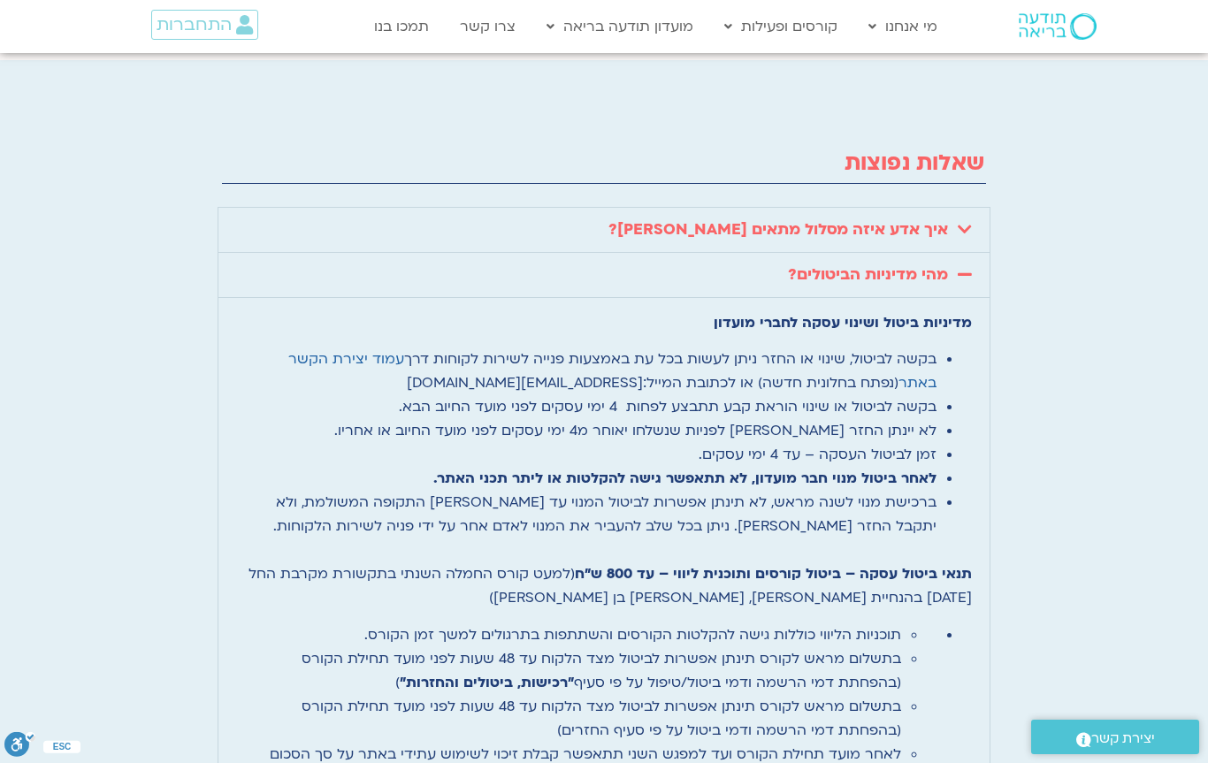
click at [834, 695] on li "בתשלום מראש לקורס תינתן אפשרות לביטול מצד הלקוח עד 48 שעות לפני מועד תחילת הקור…" at bounding box center [568, 719] width 665 height 48
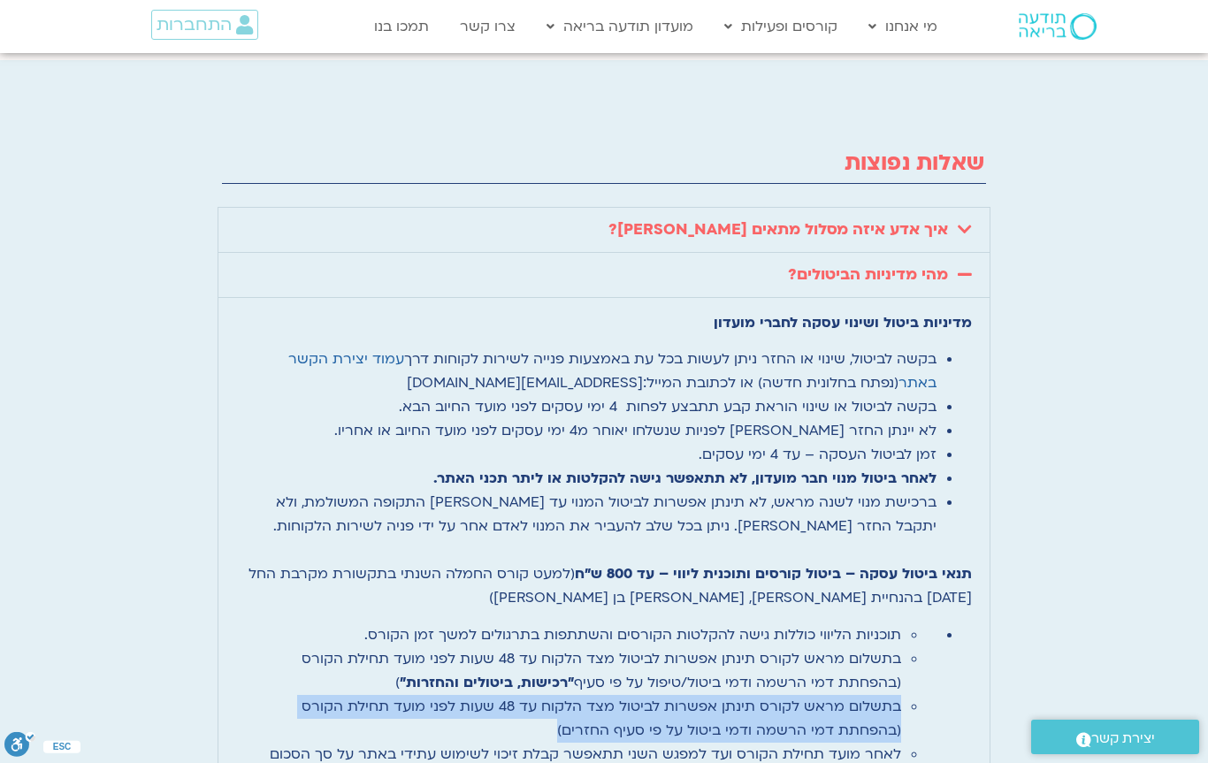
click at [776, 743] on li "לאחר מועד תחילת הקורס ועד למפגש השני תתאפשר קבלת זיכוי לשימוש עתידי באתר על סך …" at bounding box center [568, 767] width 665 height 48
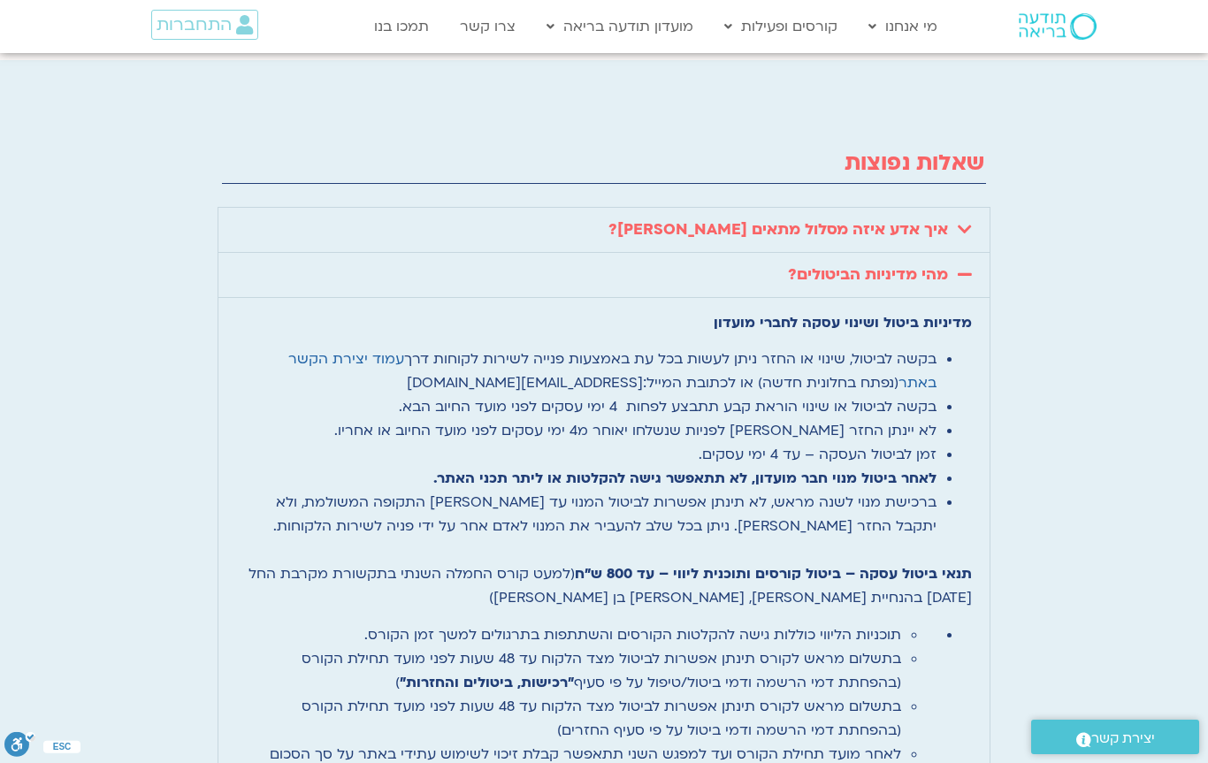
click at [776, 743] on li "לאחר מועד תחילת הקורס ועד למפגש השני תתאפשר קבלת זיכוי לשימוש עתידי באתר על סך …" at bounding box center [568, 767] width 665 height 48
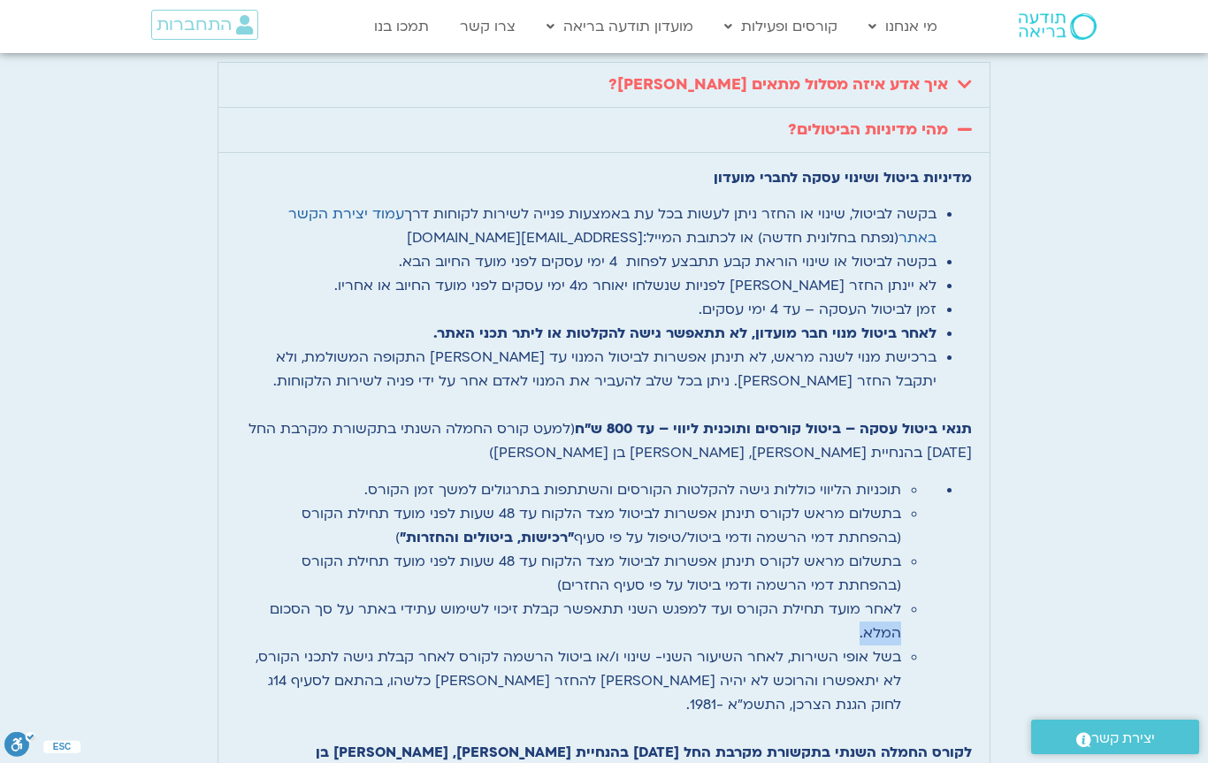
scroll to position [4852, 0]
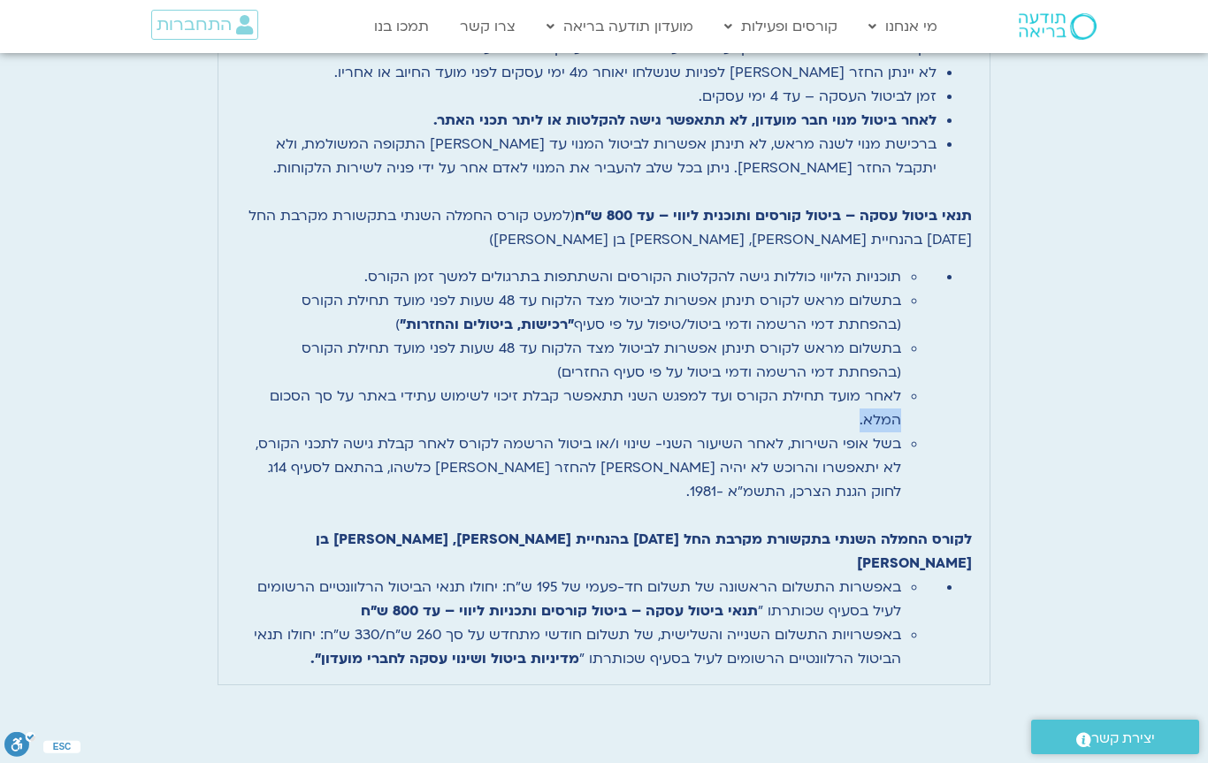
click at [804, 575] on li "באפשרות התשלום הראשונה של תשלום חד-פעמי של 195 ש"ח: יחולו תנאי הביטול הרלוונטיי…" at bounding box center [568, 599] width 665 height 48
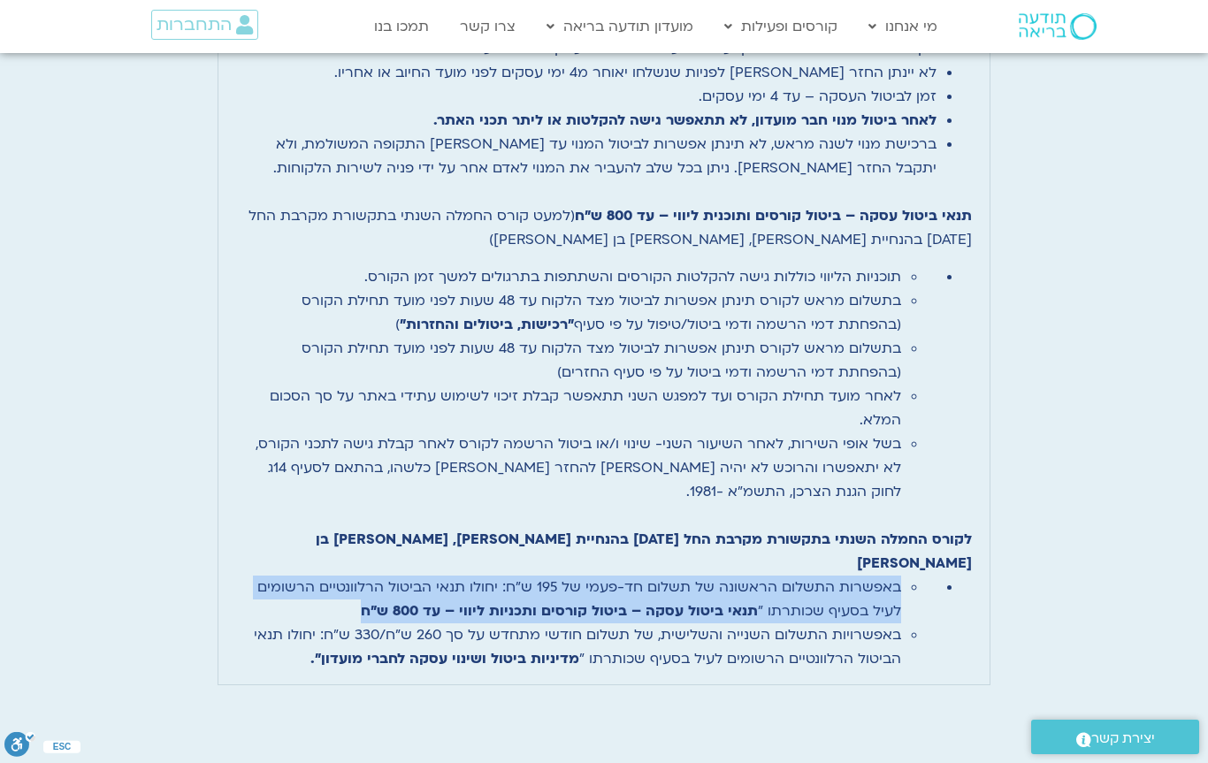
click at [796, 623] on li "באפשרויות התשלום השנייה והשלישית, של תשלום חודשי מתחדש על סך 260 ש"ח/330 ש"ח: י…" at bounding box center [568, 647] width 665 height 48
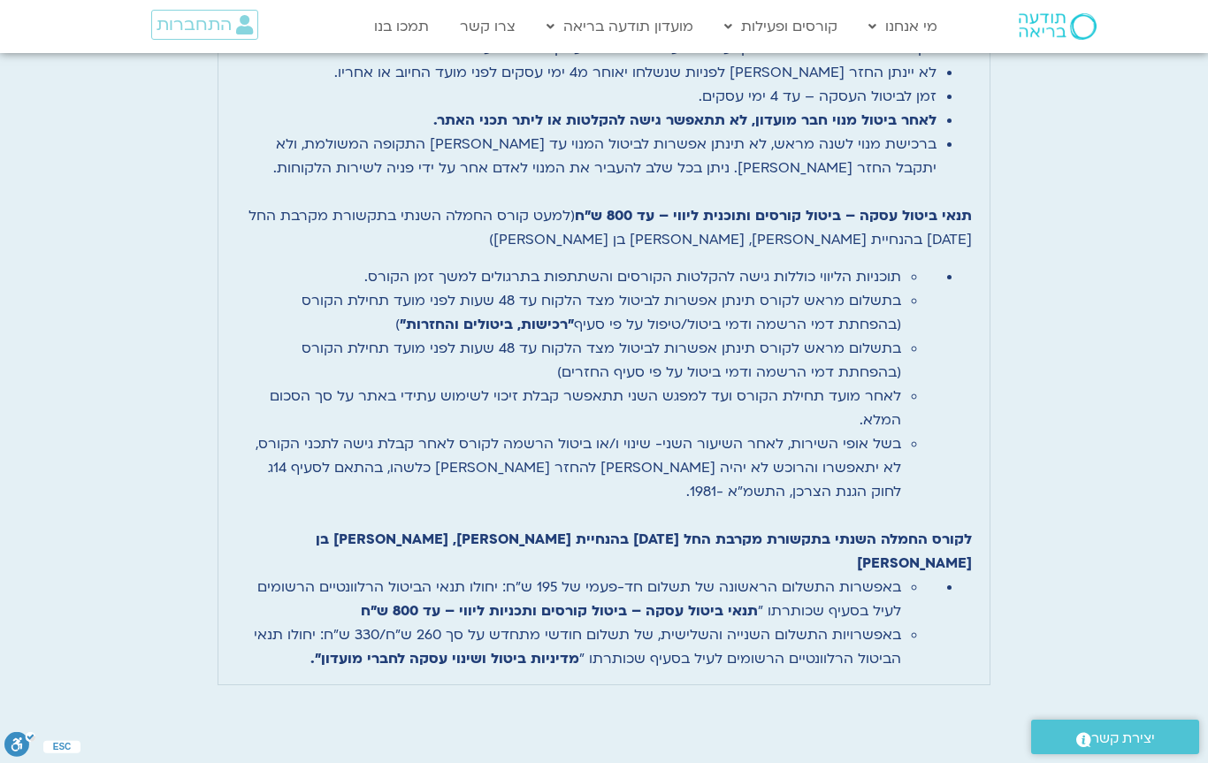
click at [796, 623] on li "באפשרויות התשלום השנייה והשלישית, של תשלום חודשי מתחדש על סך 260 ש"ח/330 ש"ח: י…" at bounding box center [568, 647] width 665 height 48
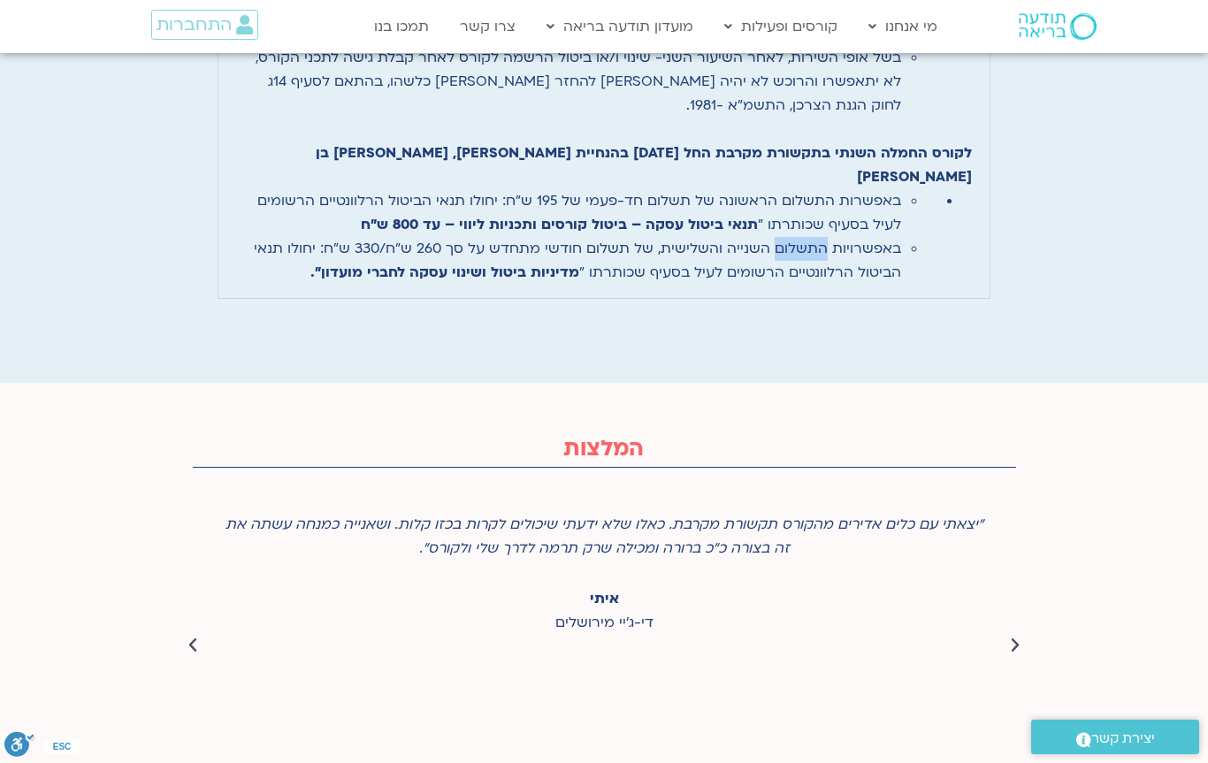
scroll to position [5246, 0]
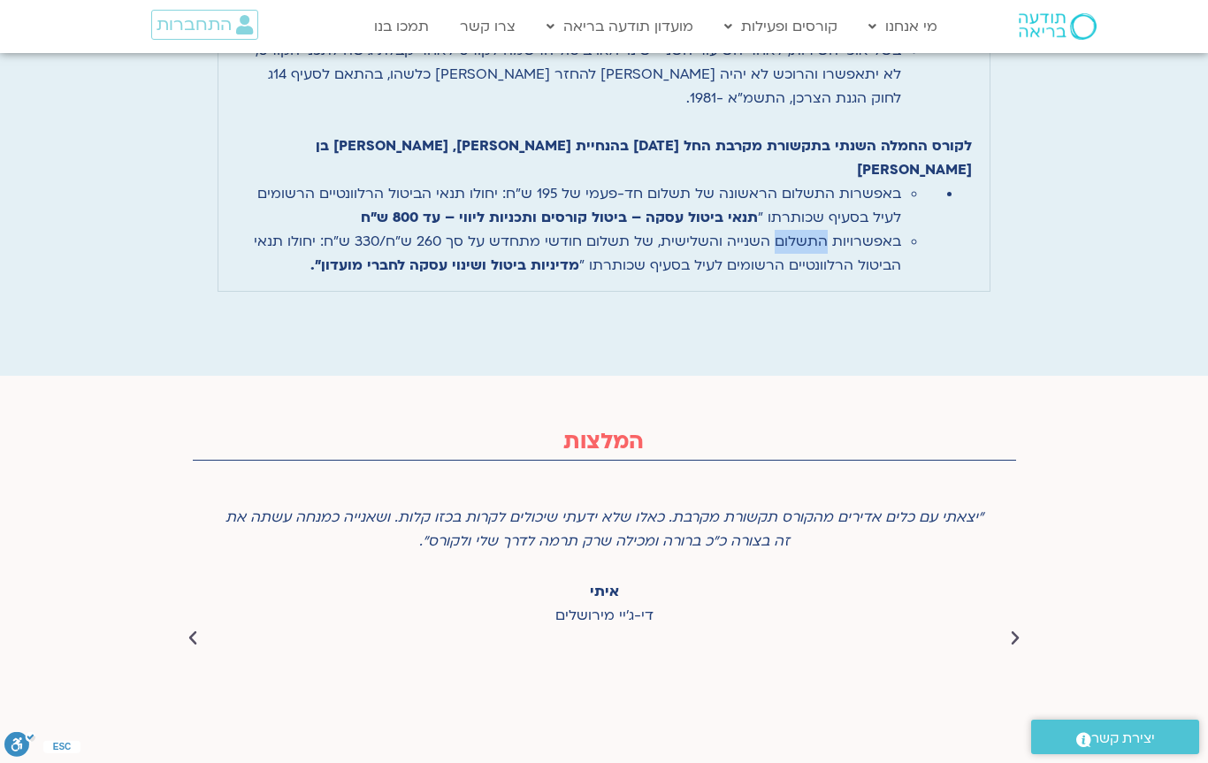
click at [791, 506] on div ""יצאתי עם כלים אדירים מהקורס תקשורת מקרבת. כאלו שלא ידעתי שיכולים לקרות בכזו קל…" at bounding box center [603, 530] width 769 height 48
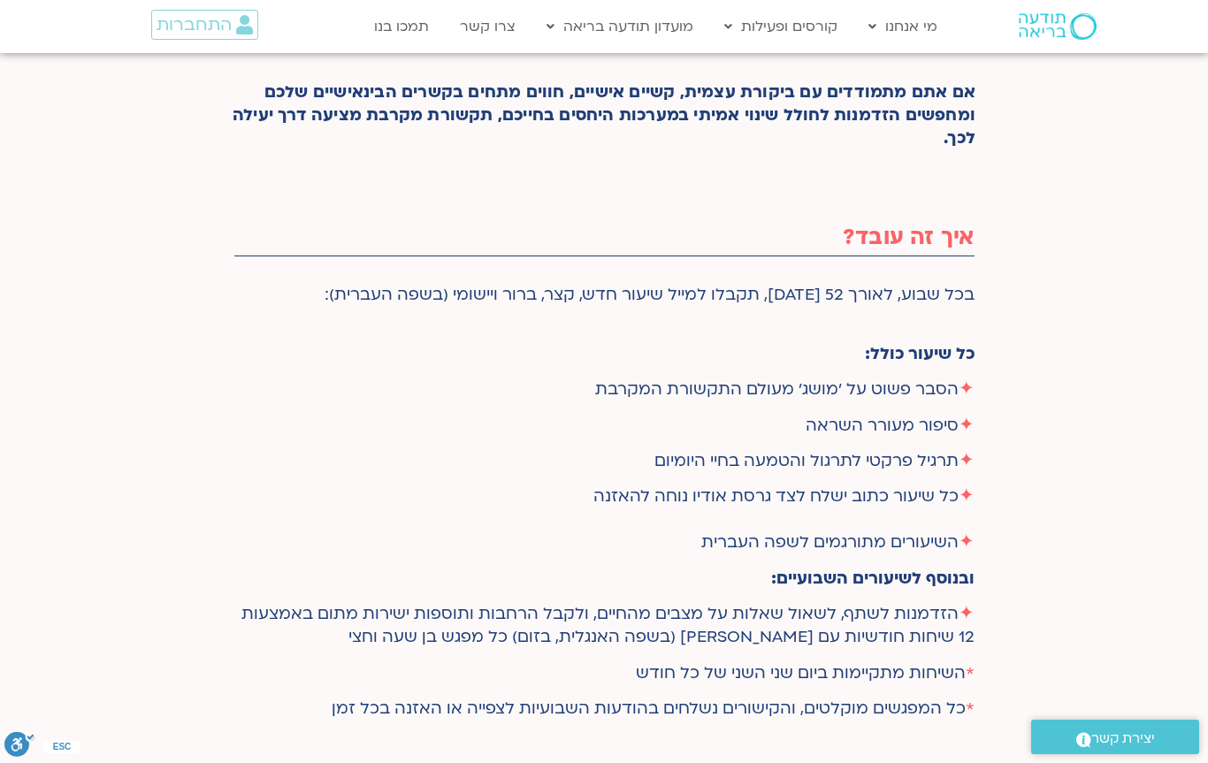
scroll to position [0, 0]
